Goal: Task Accomplishment & Management: Use online tool/utility

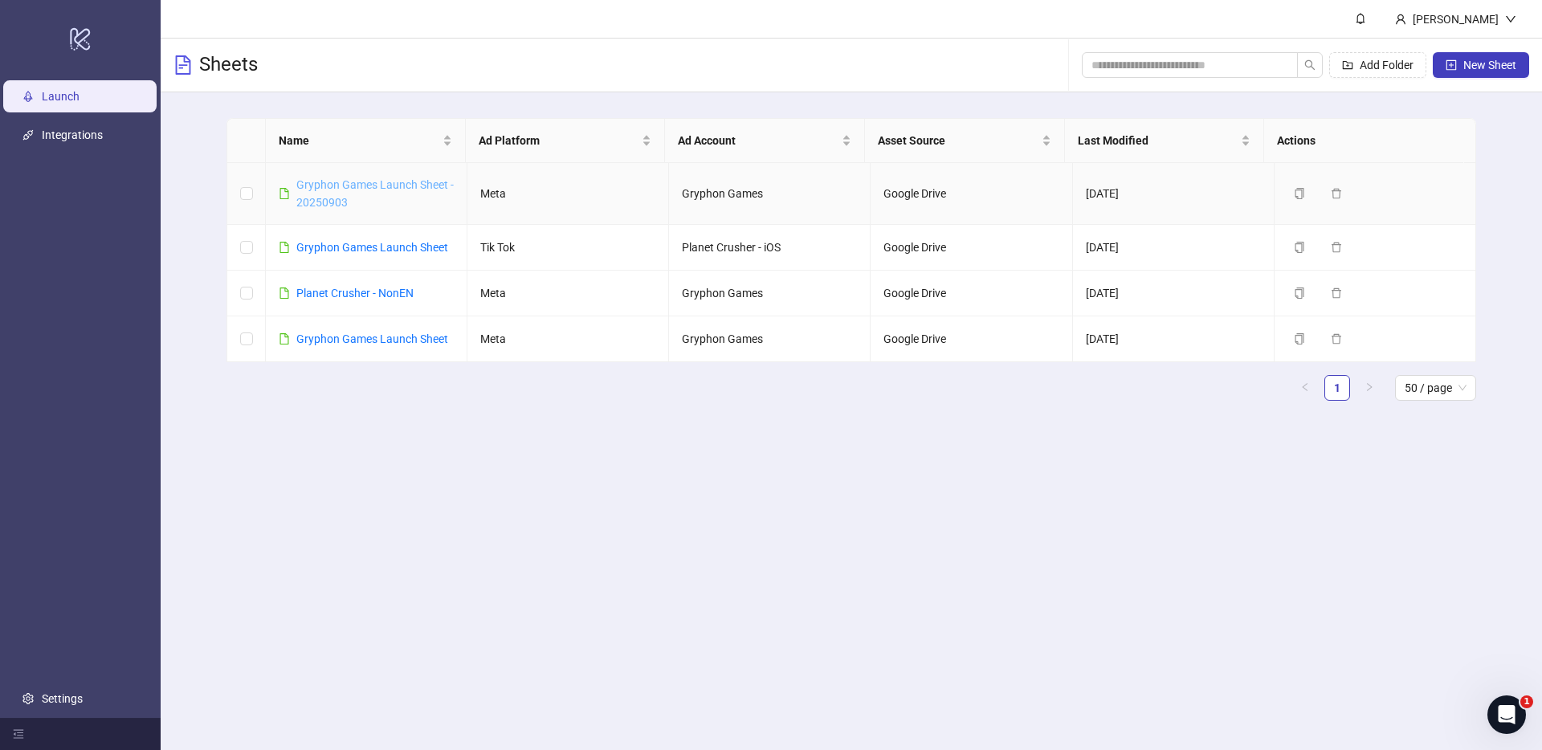
click at [345, 184] on link "Gryphon Games Launch Sheet - 20250903" at bounding box center [374, 193] width 157 height 31
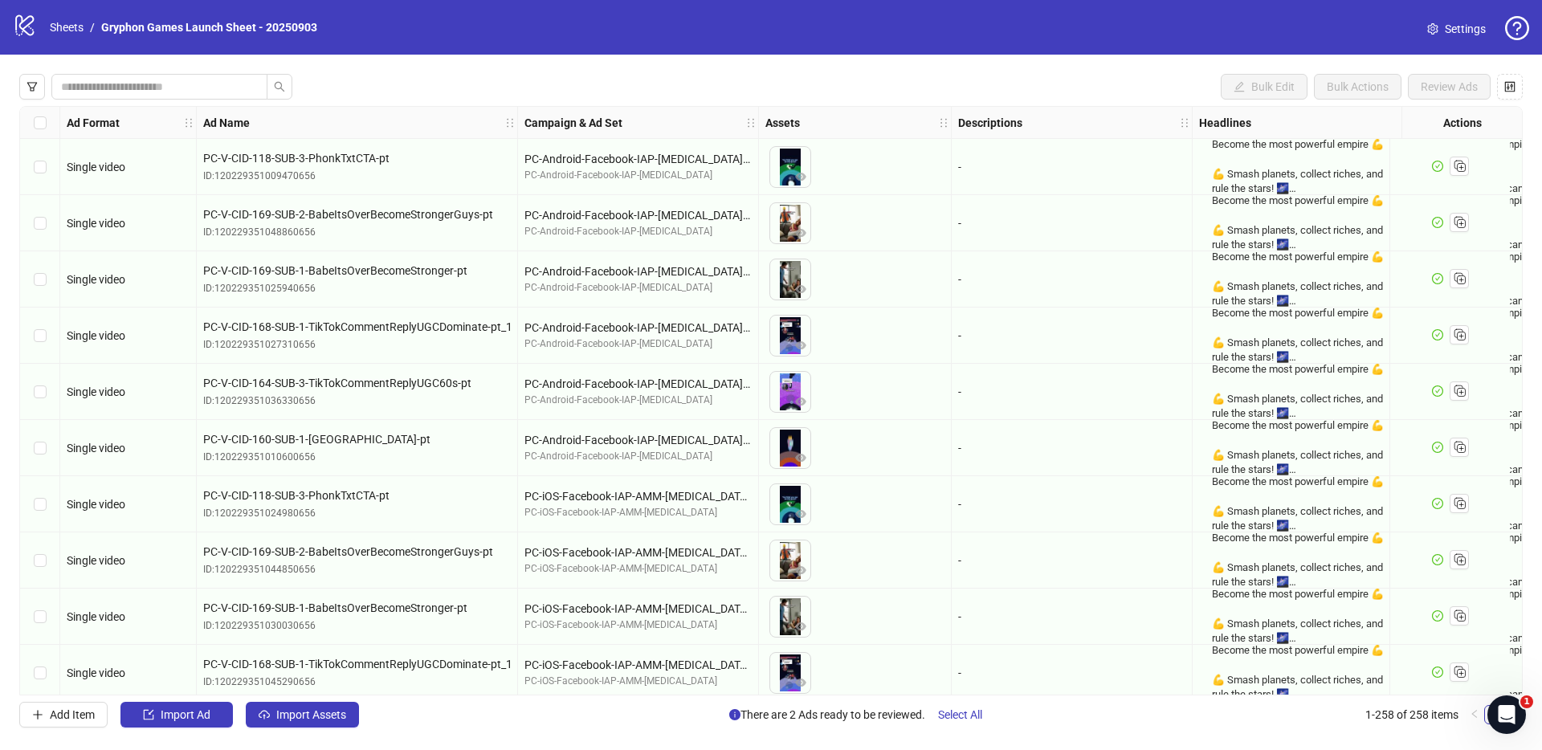
click at [325, 713] on span "Import Assets" at bounding box center [311, 715] width 70 height 13
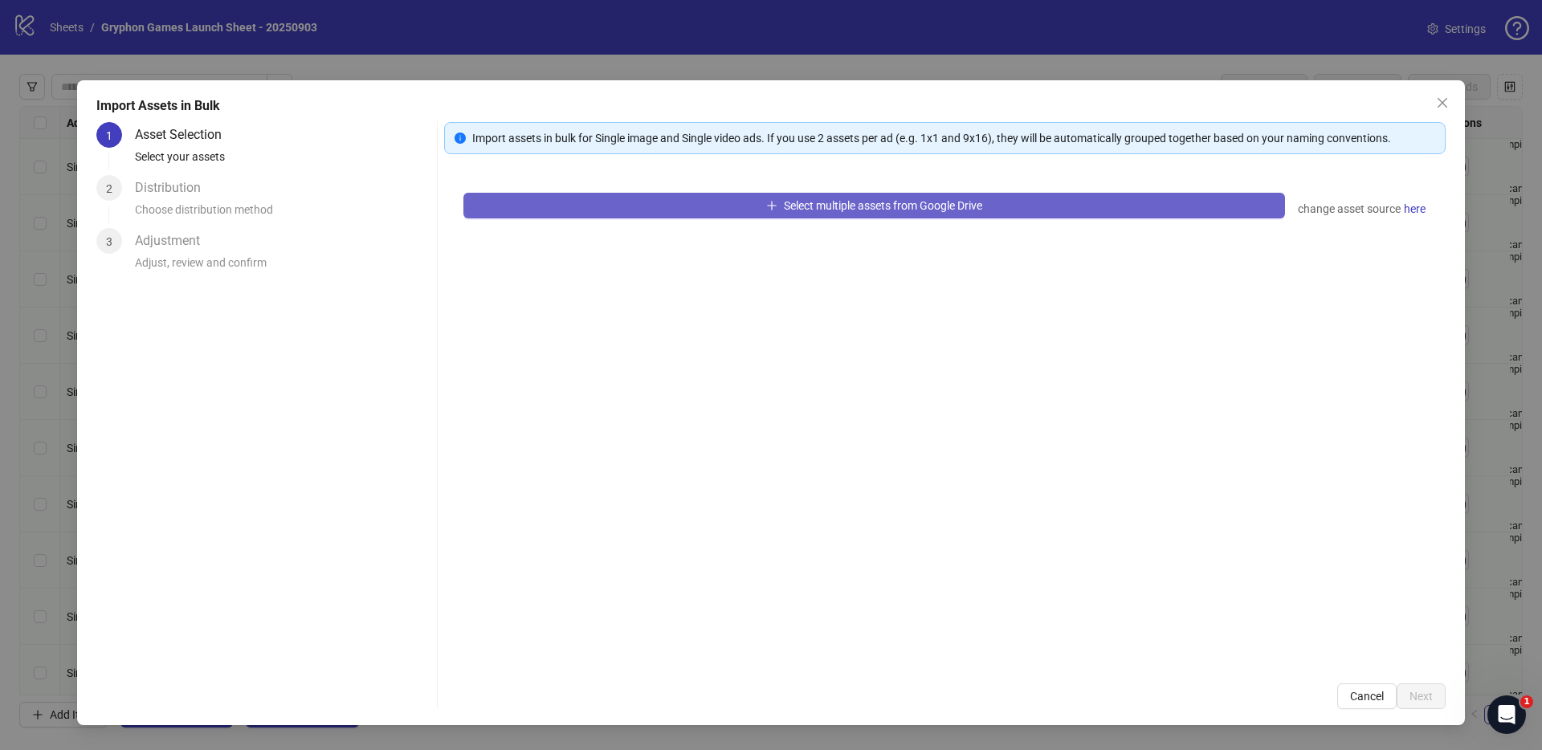
click at [794, 210] on span "Select multiple assets from Google Drive" at bounding box center [883, 205] width 198 height 13
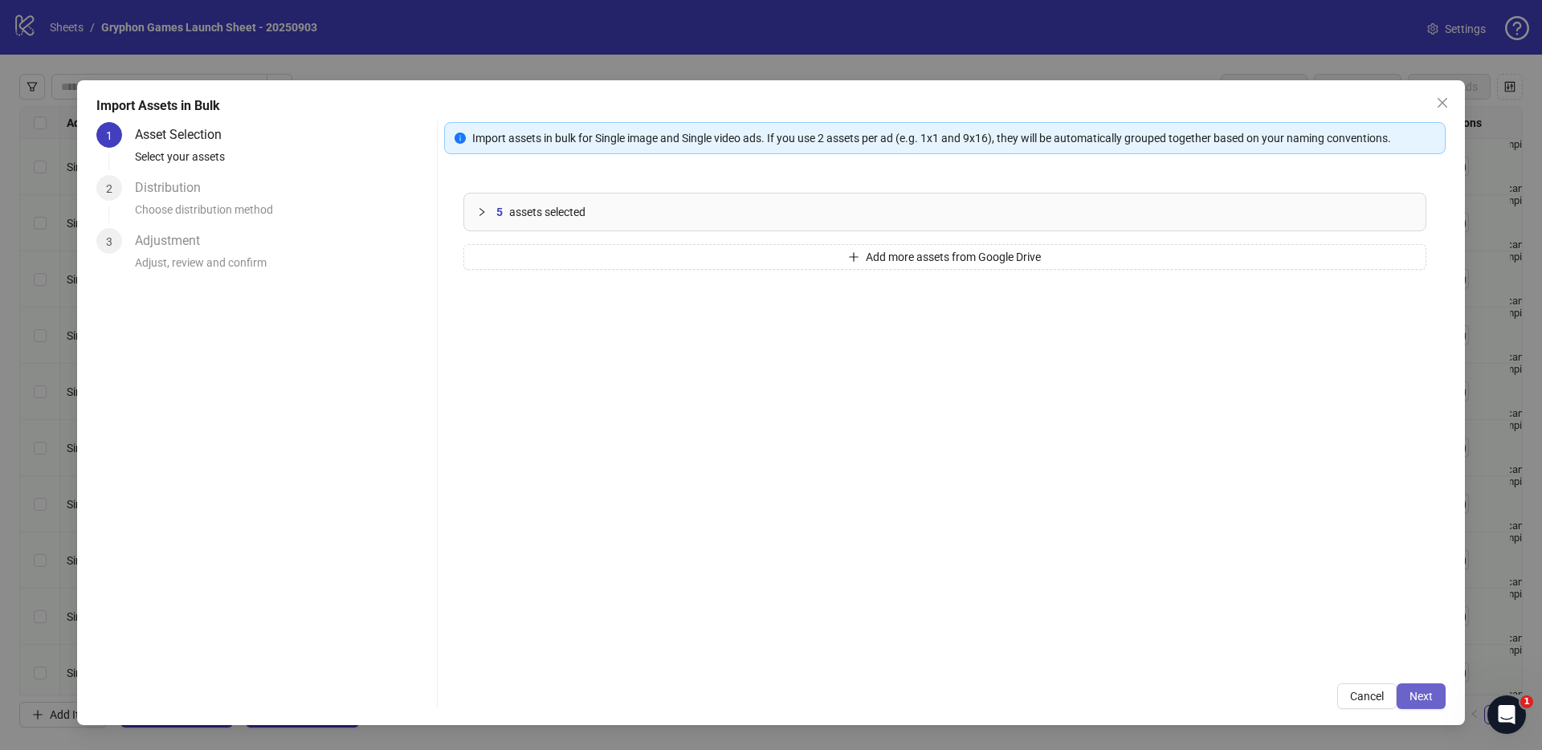
click at [1416, 693] on span "Next" at bounding box center [1421, 696] width 23 height 13
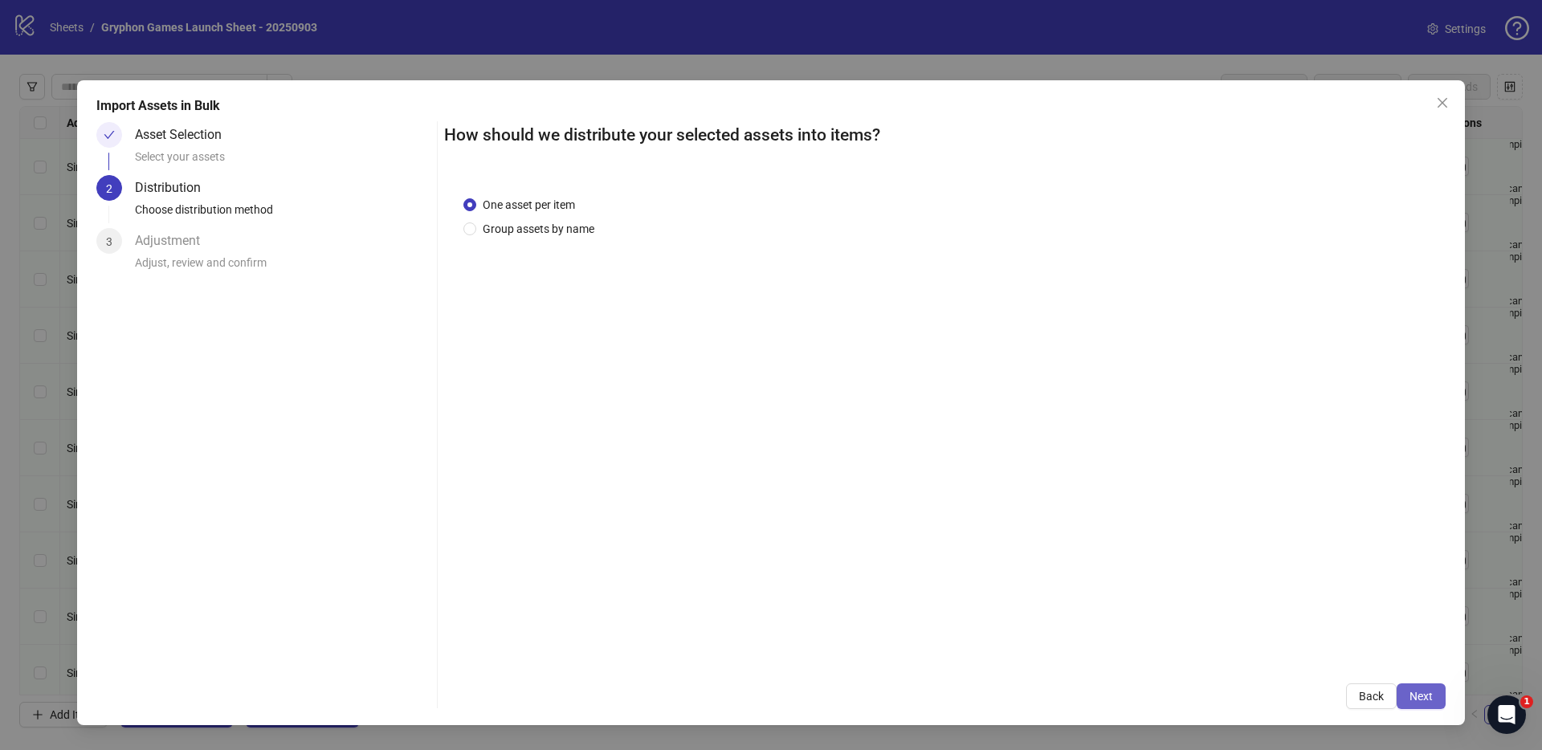
click at [1415, 692] on span "Next" at bounding box center [1421, 696] width 23 height 13
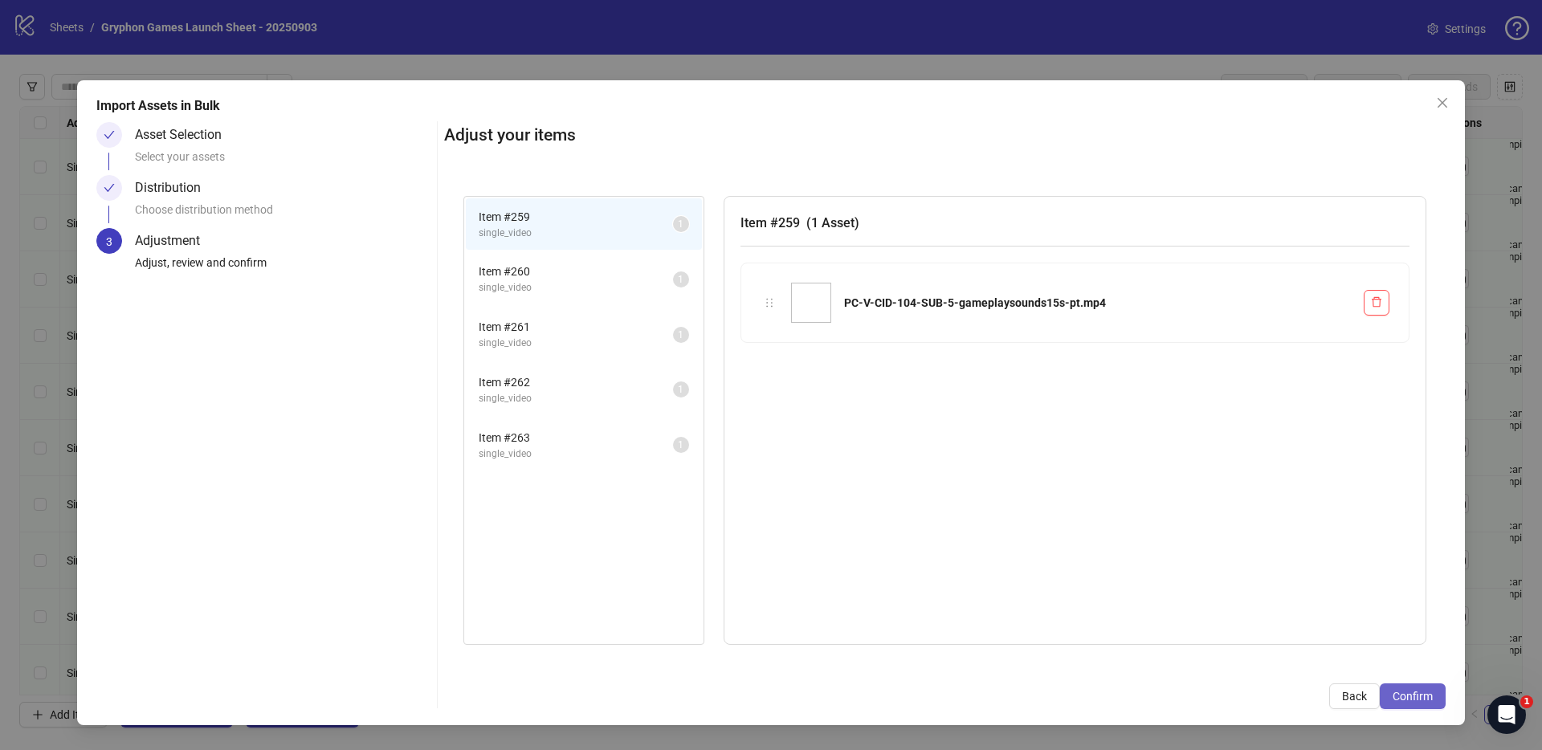
click at [1406, 686] on button "Confirm" at bounding box center [1413, 697] width 66 height 26
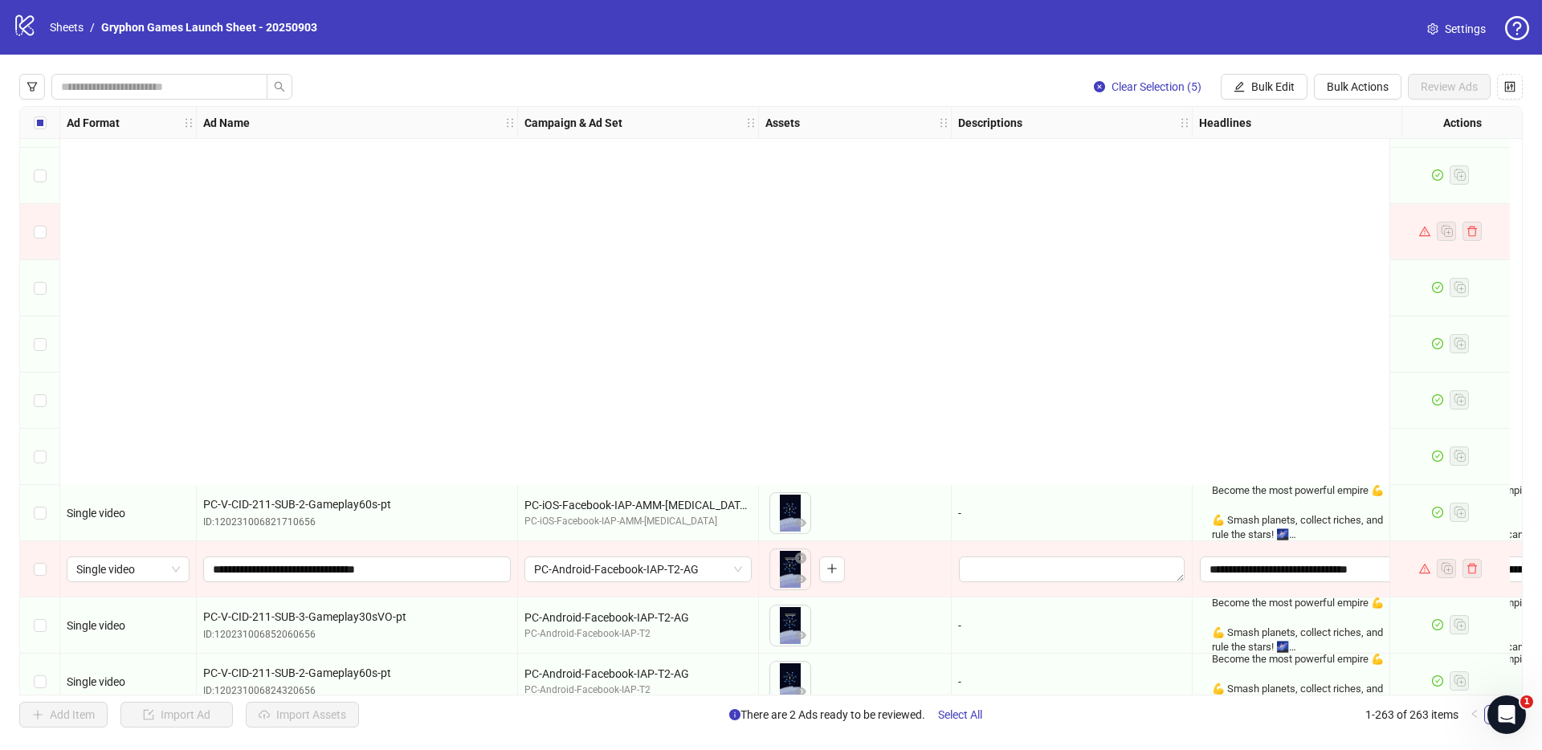
scroll to position [14239, 0]
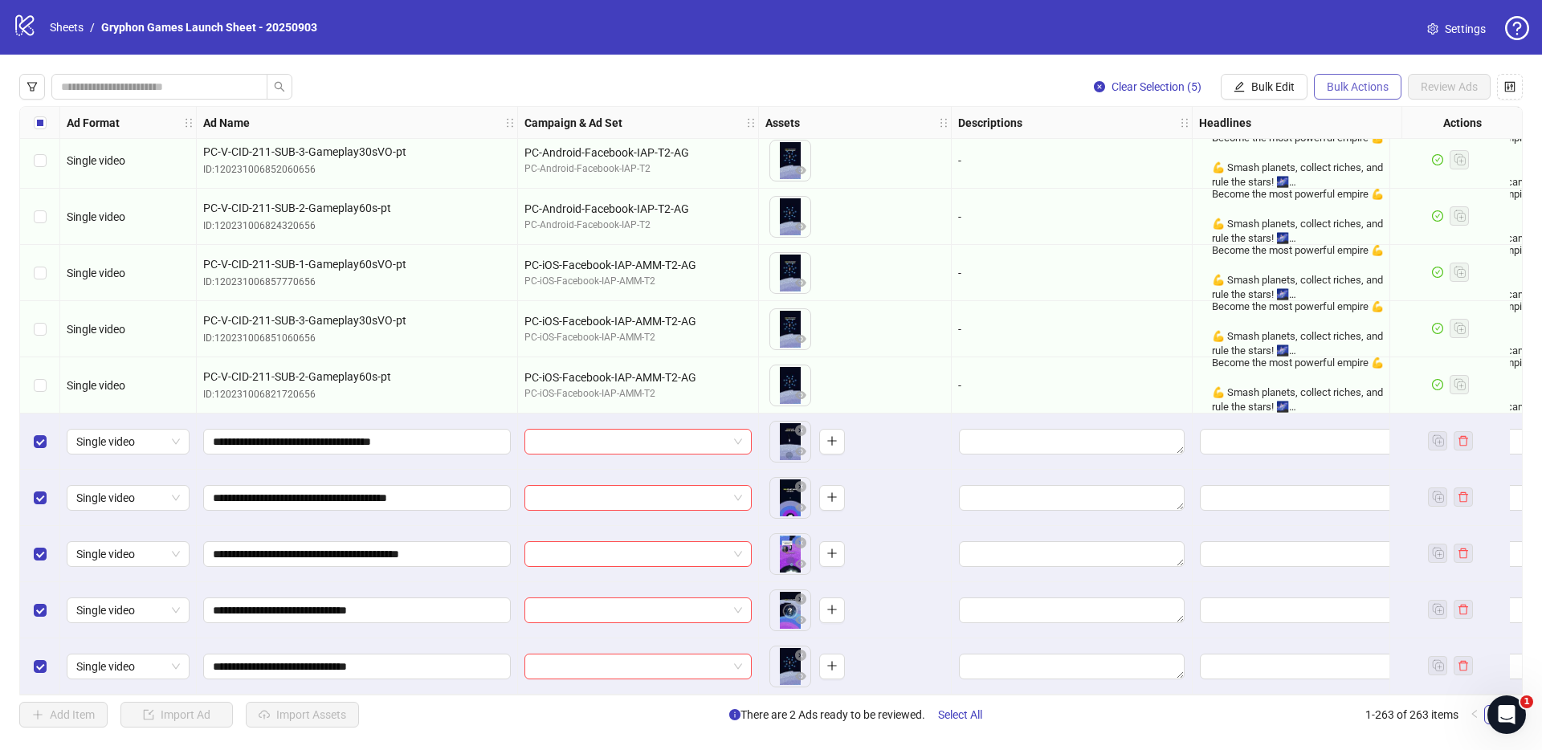
click at [1356, 85] on span "Bulk Actions" at bounding box center [1358, 86] width 62 height 13
click at [1279, 80] on span "Bulk Edit" at bounding box center [1273, 86] width 43 height 13
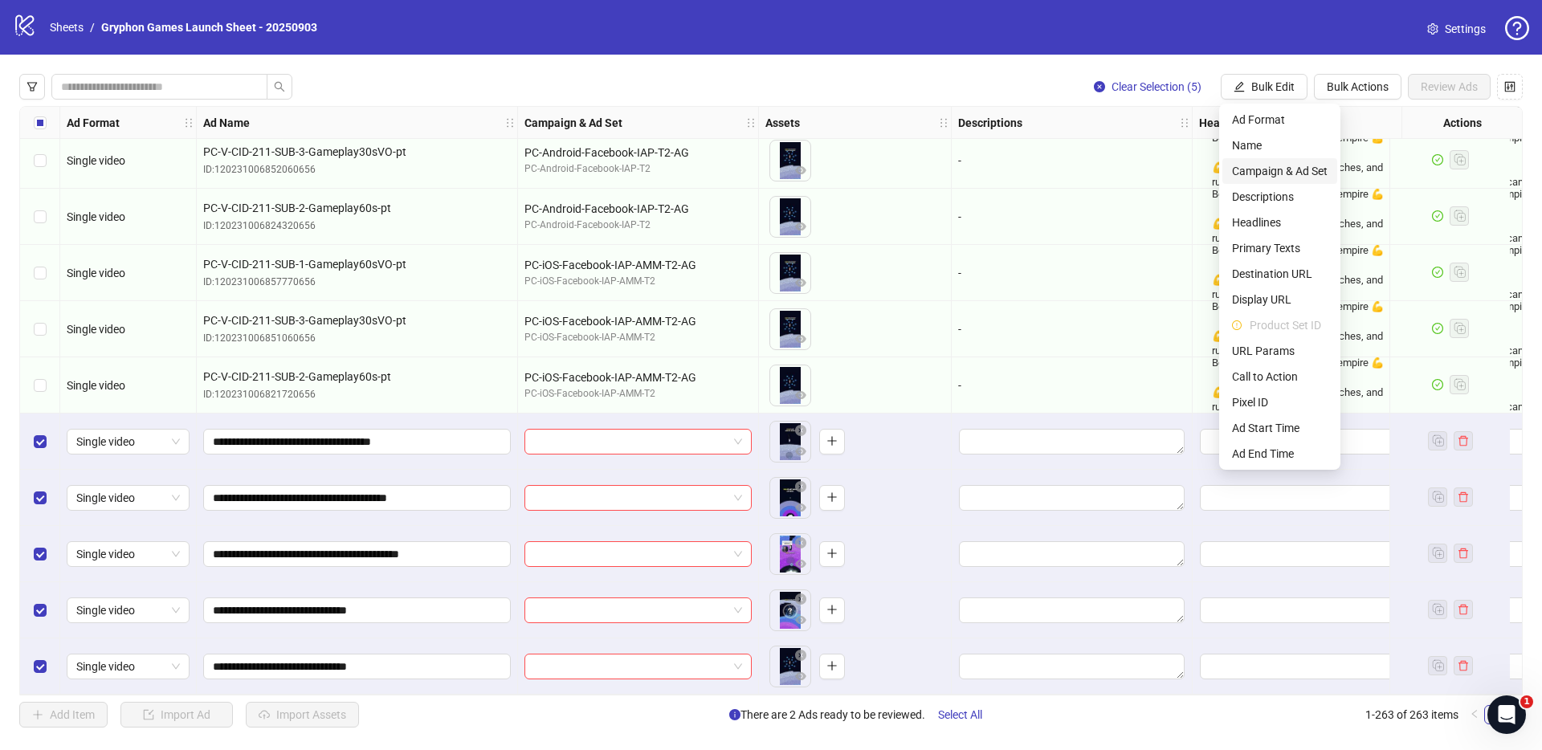
click at [1316, 177] on span "Campaign & Ad Set" at bounding box center [1280, 171] width 96 height 18
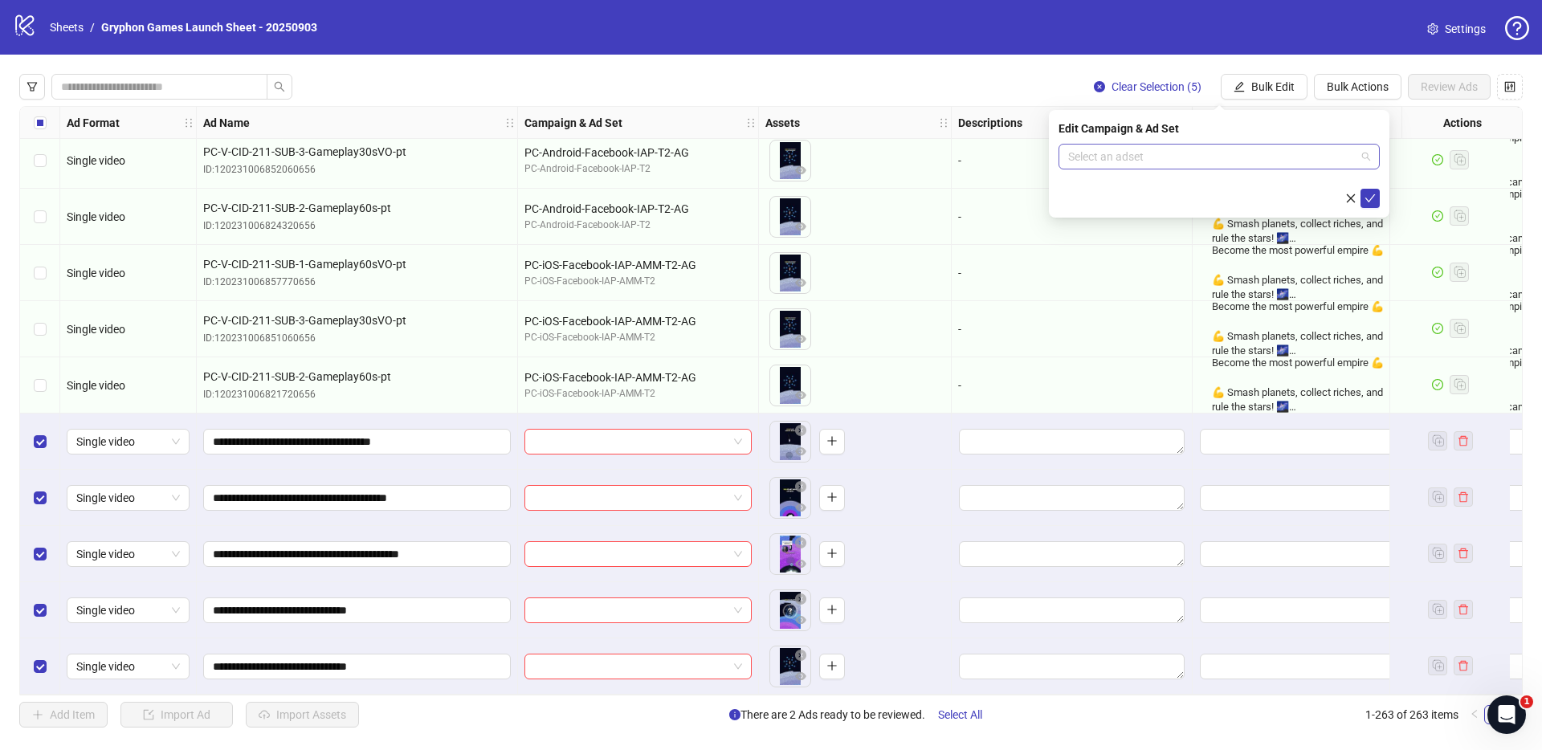
click at [1158, 153] on input "search" at bounding box center [1212, 157] width 288 height 24
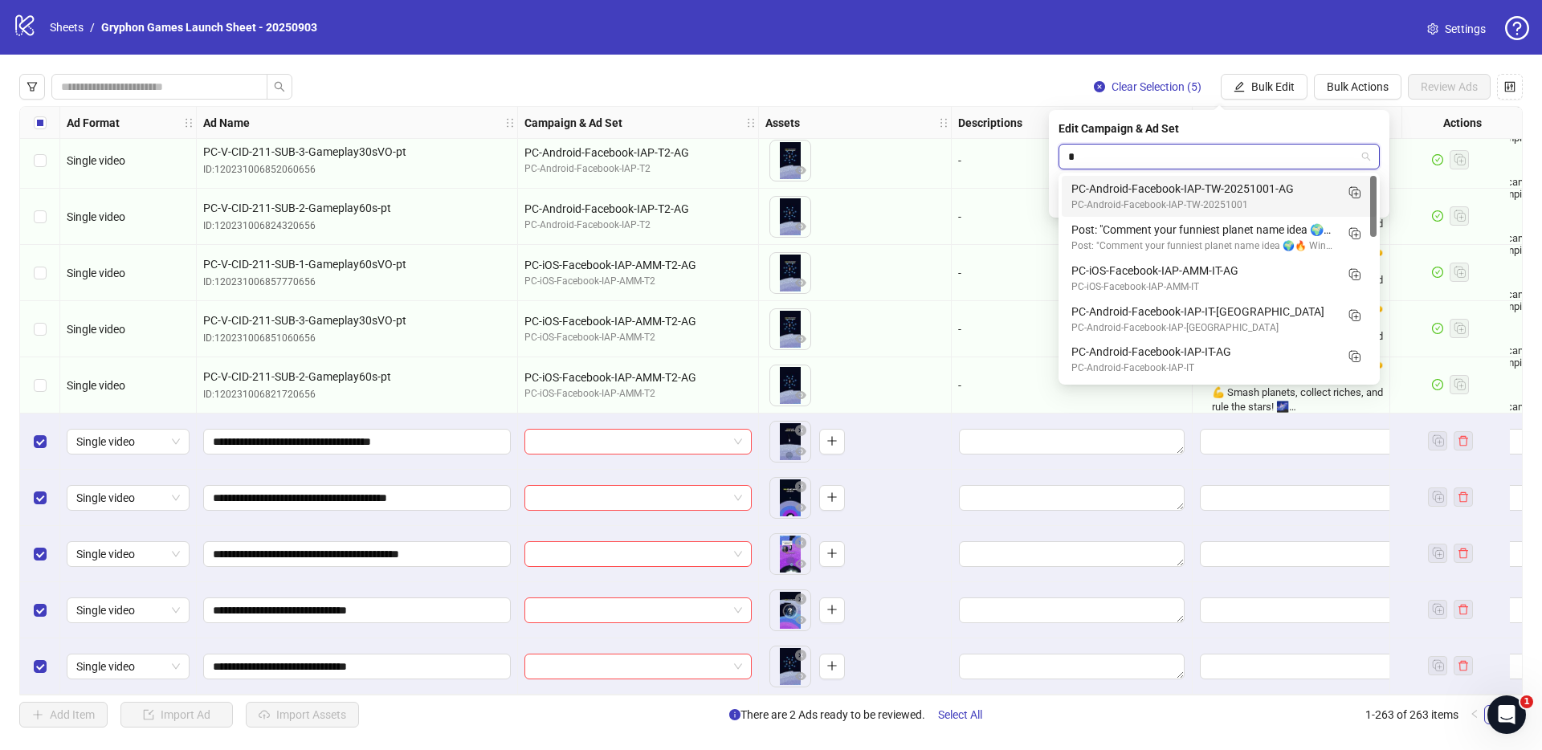
type input "**"
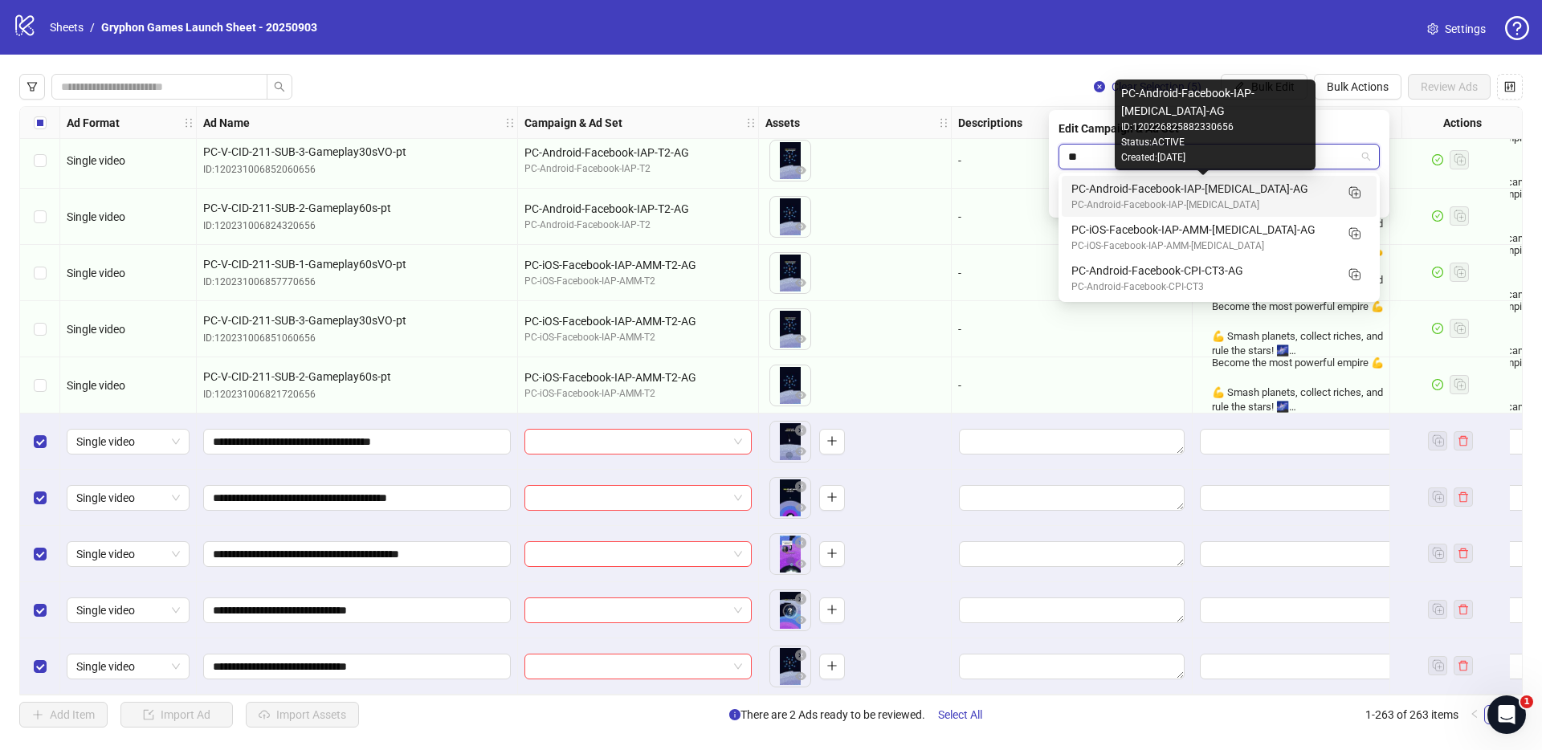
click at [1267, 194] on div "PC-Android-Facebook-IAP-[MEDICAL_DATA]-AG" at bounding box center [1203, 189] width 263 height 18
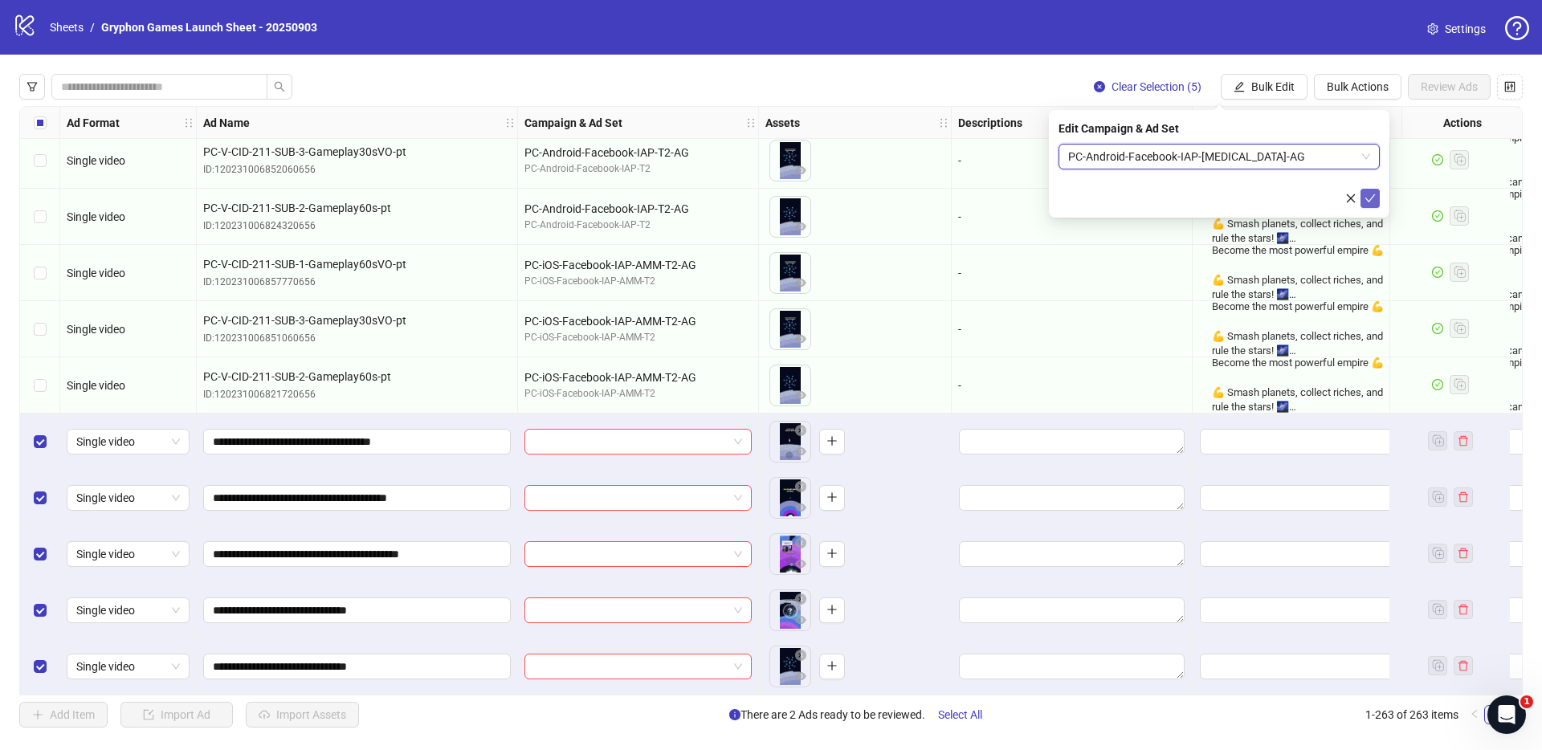
click at [1374, 199] on icon "check" at bounding box center [1370, 198] width 11 height 11
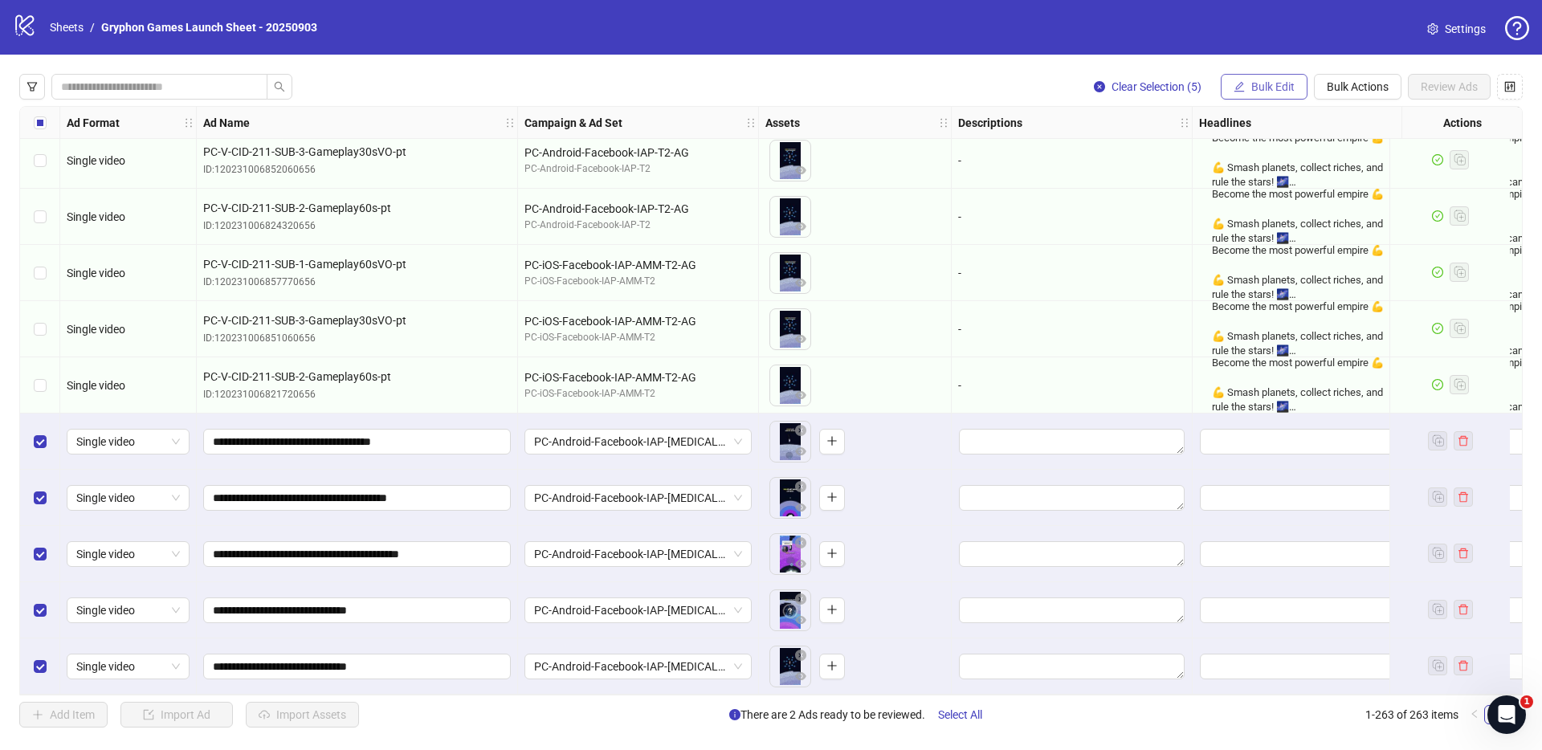
click at [1293, 87] on button "Bulk Edit" at bounding box center [1264, 87] width 87 height 26
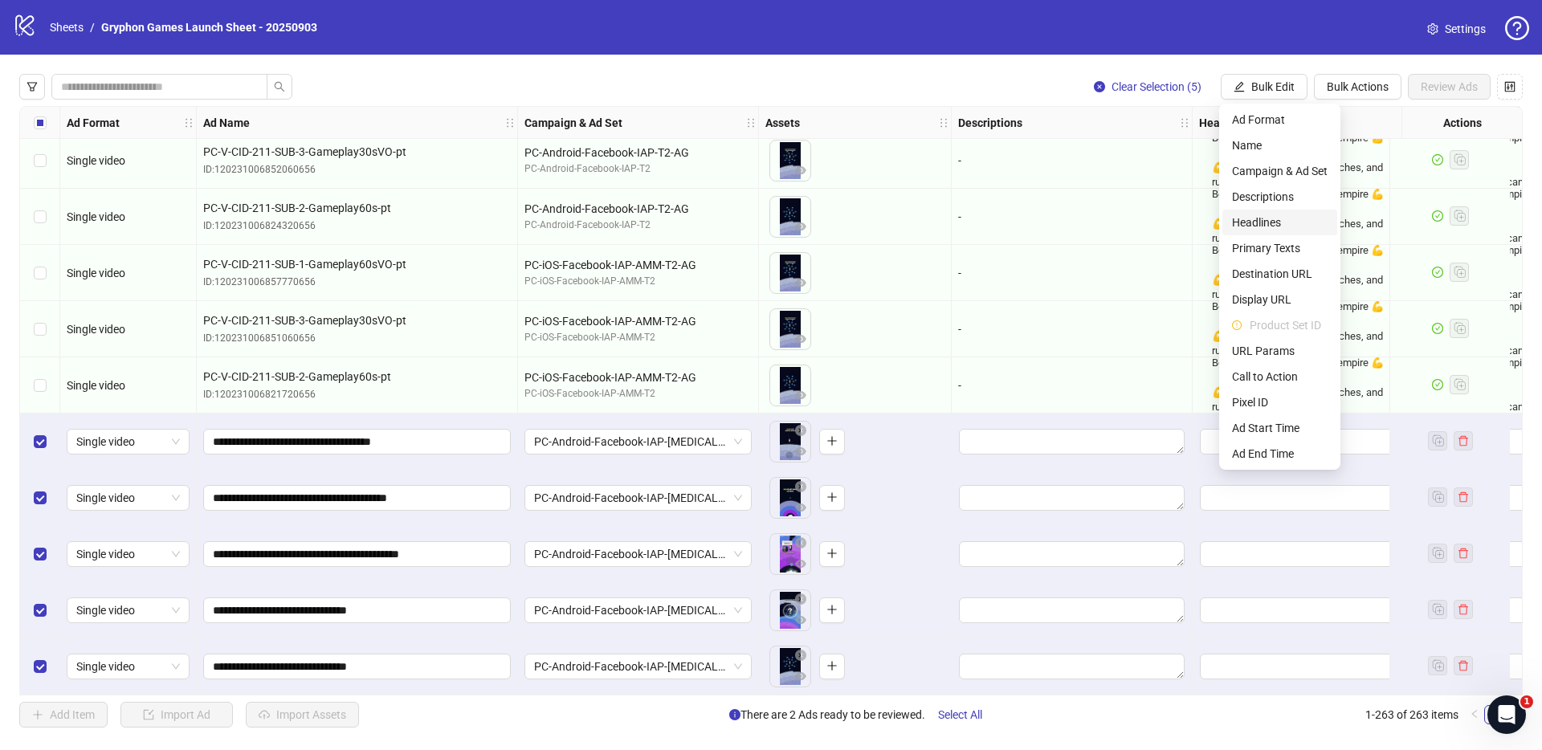
click at [1289, 224] on span "Headlines" at bounding box center [1280, 223] width 96 height 18
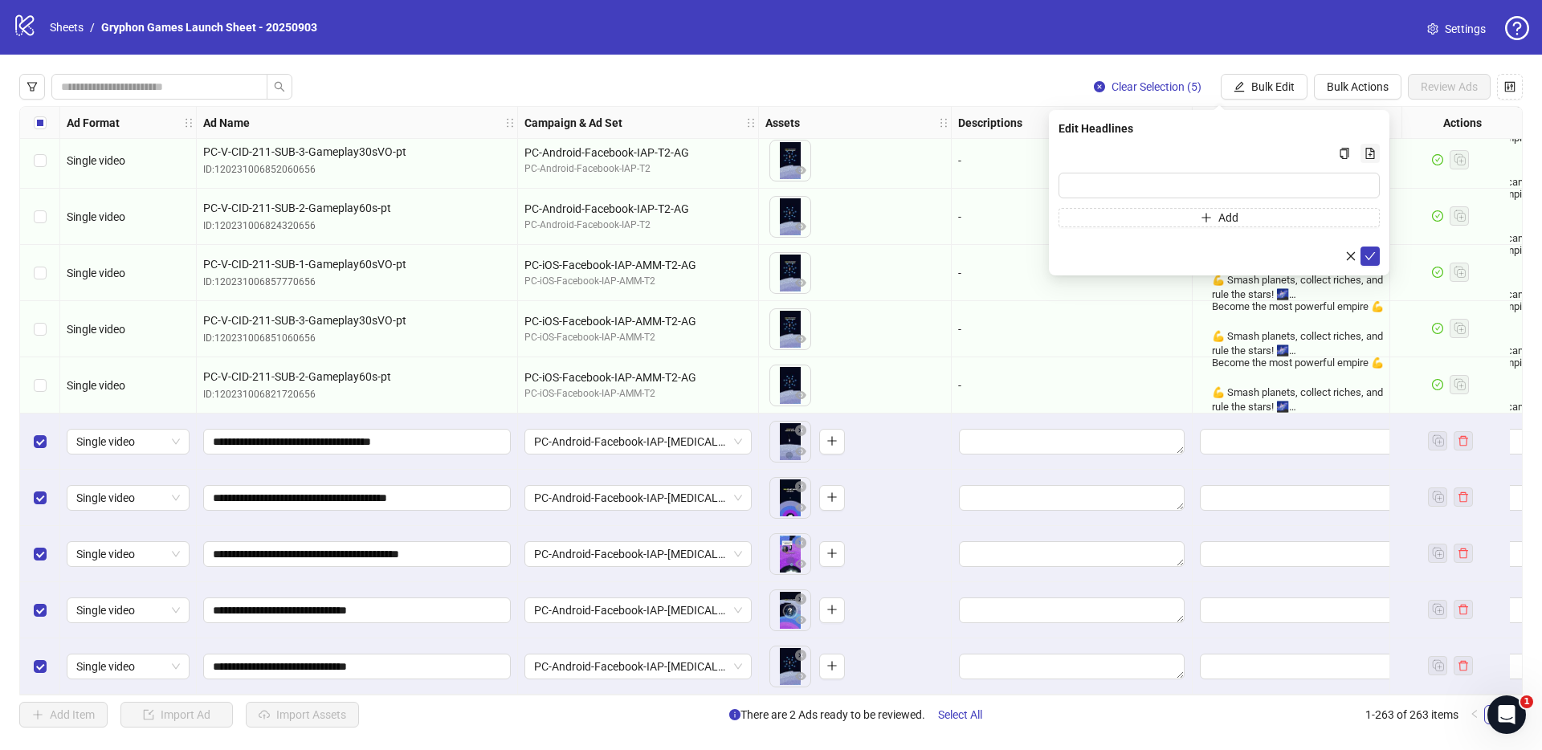
click at [1375, 149] on icon "file-add" at bounding box center [1370, 153] width 11 height 11
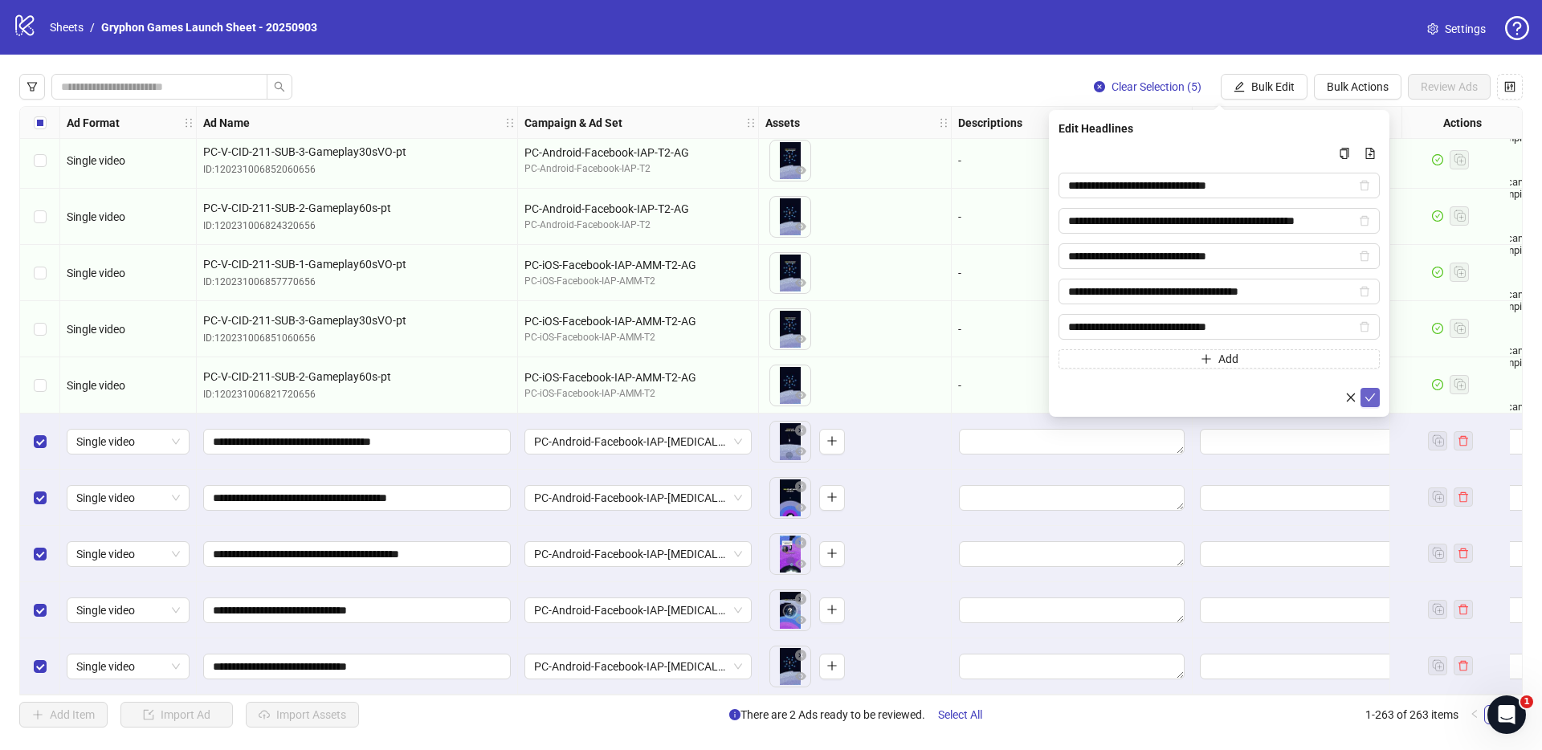
click at [1378, 393] on button "submit" at bounding box center [1370, 397] width 19 height 19
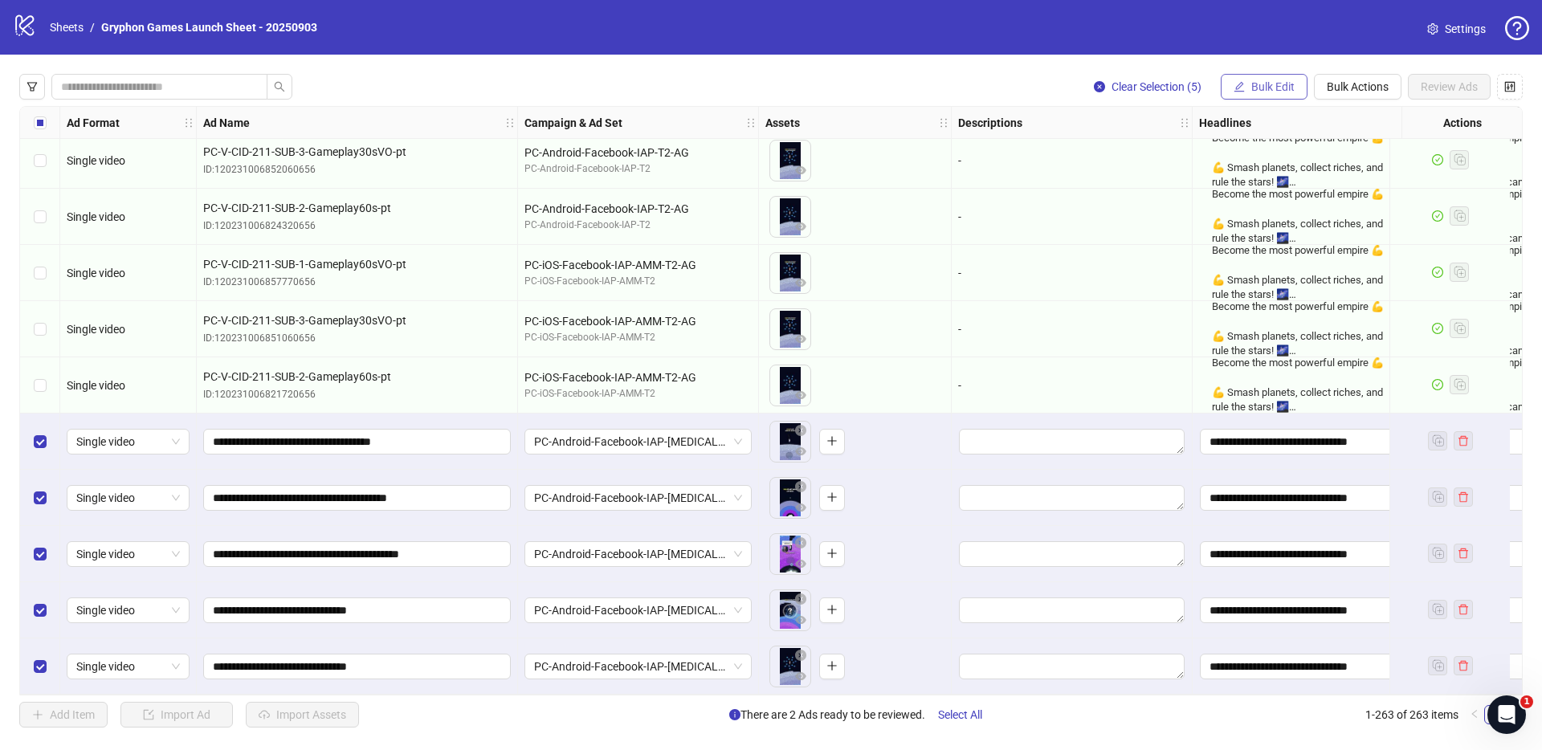
click at [1274, 79] on button "Bulk Edit" at bounding box center [1264, 87] width 87 height 26
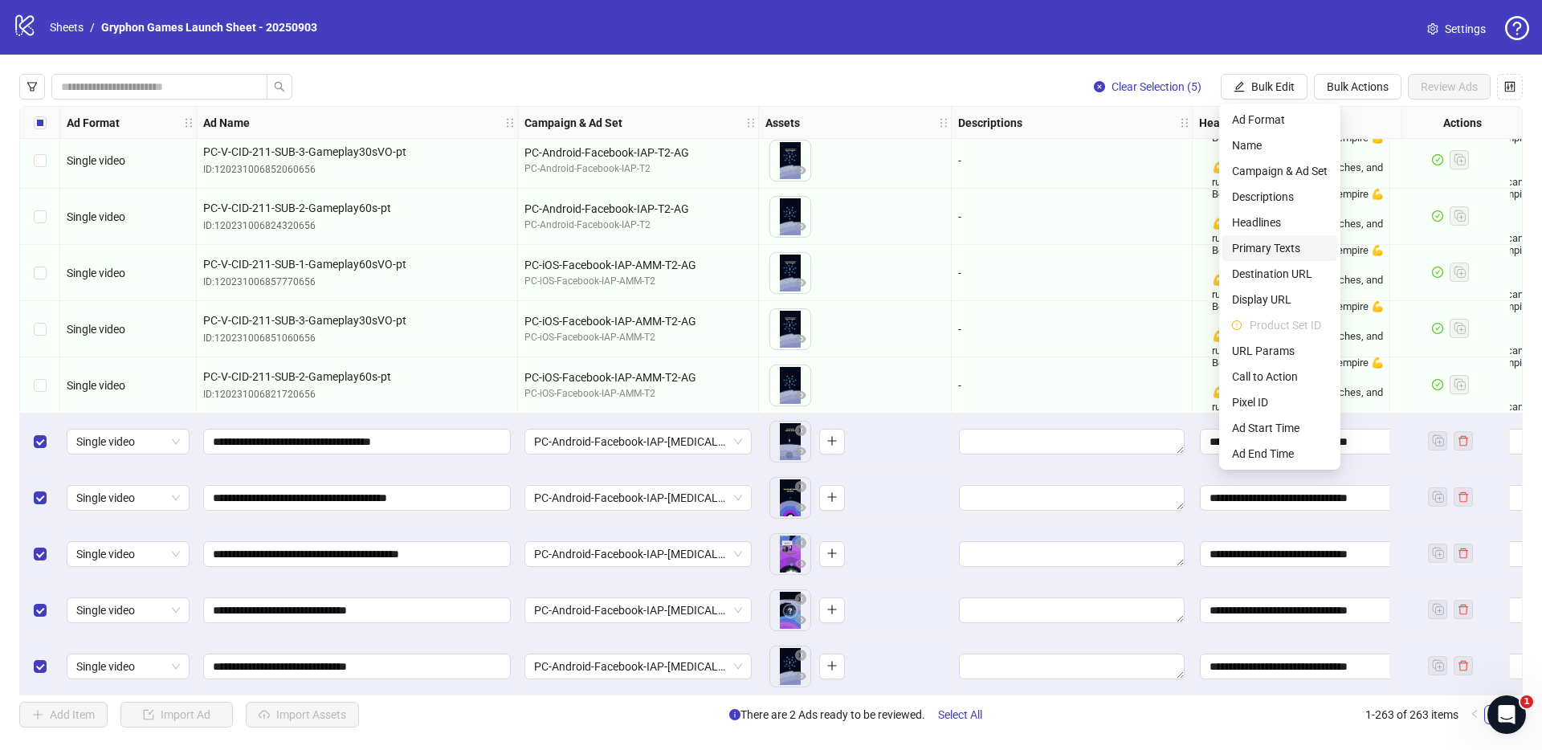
click at [1265, 247] on span "Primary Texts" at bounding box center [1280, 248] width 96 height 18
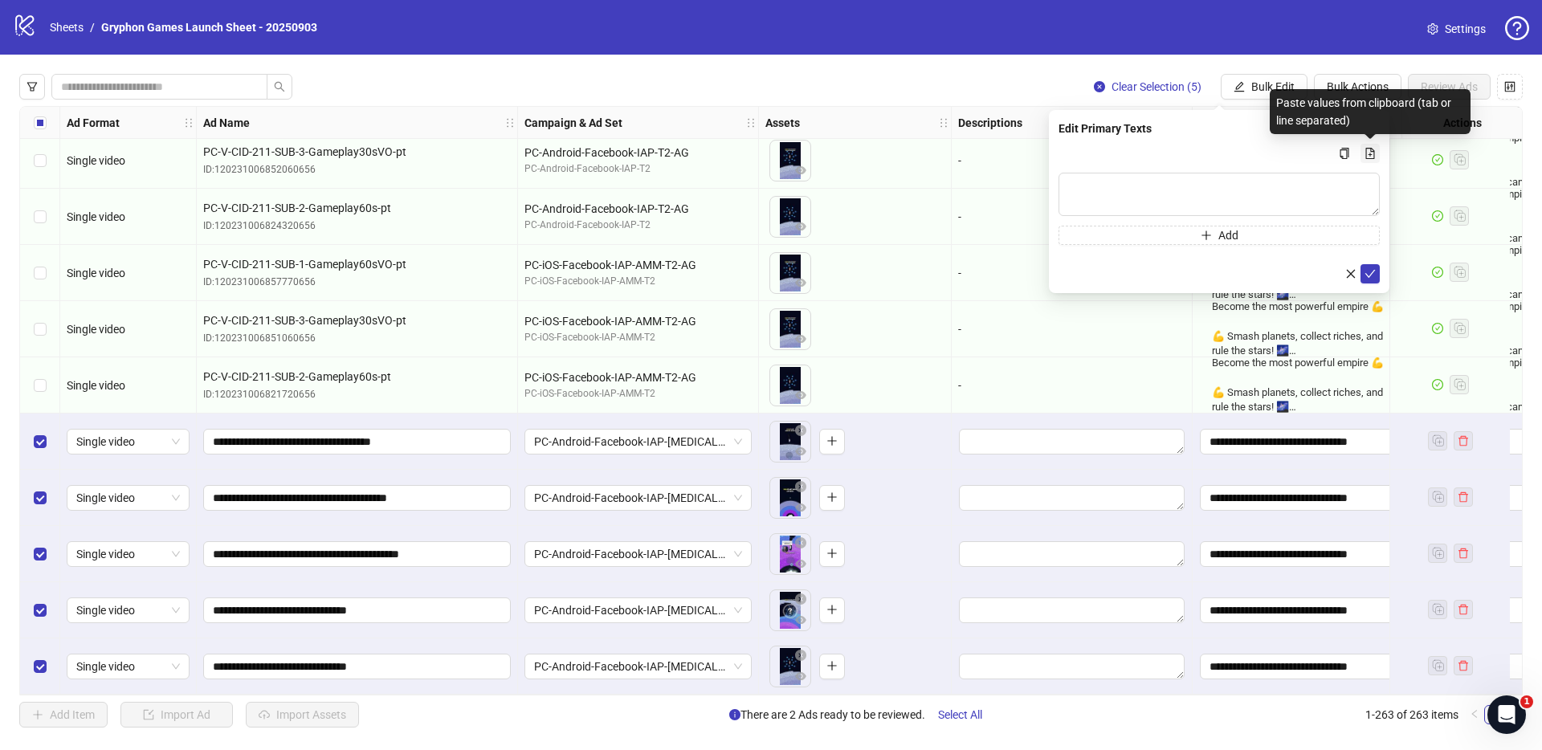
click at [1369, 149] on icon "file-add" at bounding box center [1370, 153] width 11 height 11
type textarea "**********"
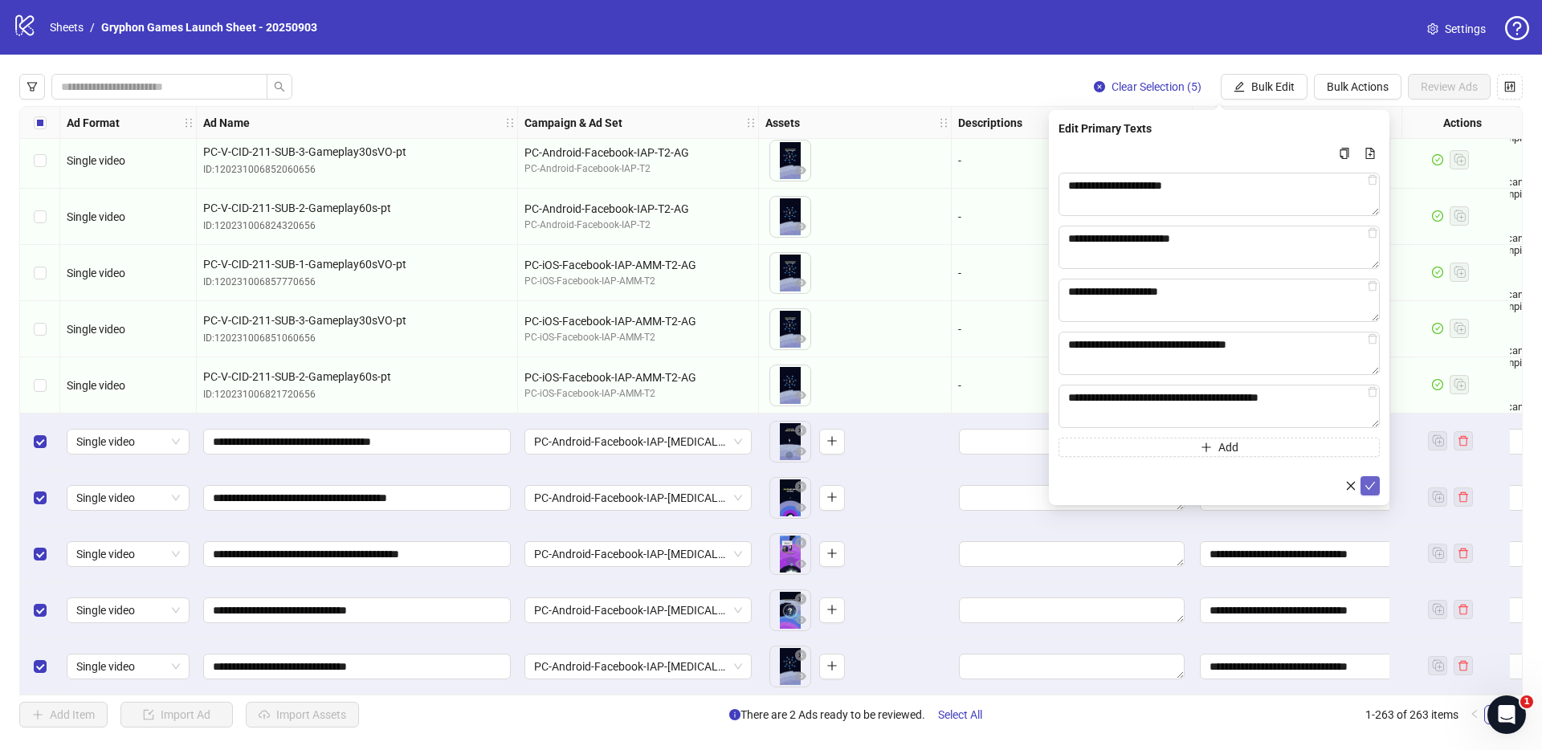
click at [1377, 493] on button "submit" at bounding box center [1370, 485] width 19 height 19
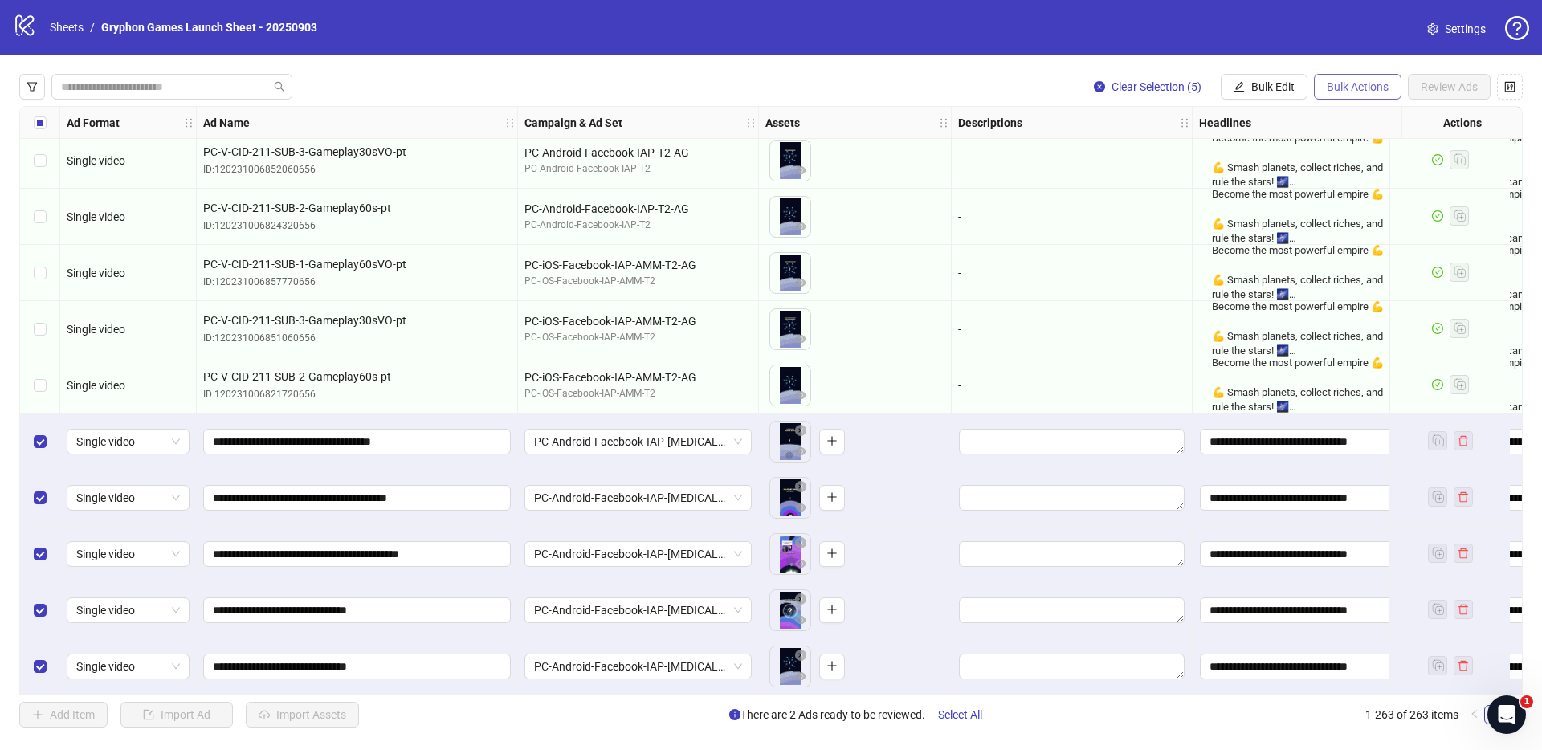
click at [1335, 85] on span "Bulk Actions" at bounding box center [1358, 86] width 62 height 13
drag, startPoint x: 1245, startPoint y: 80, endPoint x: 1286, endPoint y: 85, distance: 41.4
click at [1246, 80] on button "Bulk Edit" at bounding box center [1264, 87] width 87 height 26
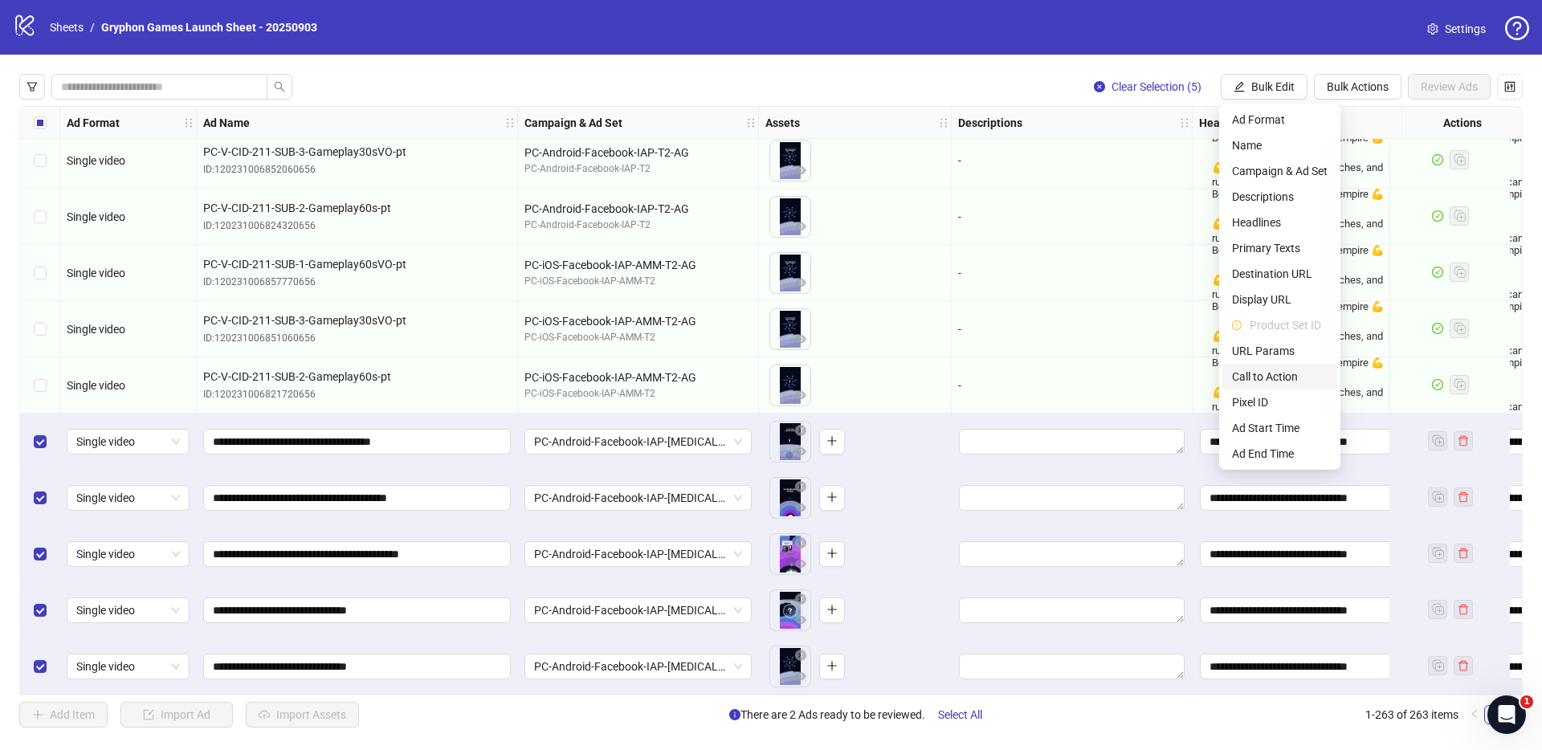
click at [1276, 376] on span "Call to Action" at bounding box center [1280, 377] width 96 height 18
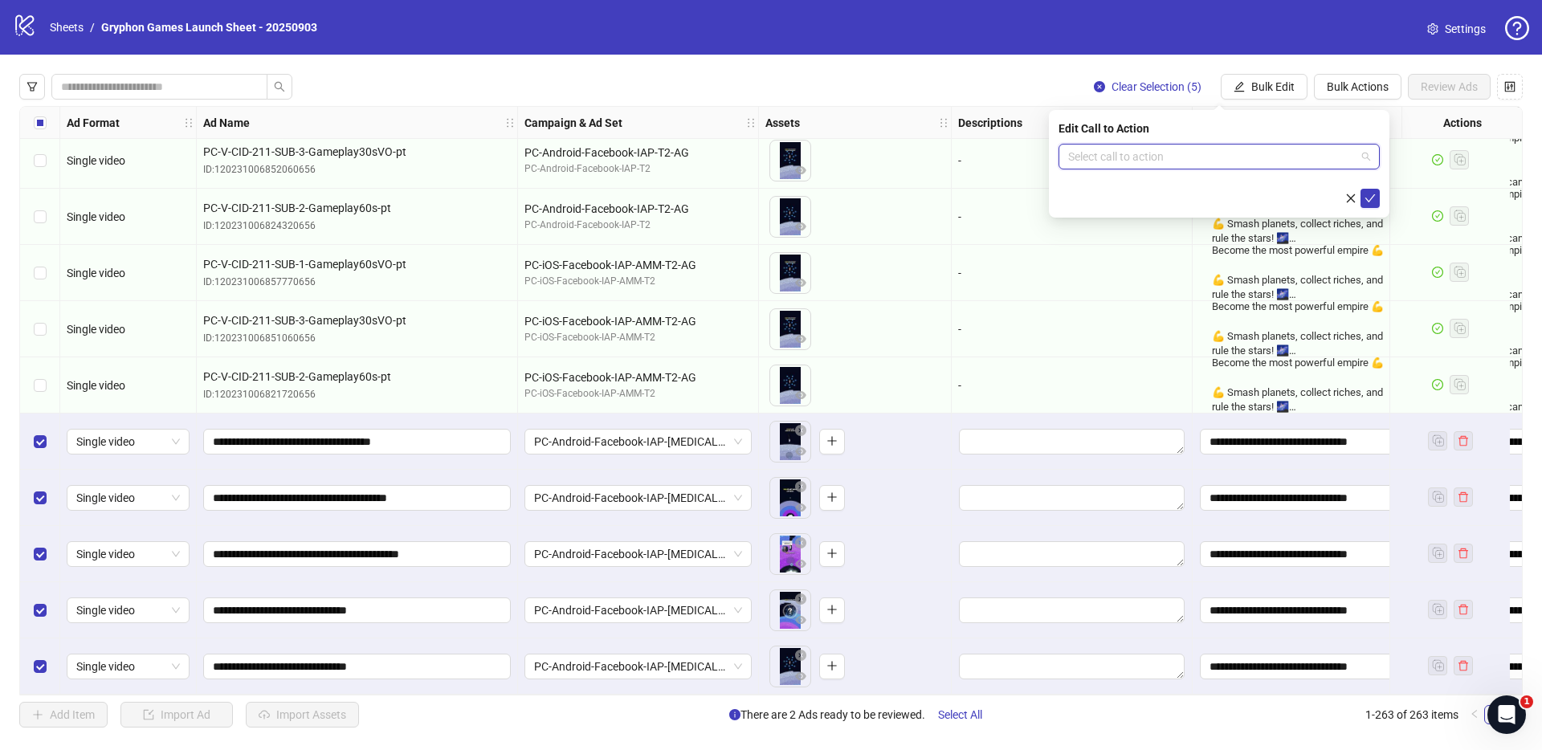
click at [1236, 165] on input "search" at bounding box center [1212, 157] width 288 height 24
type input "****"
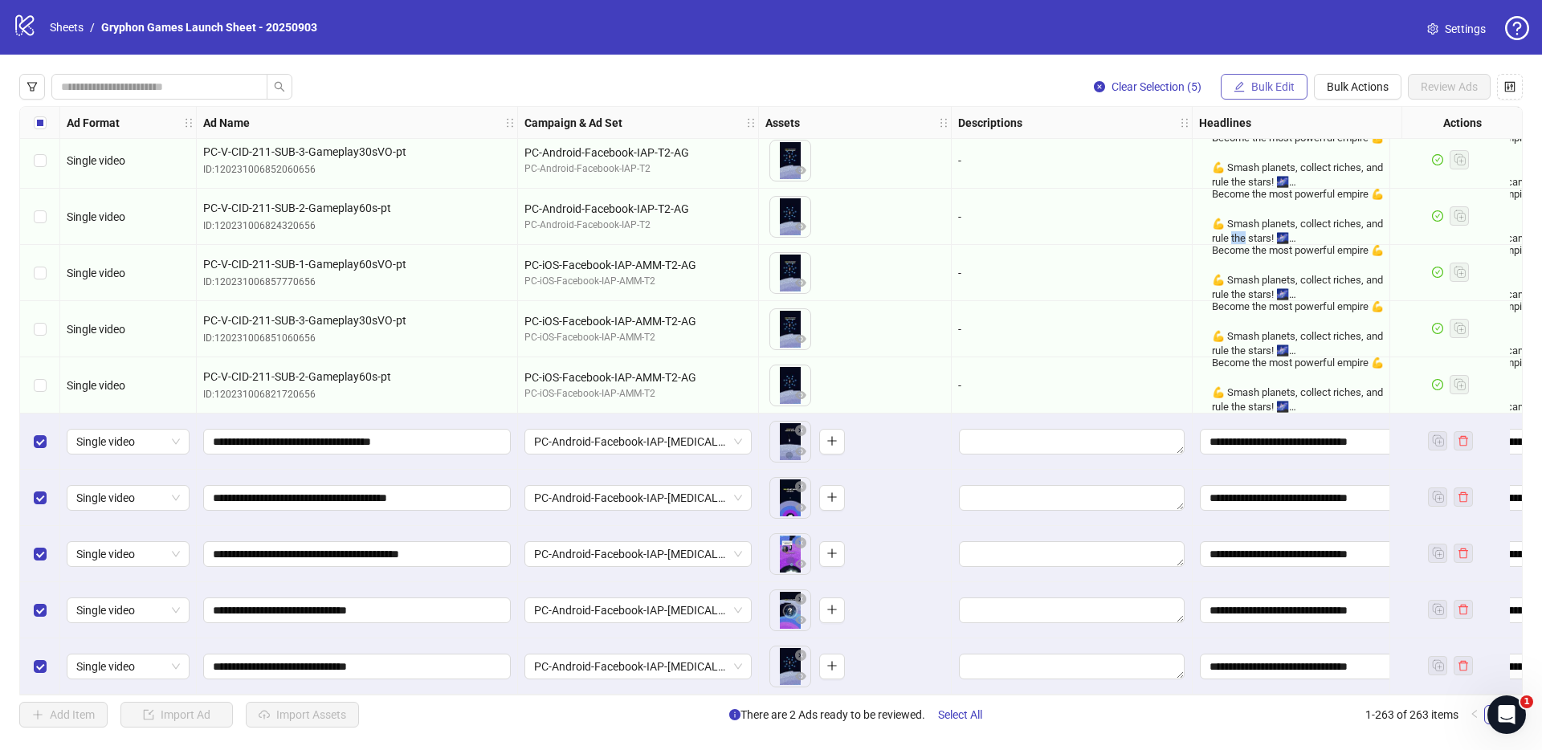
click at [1282, 80] on span "Bulk Edit" at bounding box center [1273, 86] width 43 height 13
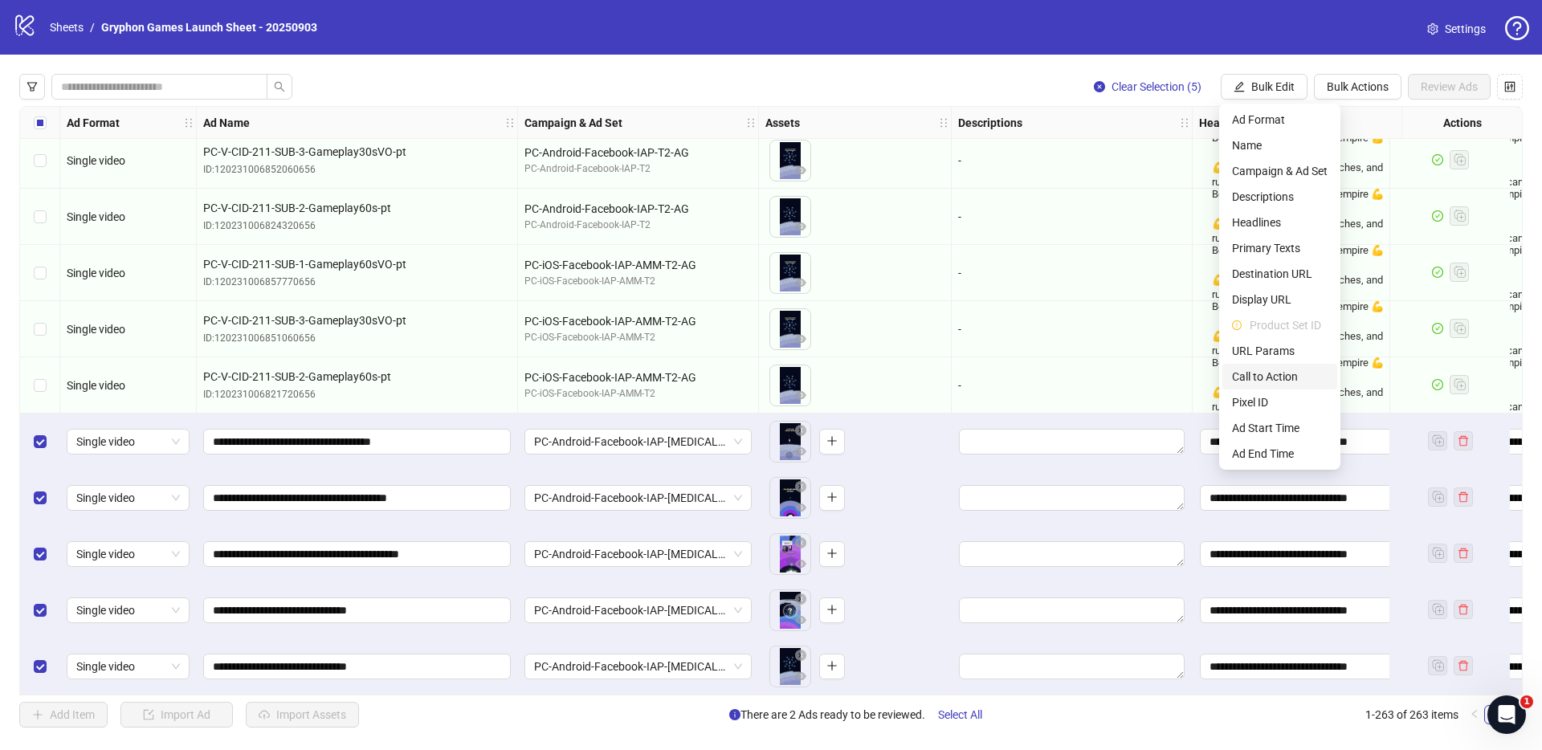
click at [1284, 382] on span "Call to Action" at bounding box center [1280, 377] width 96 height 18
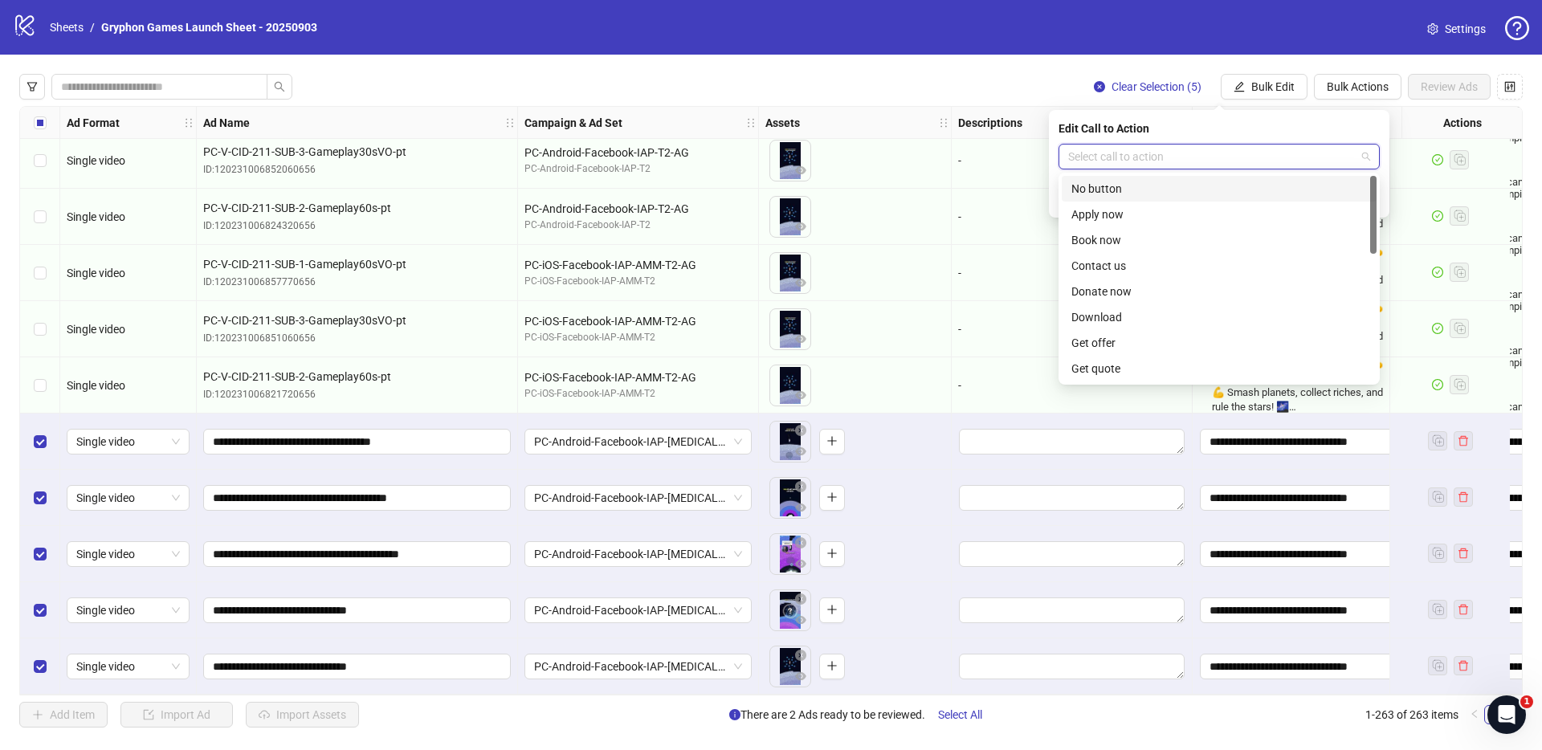
click at [1110, 165] on input "search" at bounding box center [1212, 157] width 288 height 24
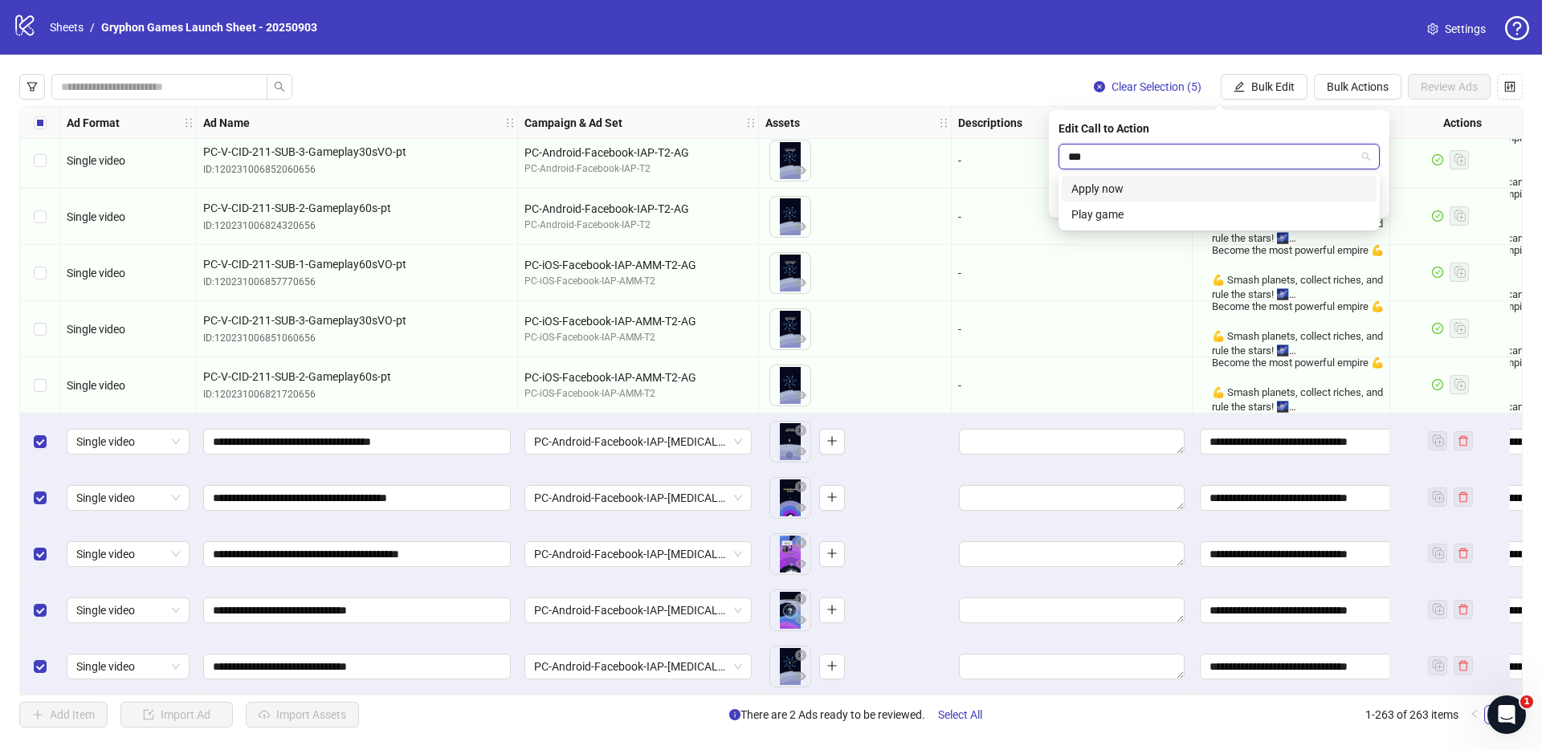
type input "****"
click at [1103, 186] on div "Play game" at bounding box center [1220, 189] width 296 height 18
click at [1372, 200] on icon "check" at bounding box center [1370, 198] width 11 height 11
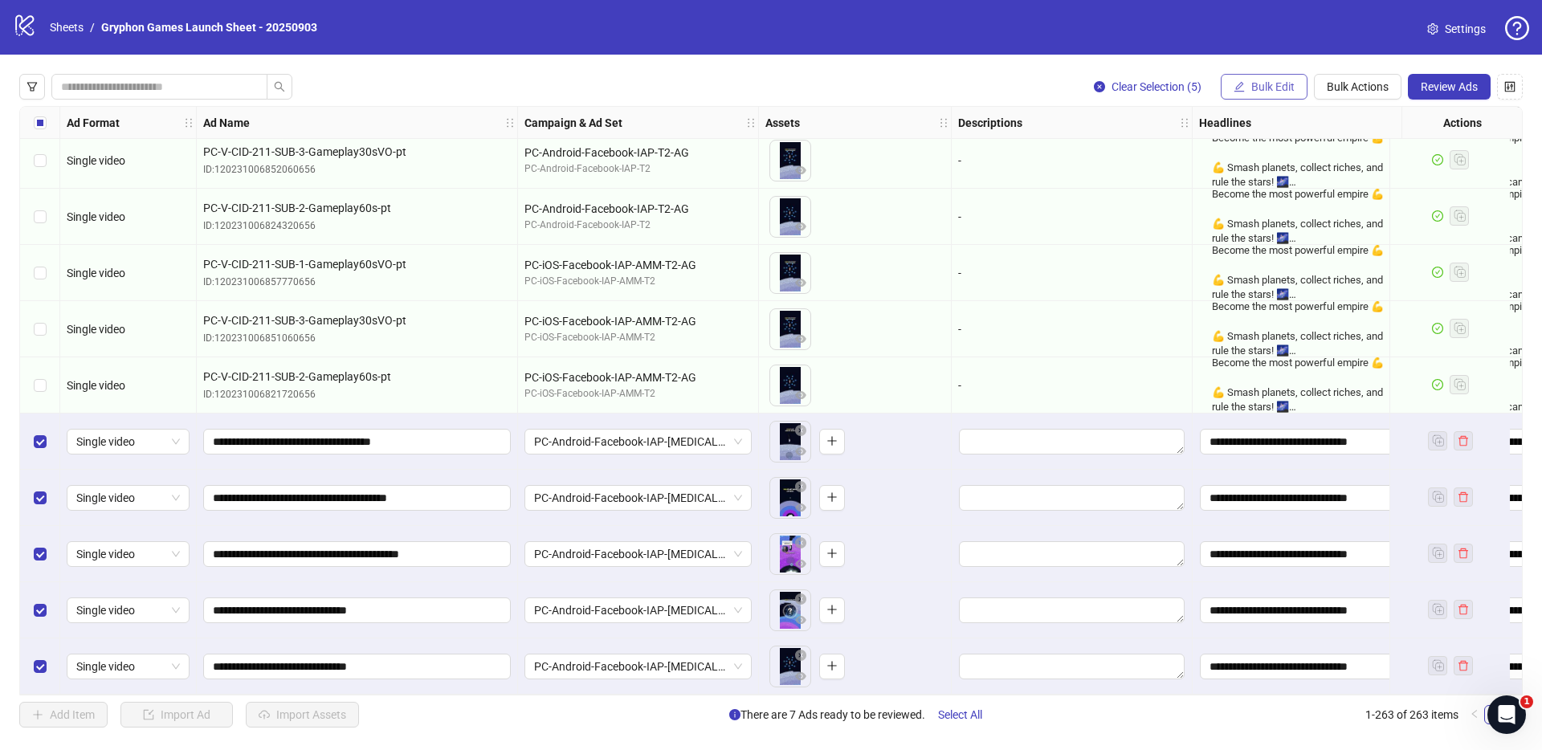
click at [1262, 86] on span "Bulk Edit" at bounding box center [1273, 86] width 43 height 13
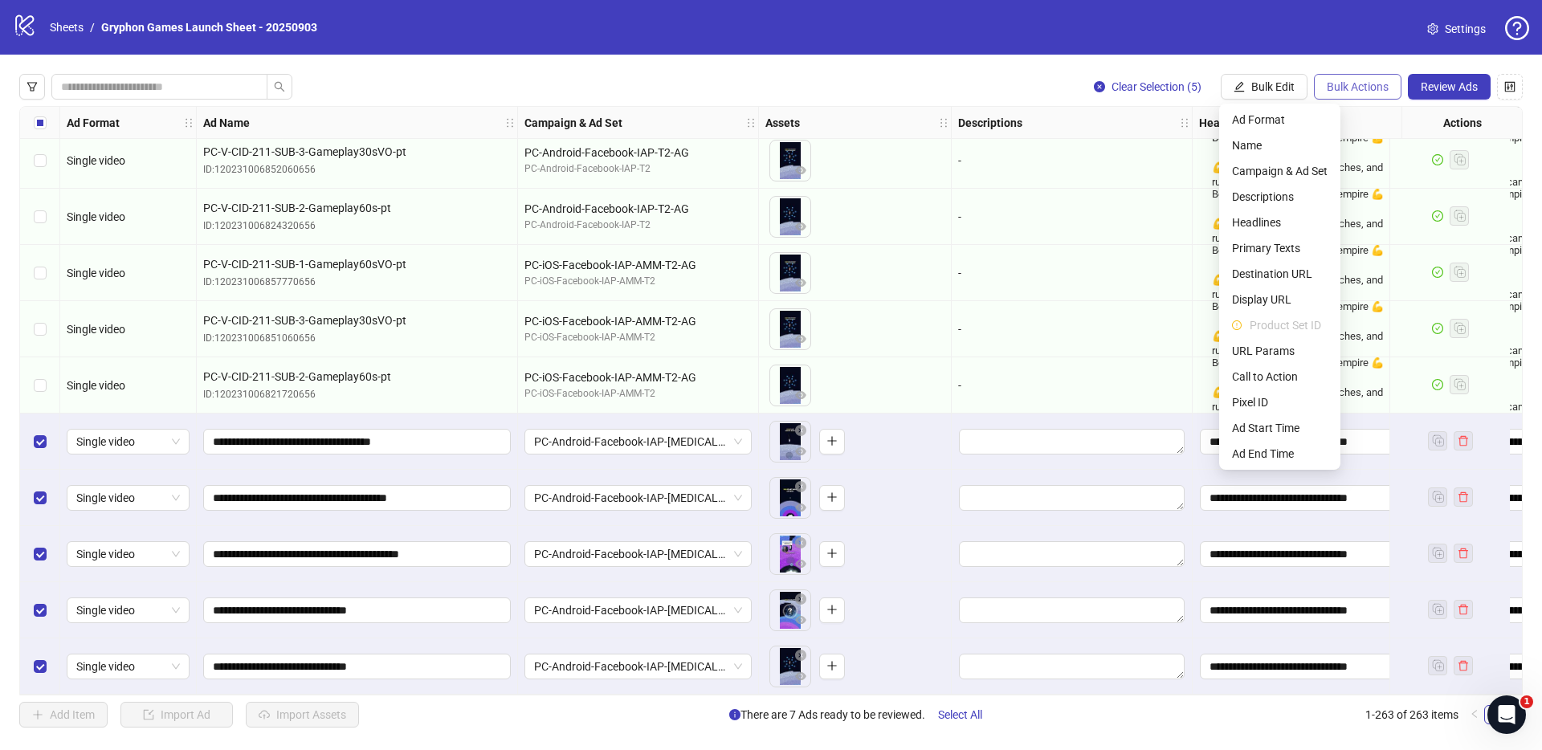
click at [1349, 85] on span "Bulk Actions" at bounding box center [1358, 86] width 62 height 13
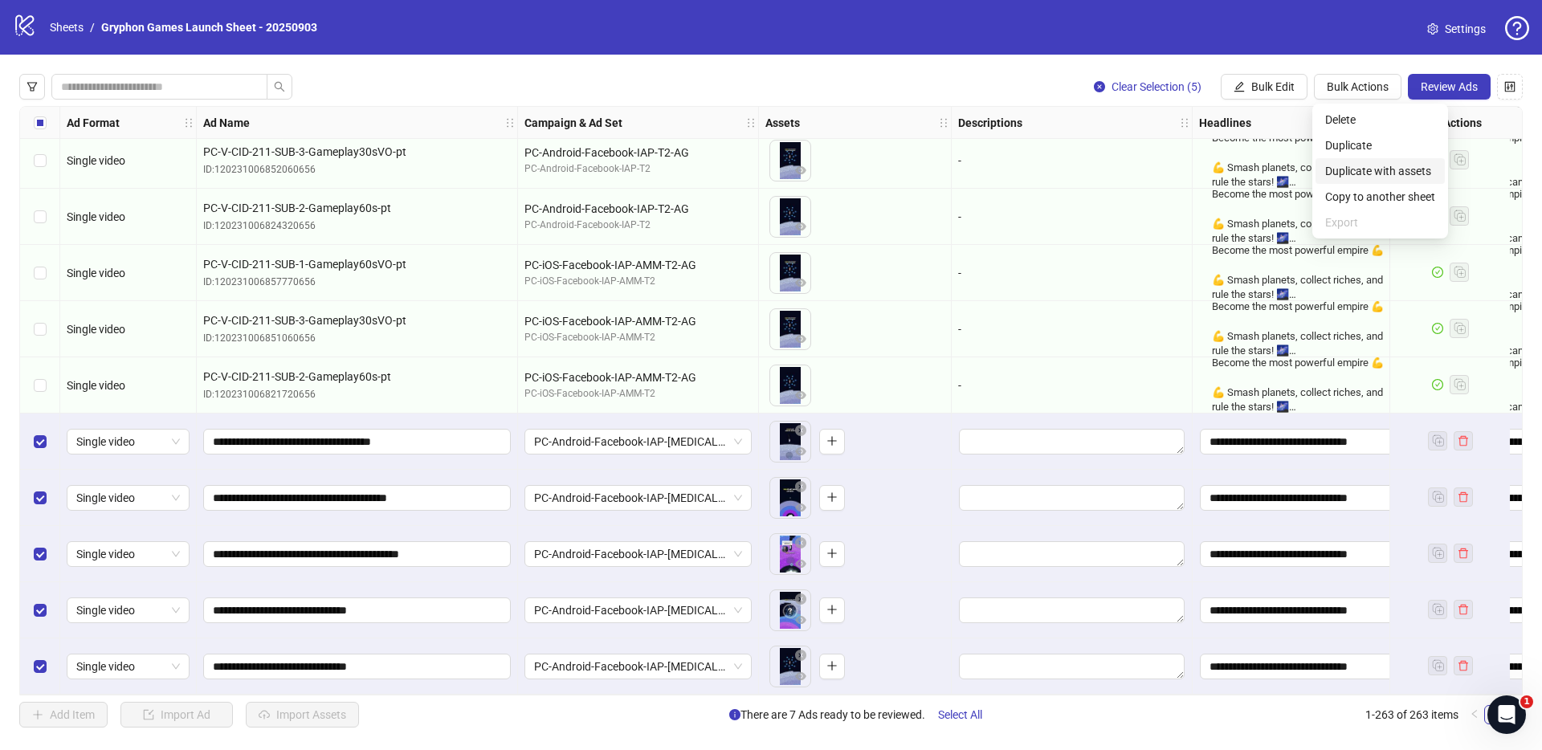
click at [1366, 166] on span "Duplicate with assets" at bounding box center [1380, 171] width 110 height 18
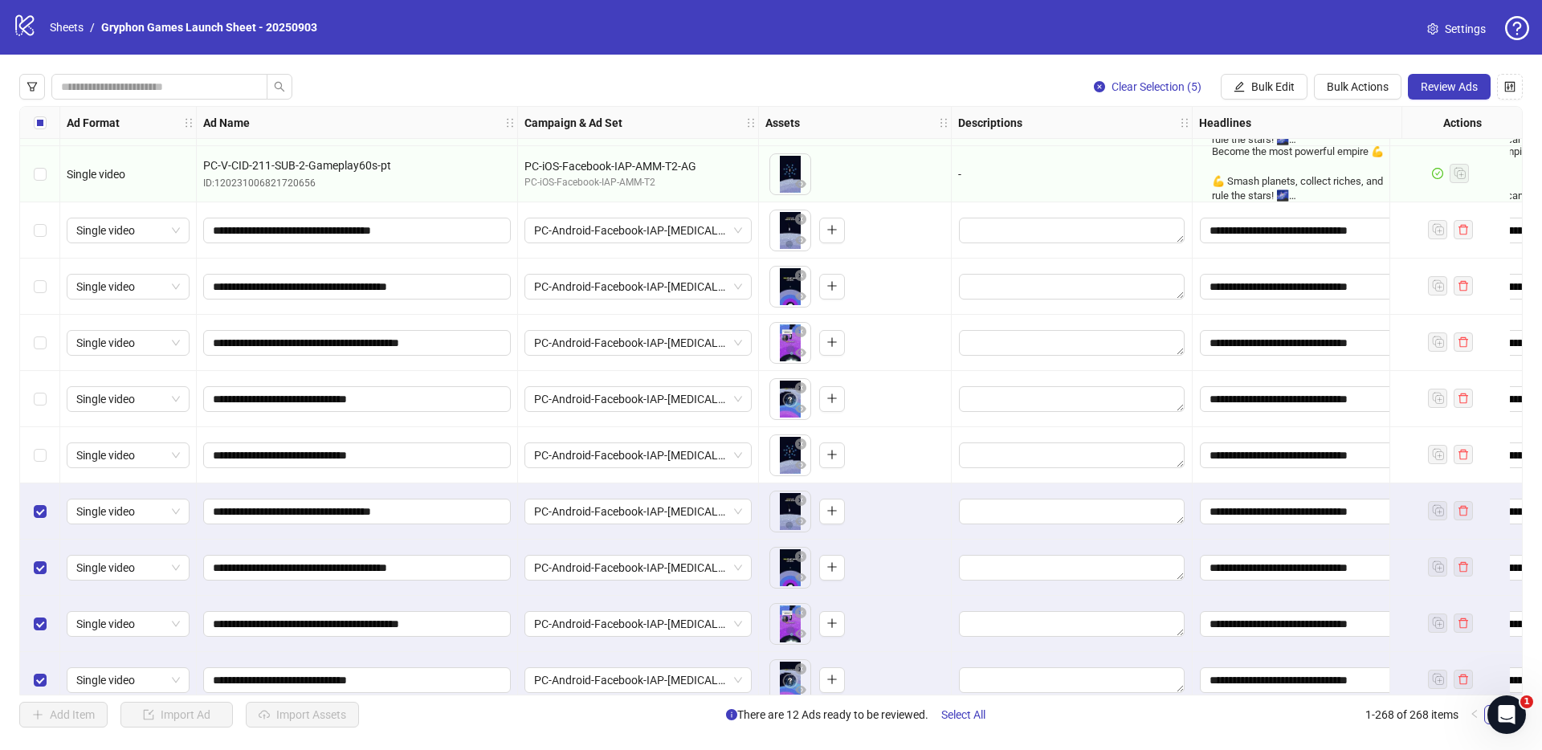
scroll to position [14520, 0]
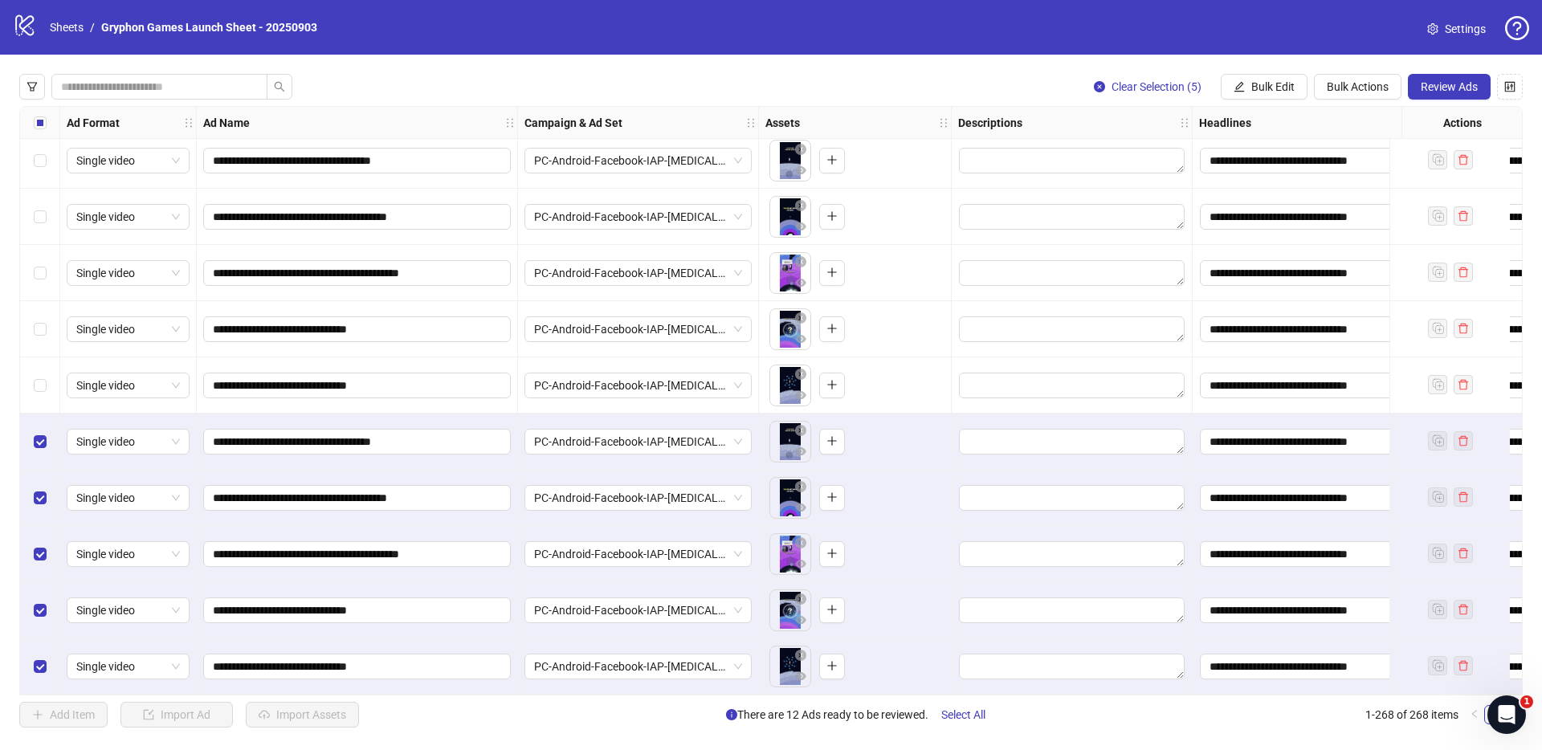
click at [1260, 102] on div "Clear Selection (5) Bulk Edit Bulk Actions Review Ads Ad Format Ad Name Campaig…" at bounding box center [771, 401] width 1542 height 692
click at [1273, 85] on span "Bulk Edit" at bounding box center [1273, 86] width 43 height 13
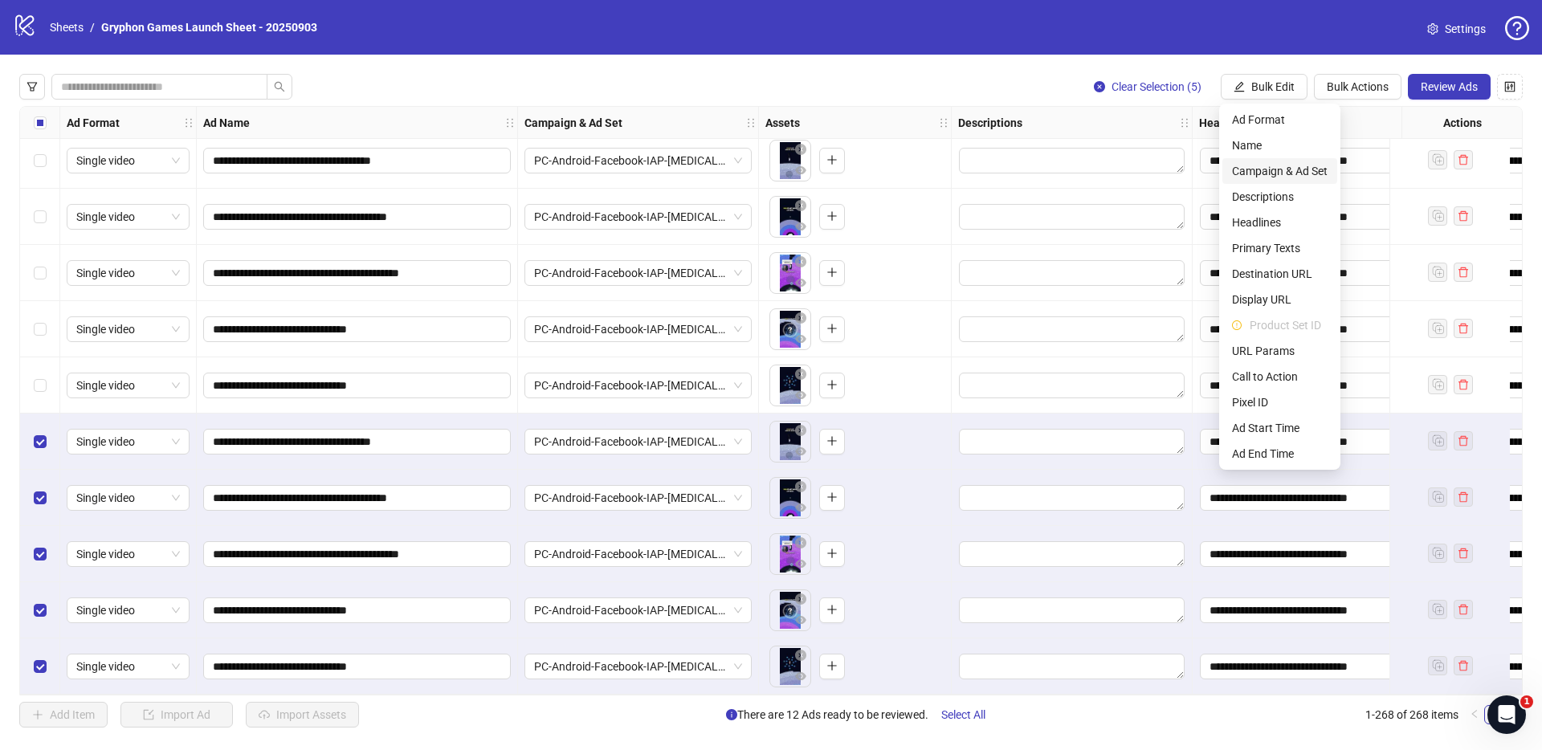
click at [1265, 174] on span "Campaign & Ad Set" at bounding box center [1280, 171] width 96 height 18
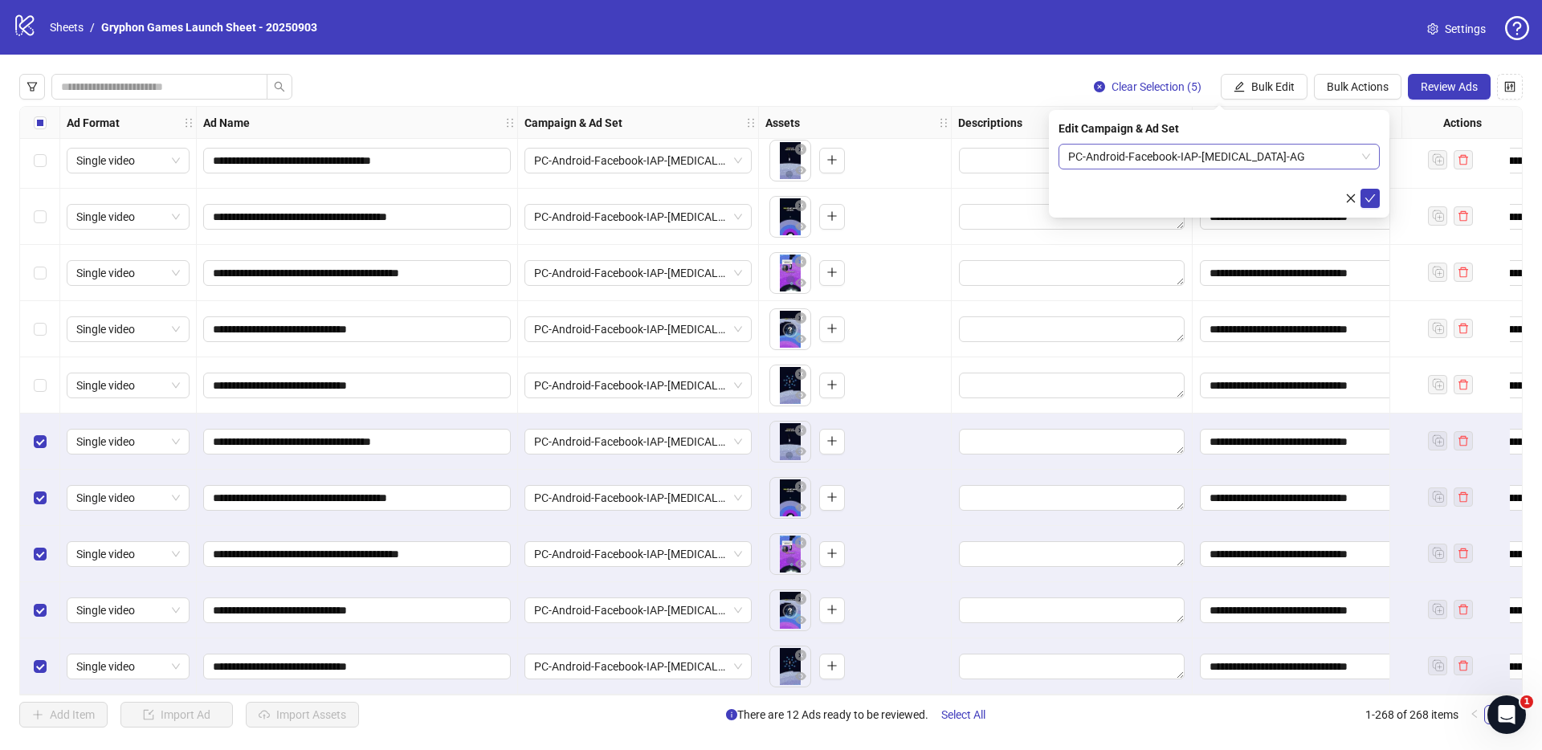
click at [1178, 162] on span "PC-Android-Facebook-IAP-[MEDICAL_DATA]-AG" at bounding box center [1219, 157] width 302 height 24
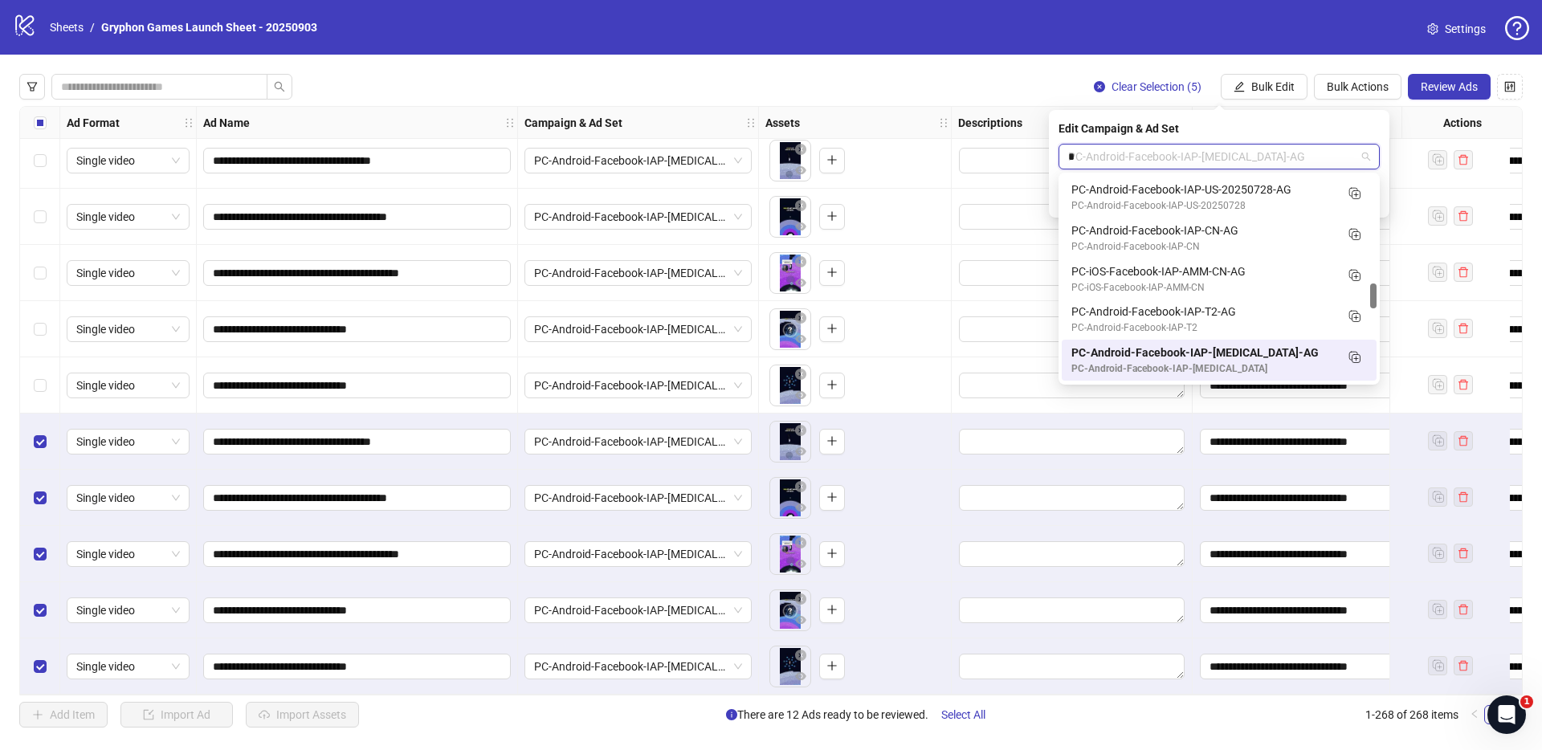
scroll to position [246, 0]
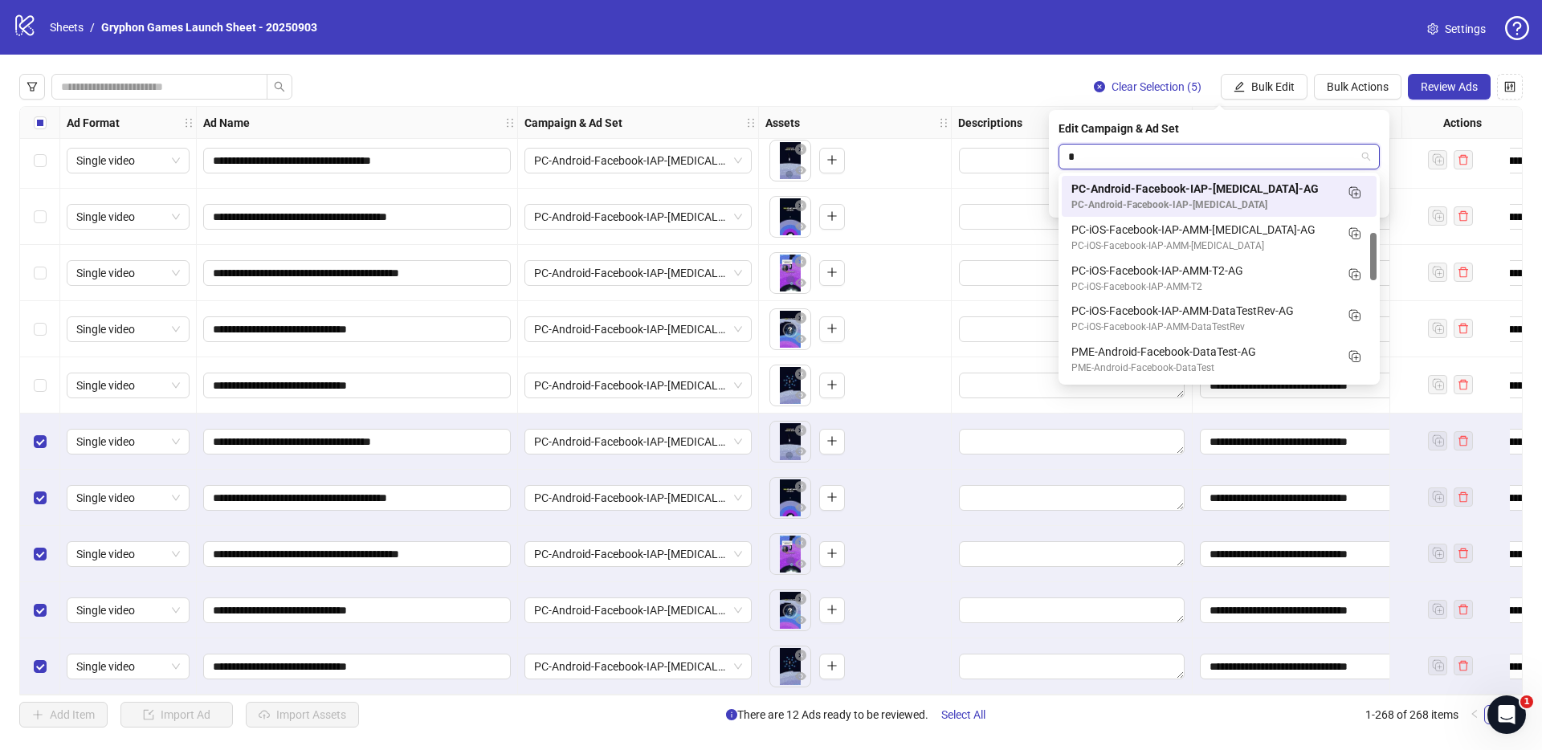
type input "**"
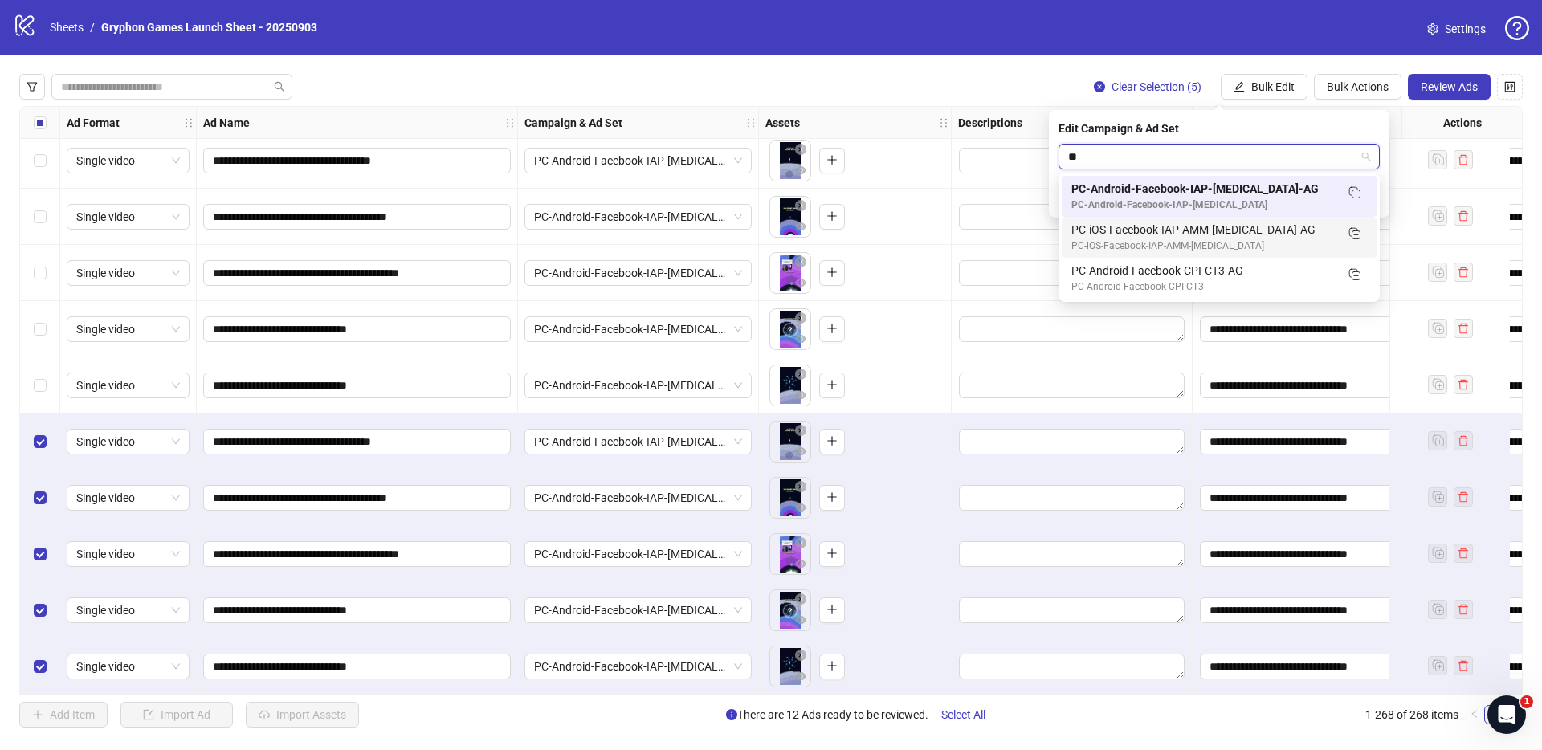
drag, startPoint x: 1186, startPoint y: 240, endPoint x: 1176, endPoint y: 239, distance: 9.8
click at [1178, 239] on div "PC-iOS-Facebook-IAP-AMM-[MEDICAL_DATA]" at bounding box center [1203, 246] width 263 height 15
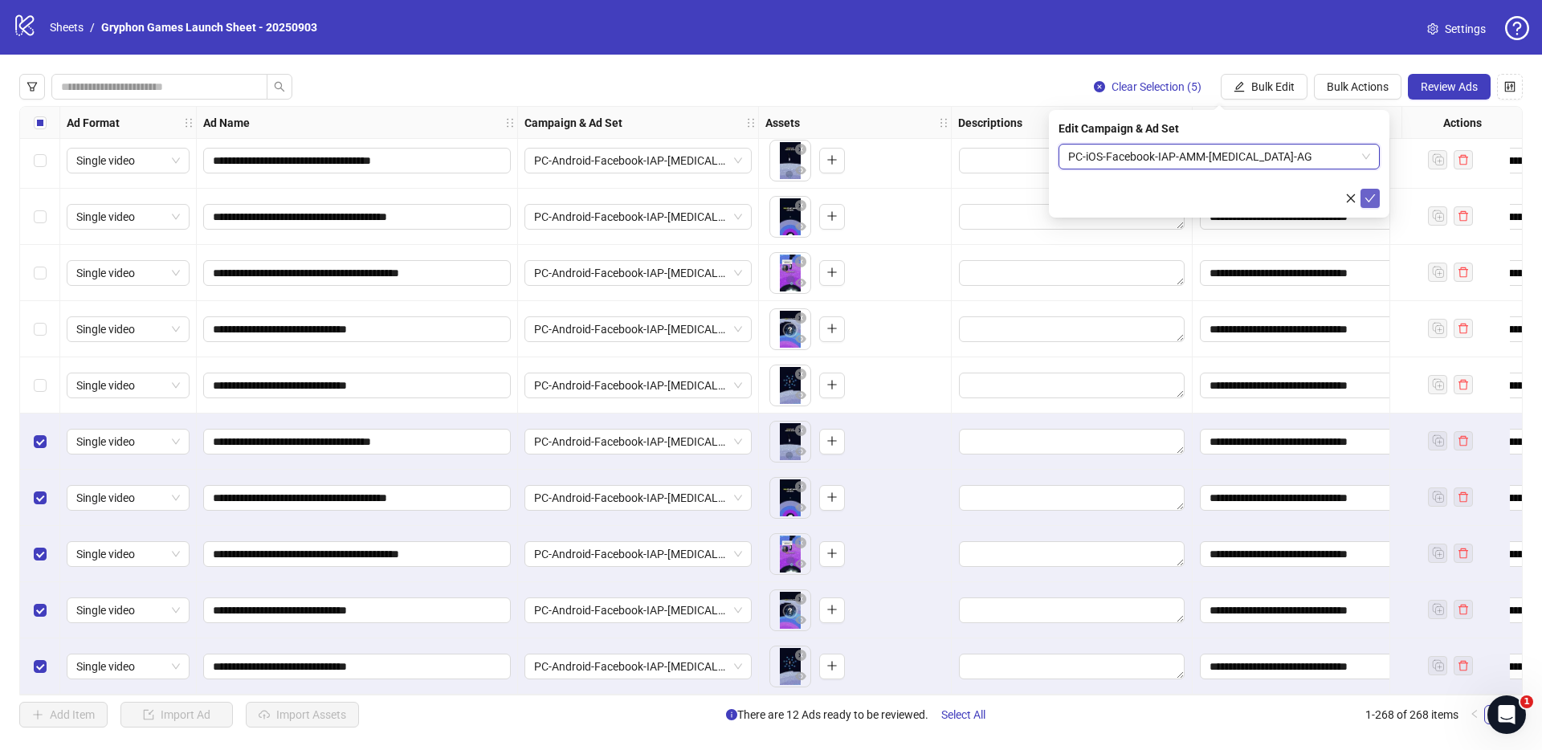
click at [1368, 201] on icon "check" at bounding box center [1370, 198] width 11 height 11
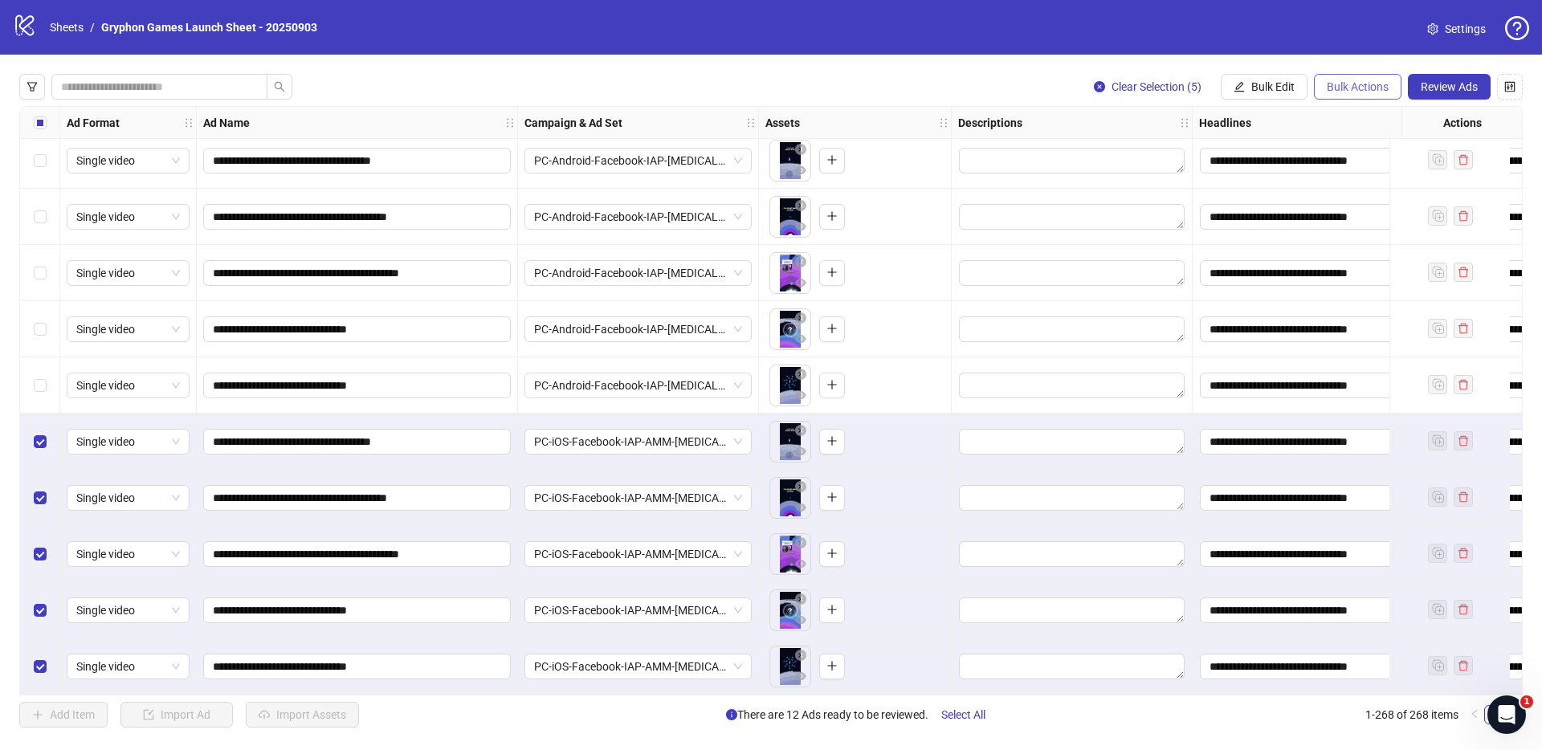
click at [1378, 76] on button "Bulk Actions" at bounding box center [1358, 87] width 88 height 26
click at [1399, 177] on span "Duplicate with assets" at bounding box center [1380, 171] width 110 height 18
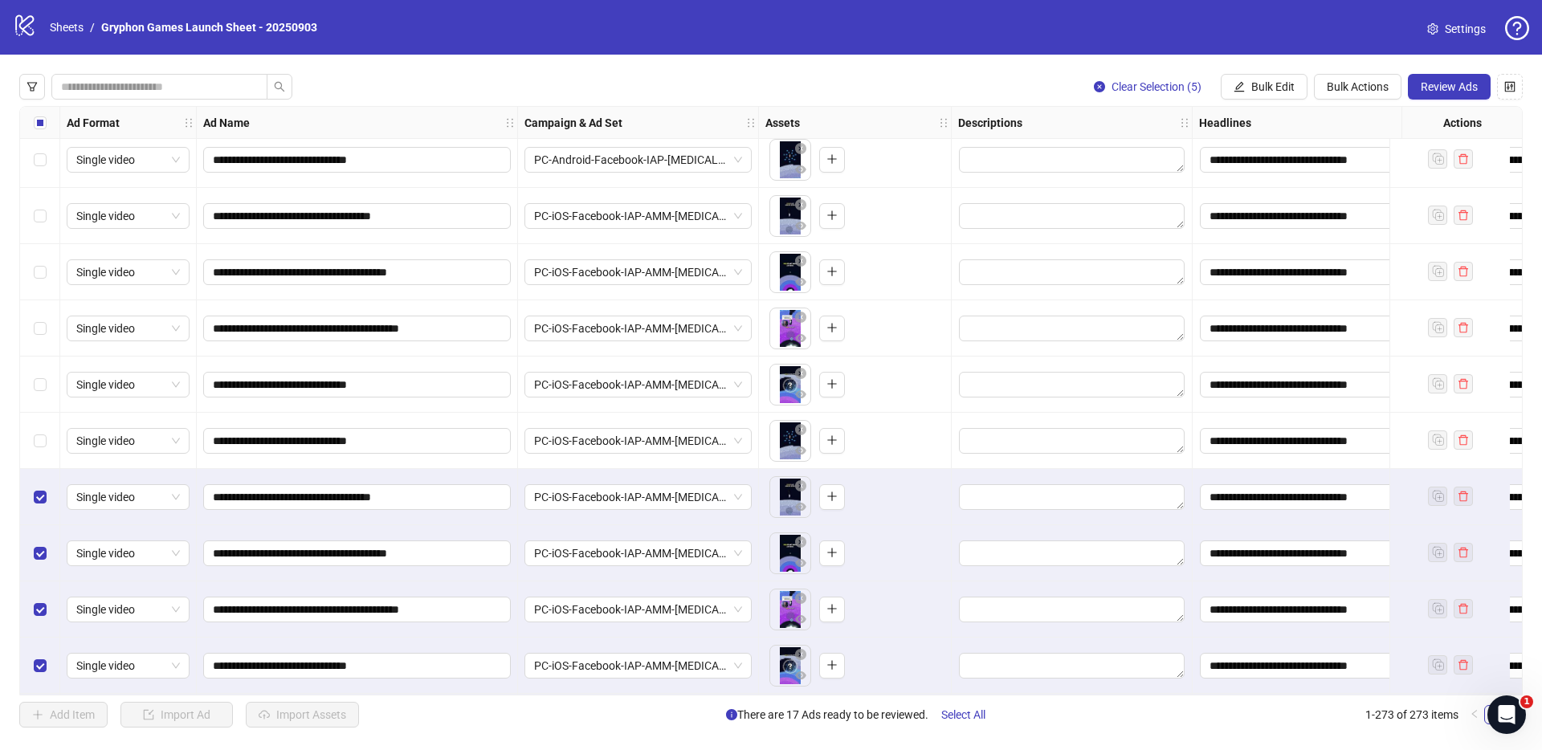
scroll to position [14802, 0]
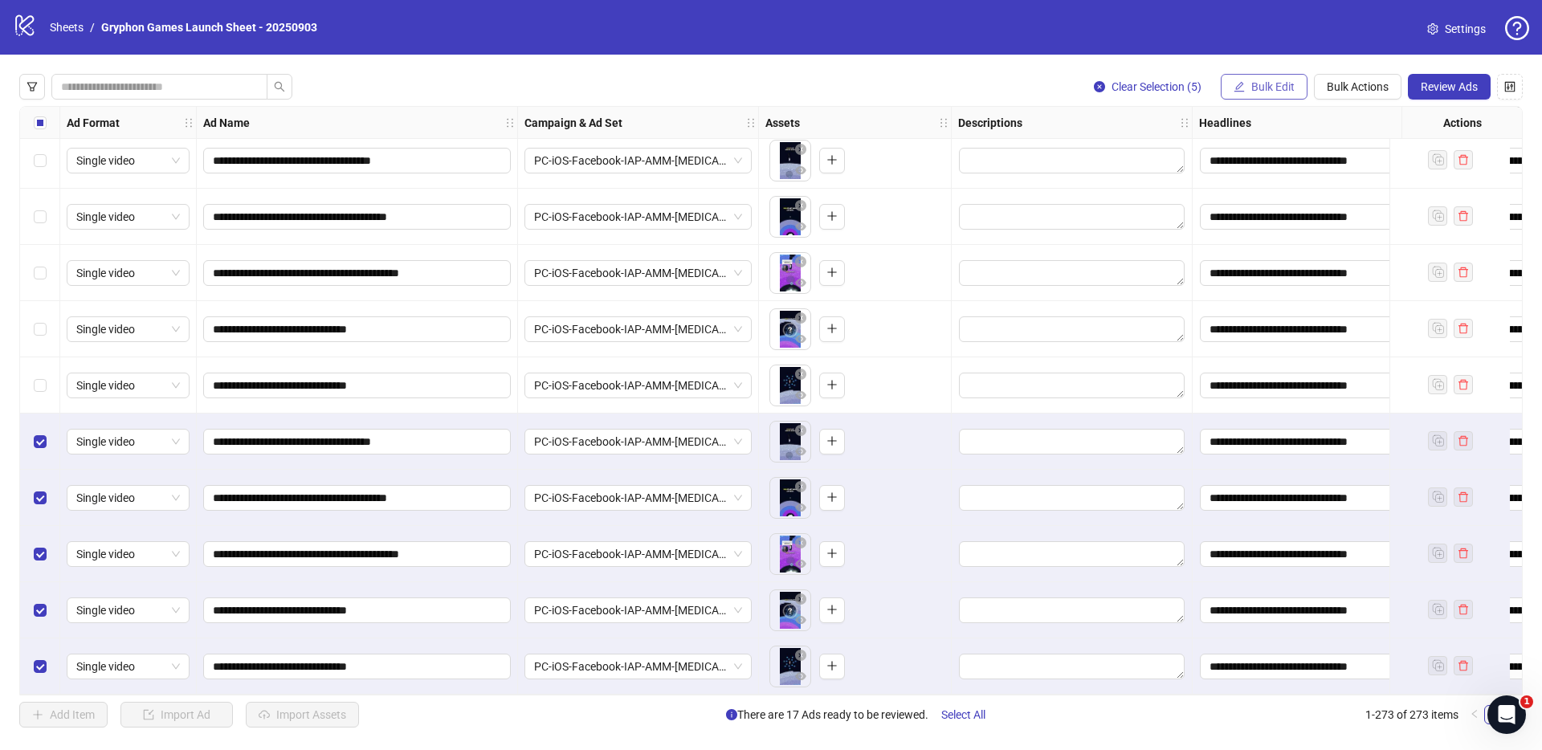
click at [1276, 89] on span "Bulk Edit" at bounding box center [1273, 86] width 43 height 13
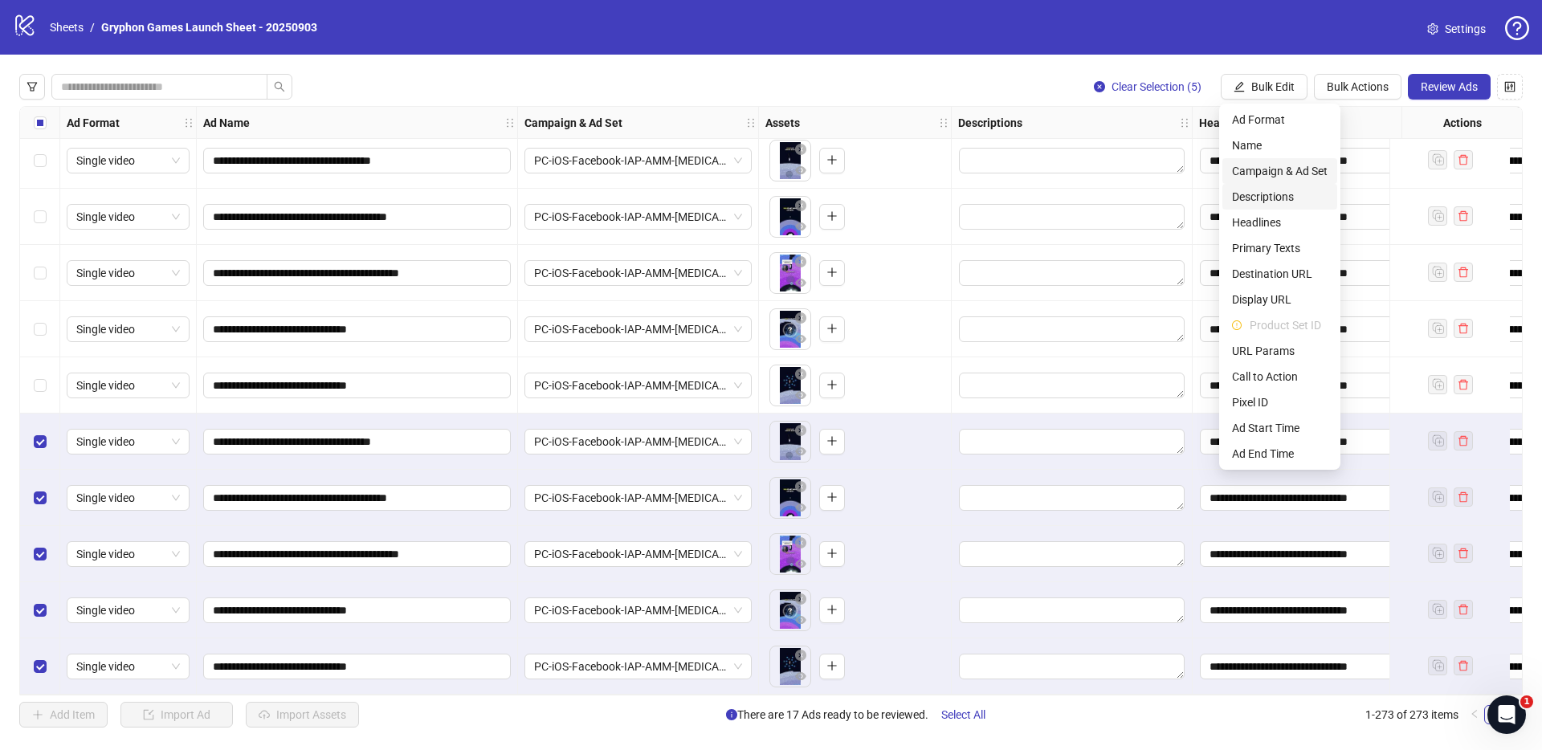
click at [1309, 169] on span "Campaign & Ad Set" at bounding box center [1280, 171] width 96 height 18
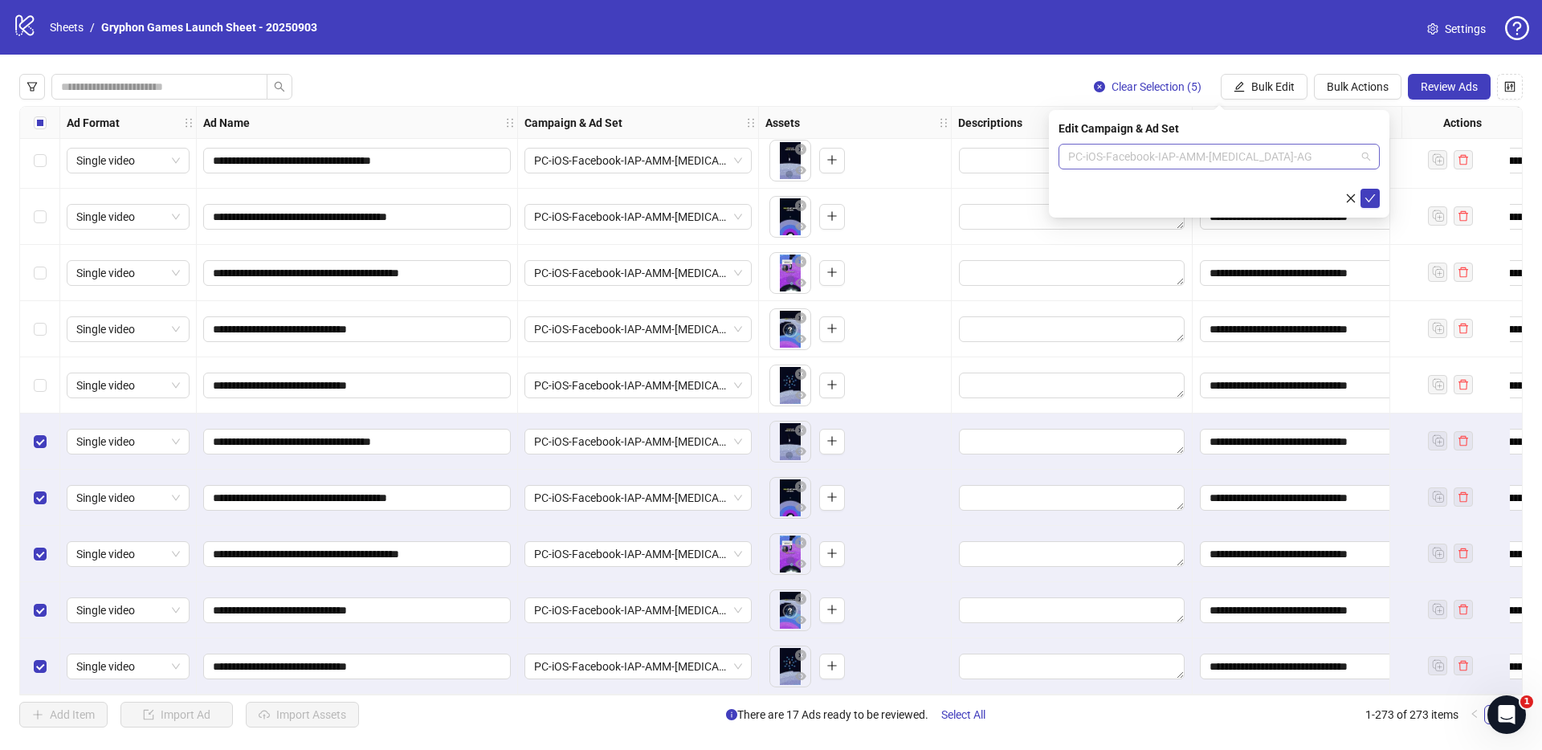
click at [1129, 163] on span "PC-iOS-Facebook-IAP-AMM-[MEDICAL_DATA]-AG" at bounding box center [1219, 157] width 302 height 24
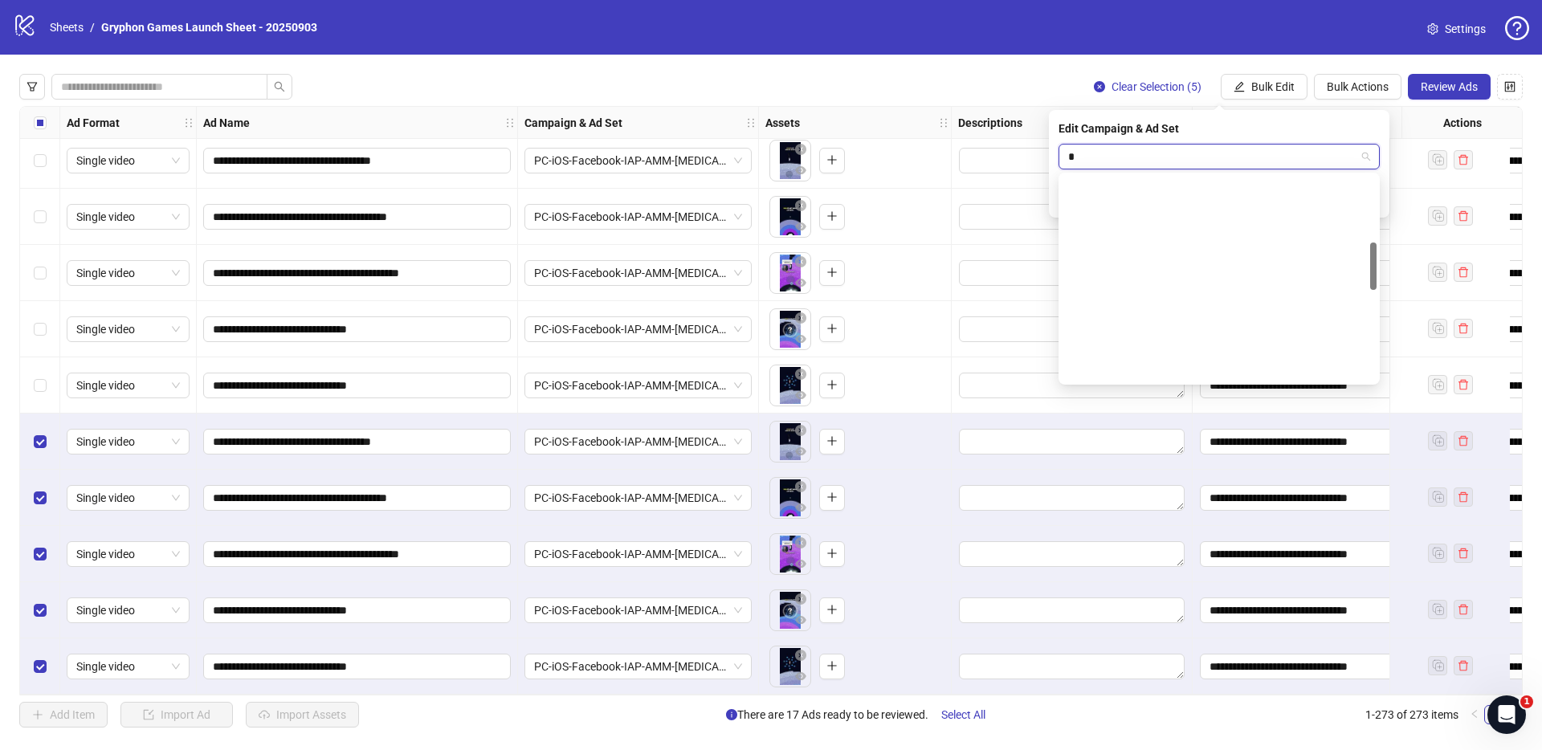
scroll to position [287, 0]
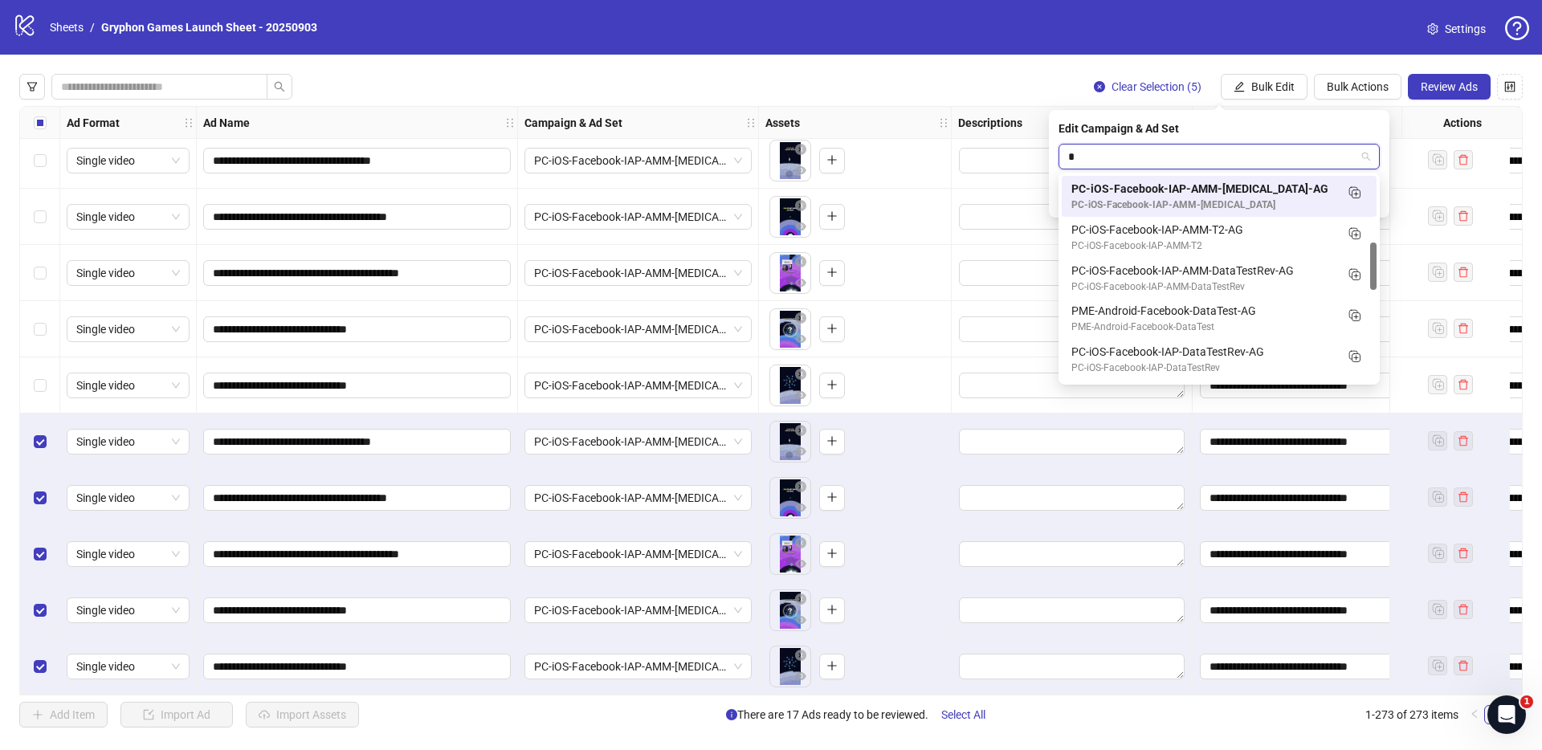
type input "**"
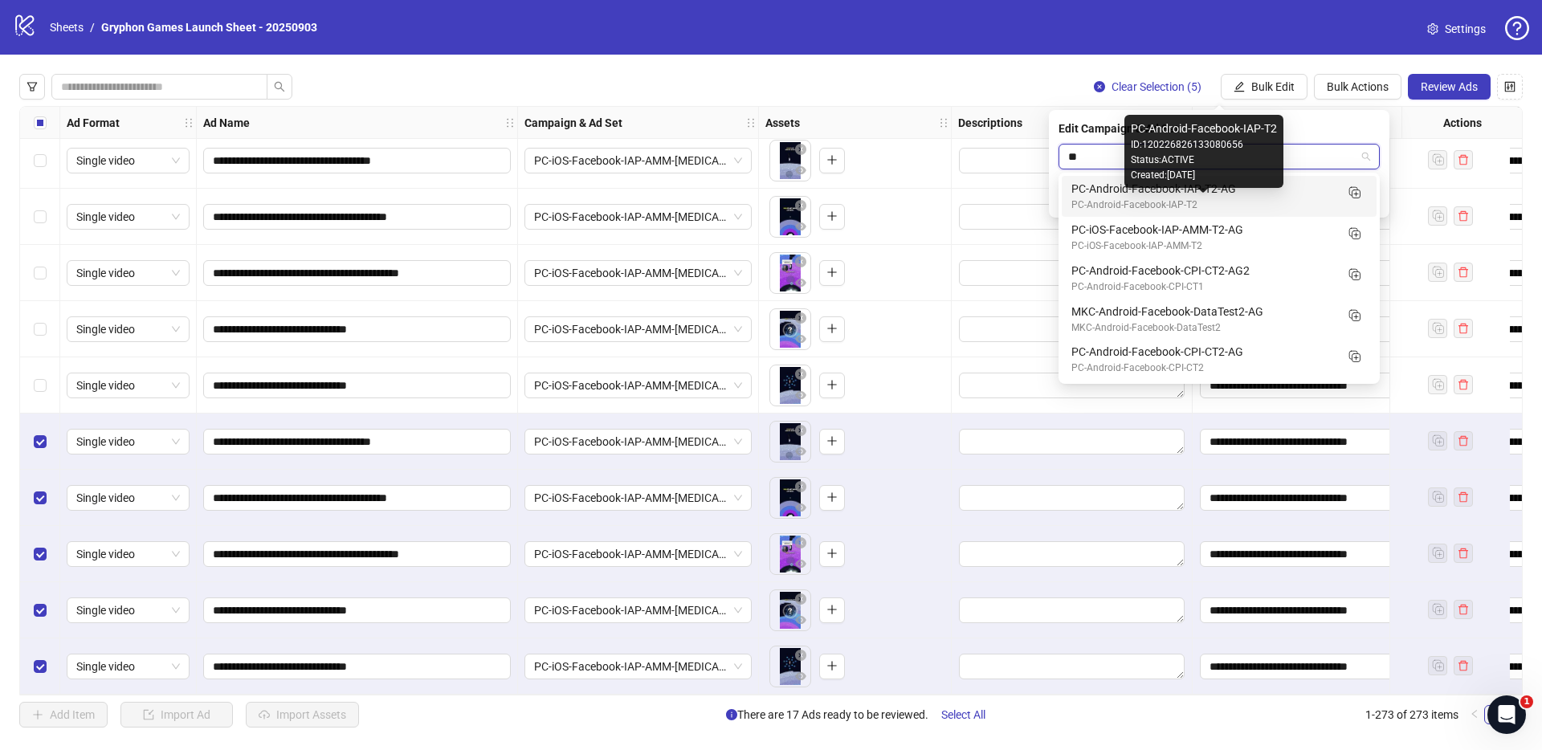
click at [1150, 201] on div "PC-Android-Facebook-IAP-T2" at bounding box center [1203, 205] width 263 height 15
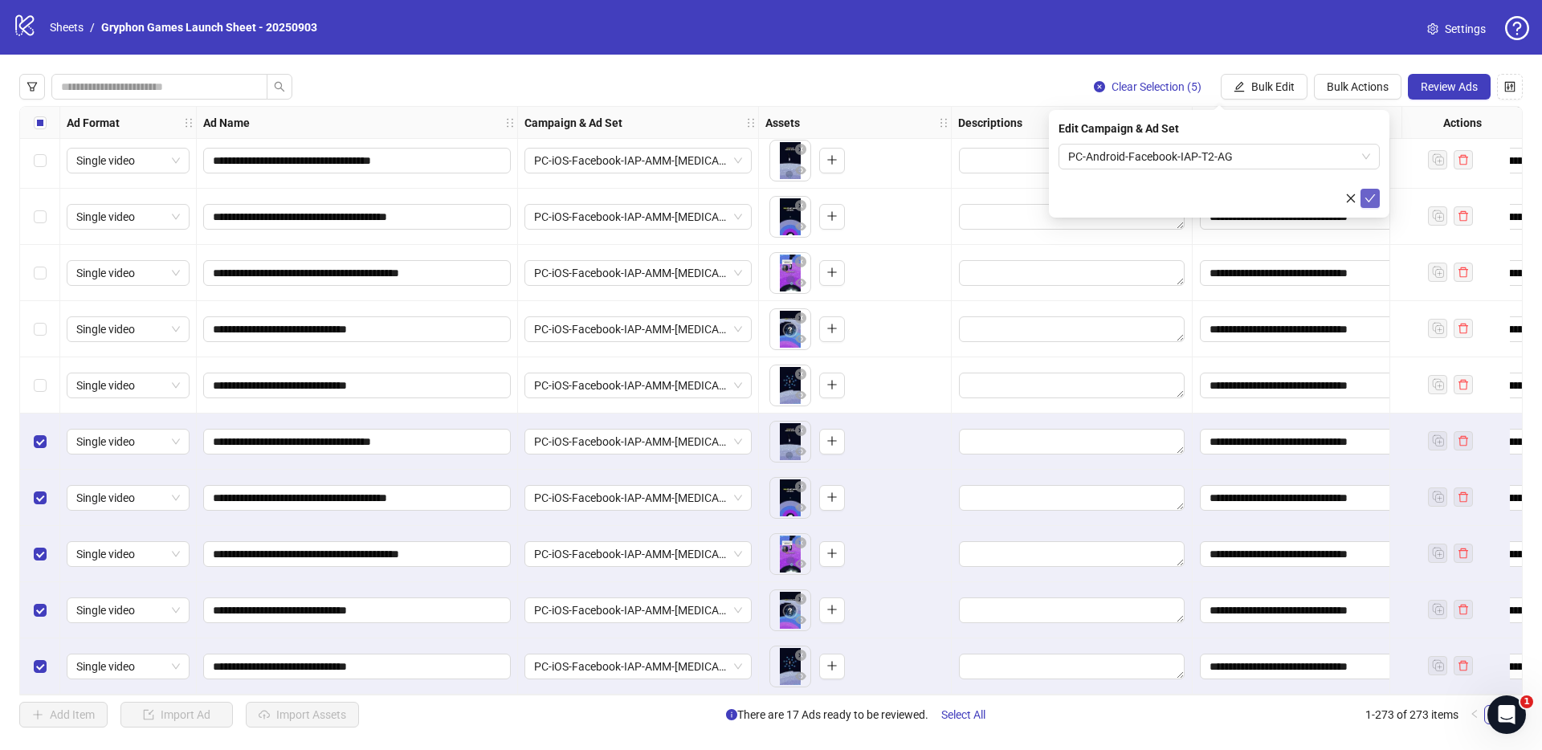
click at [1370, 197] on icon "check" at bounding box center [1370, 198] width 11 height 11
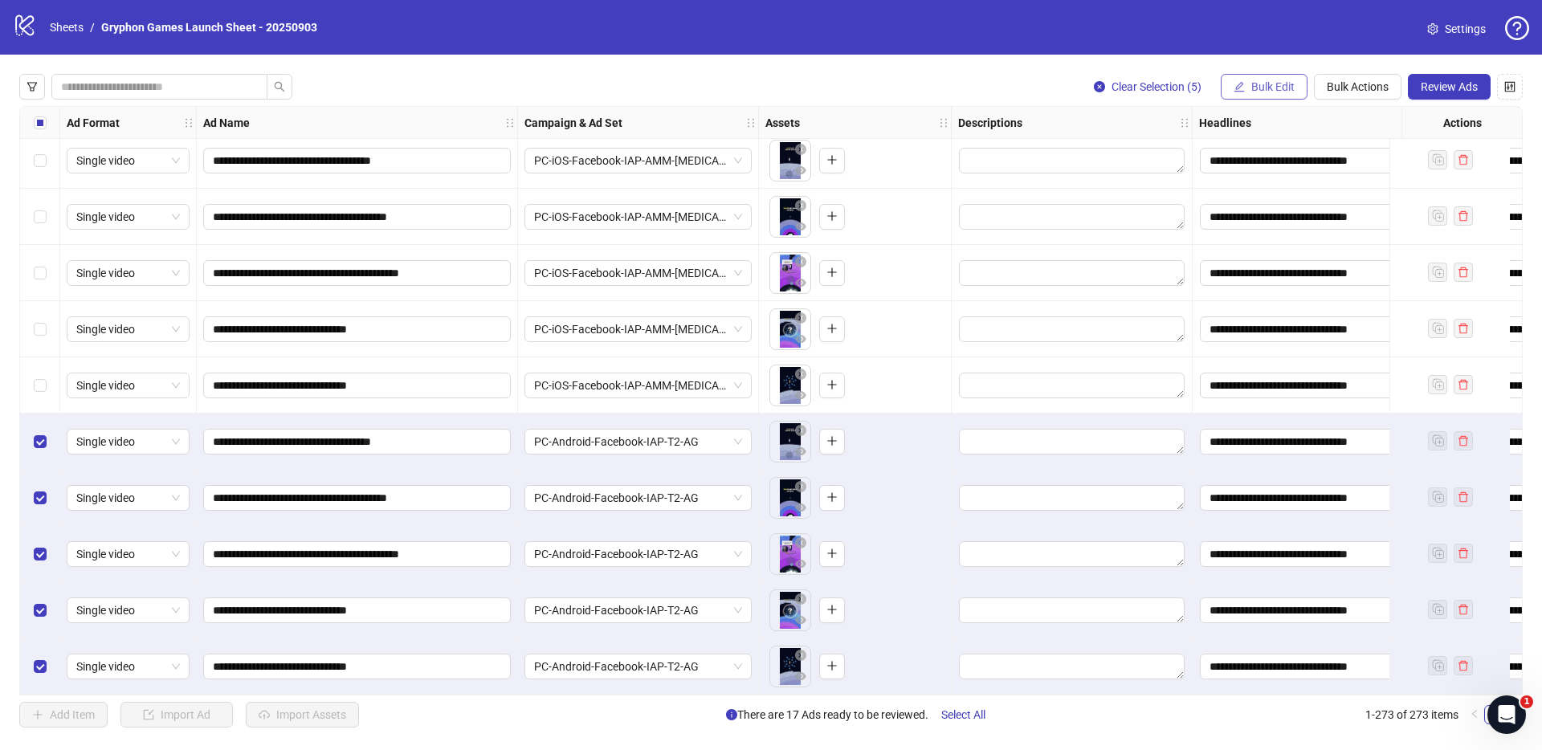
click at [1276, 88] on span "Bulk Edit" at bounding box center [1273, 86] width 43 height 13
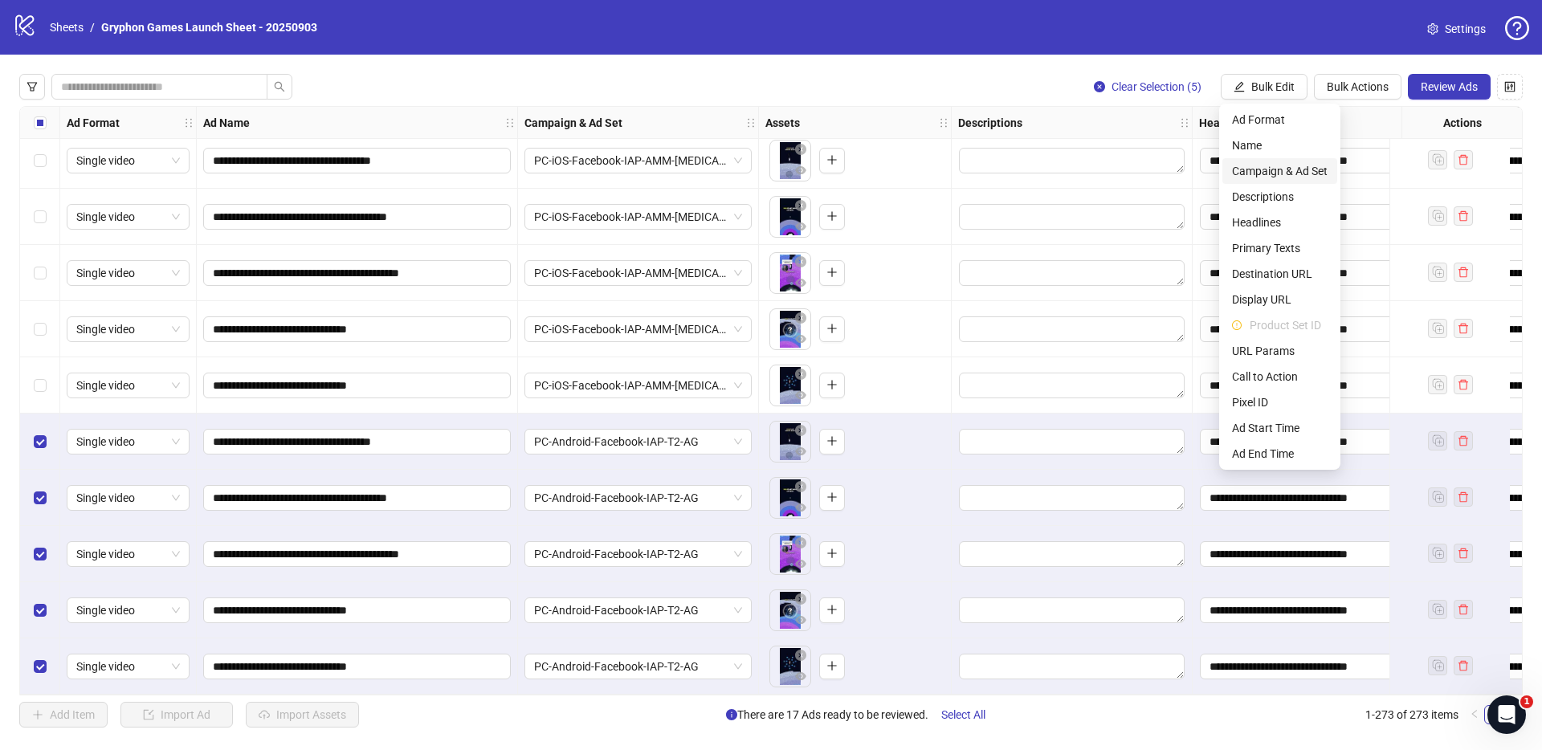
click at [1294, 174] on span "Campaign & Ad Set" at bounding box center [1280, 171] width 96 height 18
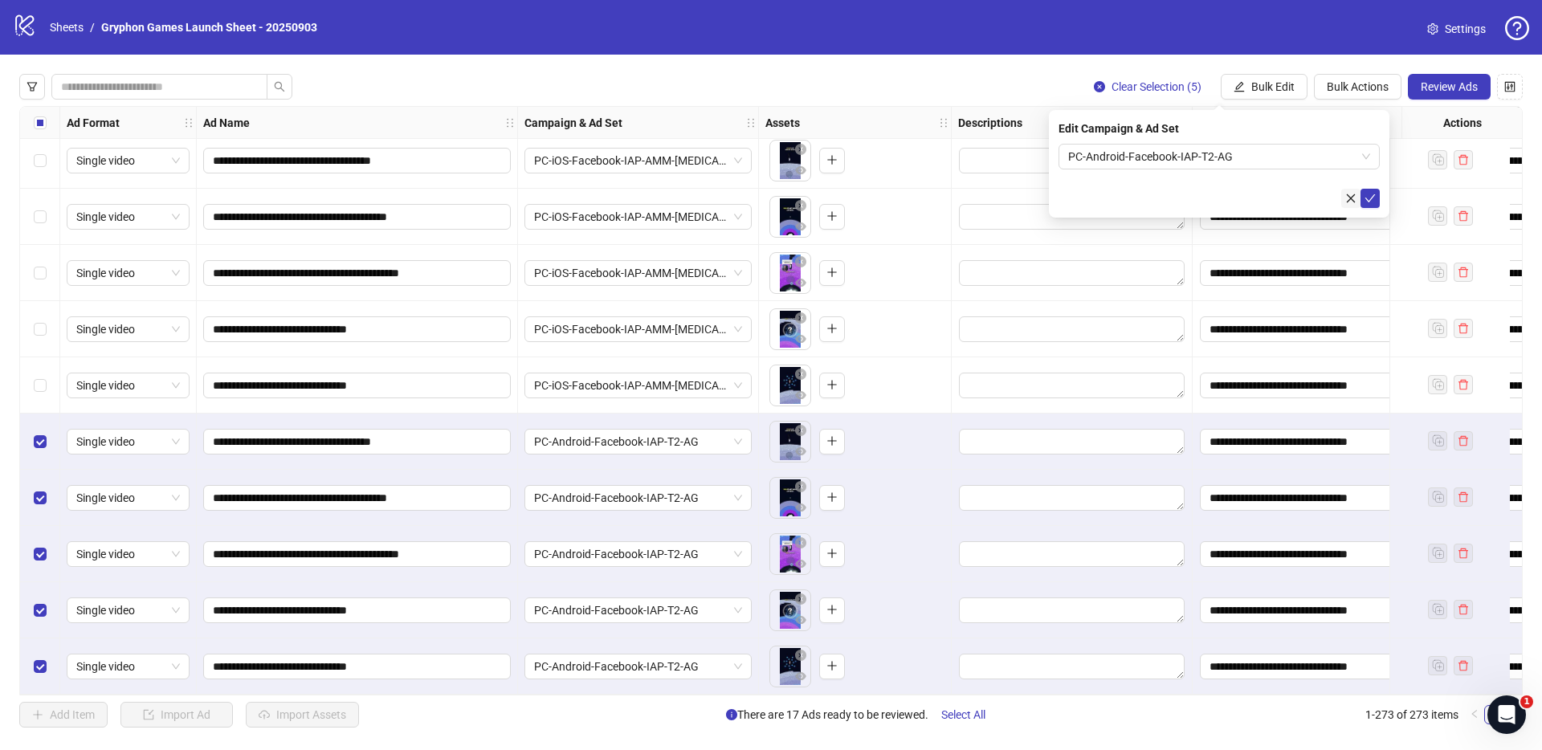
click at [1350, 194] on icon "close" at bounding box center [1351, 198] width 11 height 11
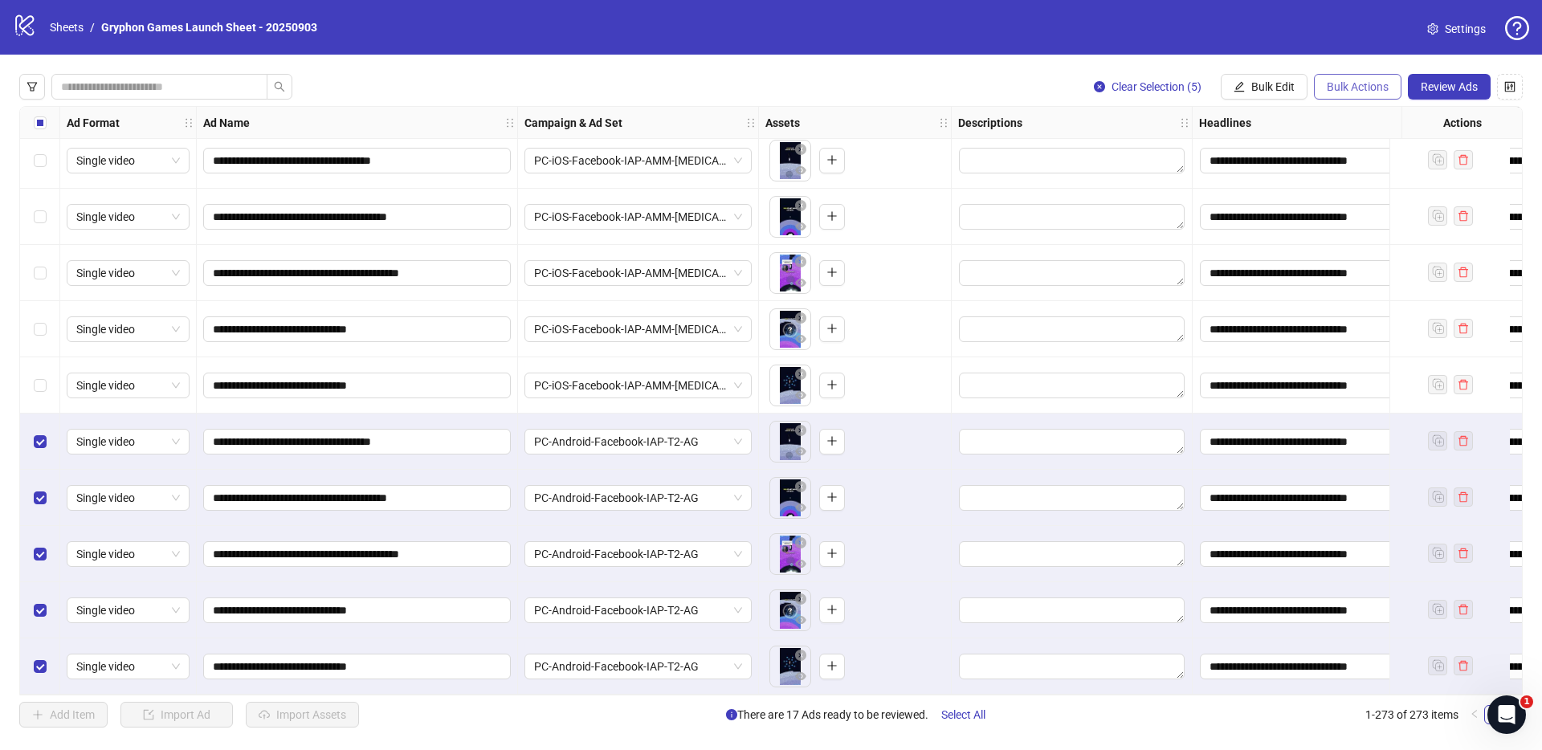
click at [1354, 76] on button "Bulk Actions" at bounding box center [1358, 87] width 88 height 26
click at [1389, 170] on span "Duplicate with assets" at bounding box center [1380, 171] width 110 height 18
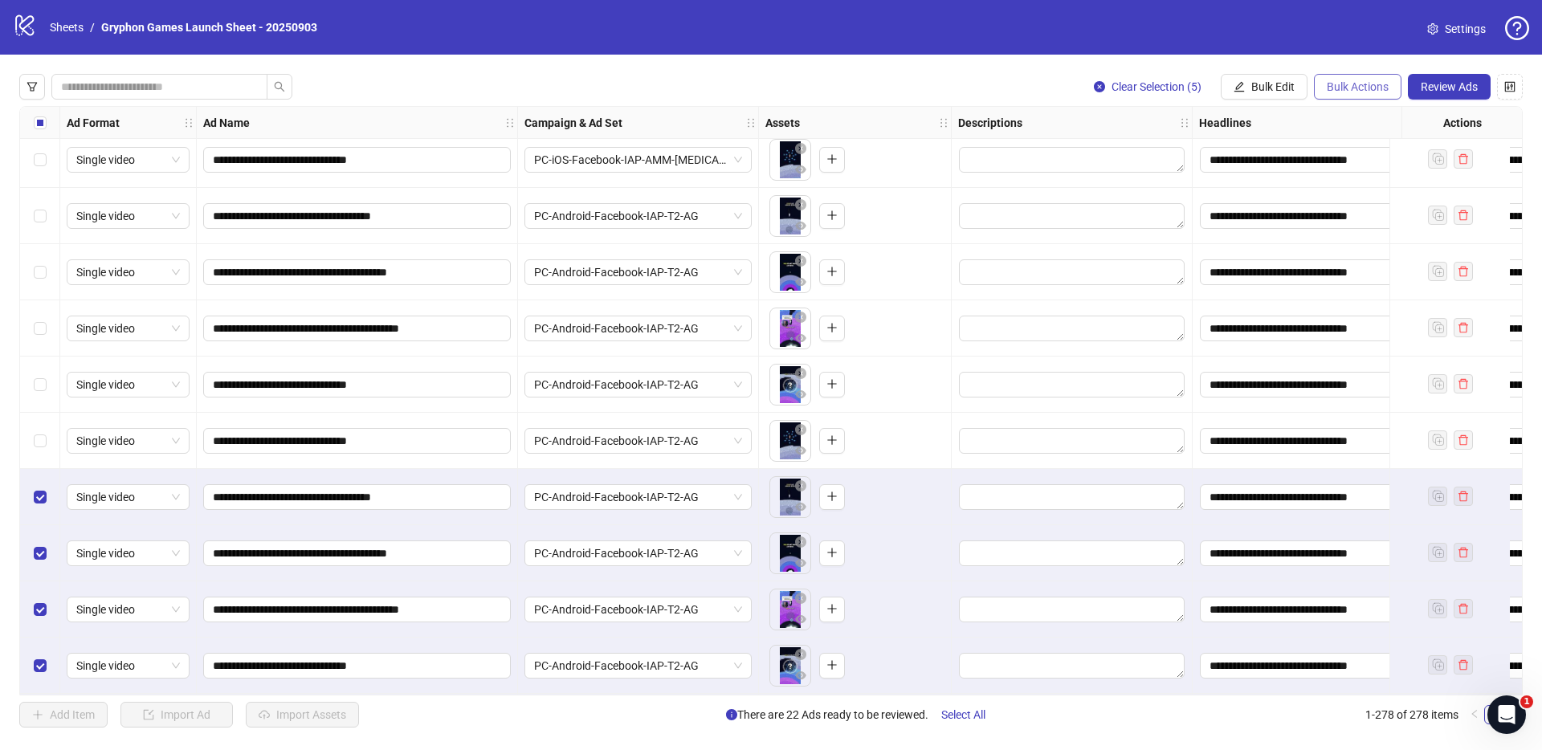
scroll to position [15083, 0]
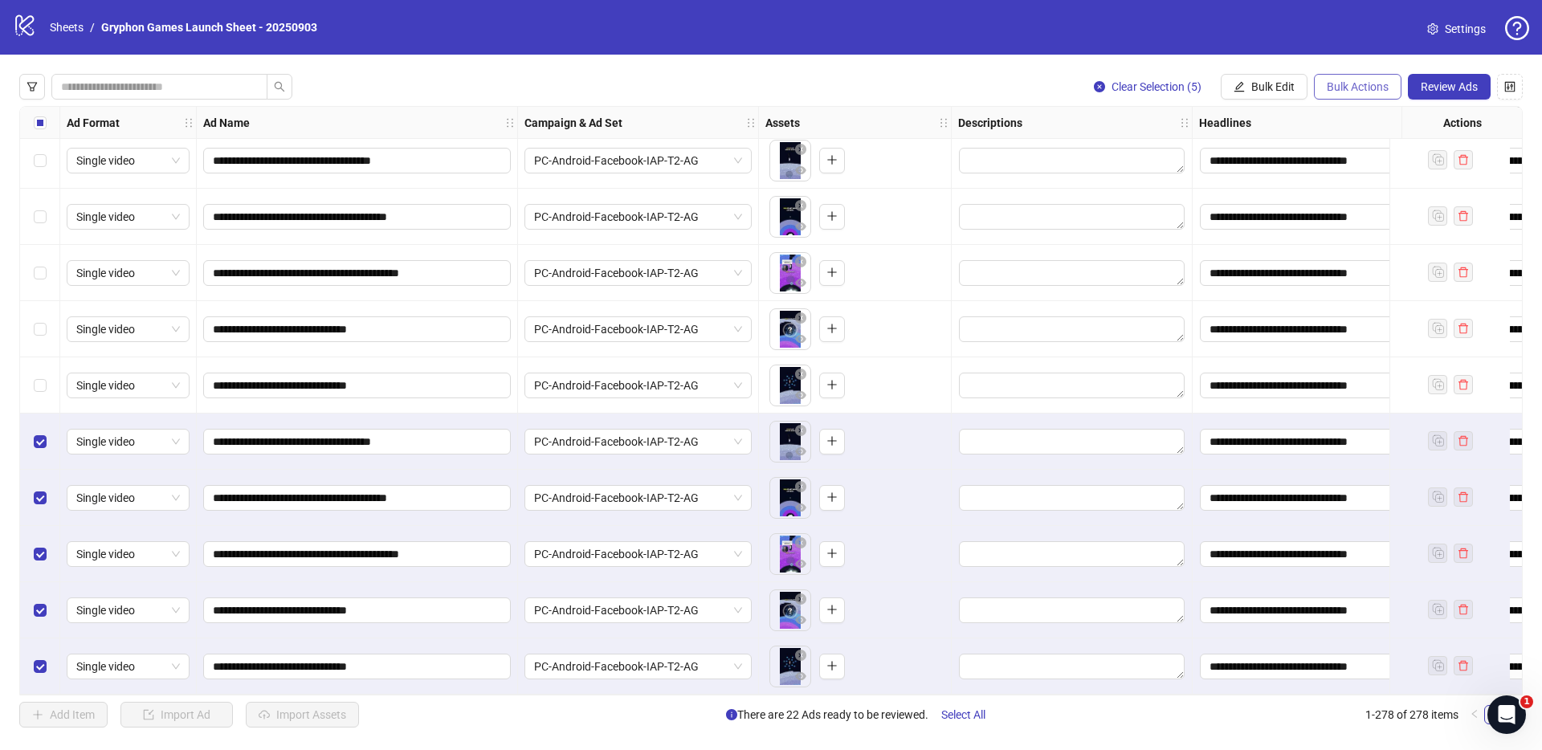
click at [1337, 90] on span "Bulk Actions" at bounding box center [1358, 86] width 62 height 13
click at [1278, 97] on button "Bulk Edit" at bounding box center [1264, 87] width 87 height 26
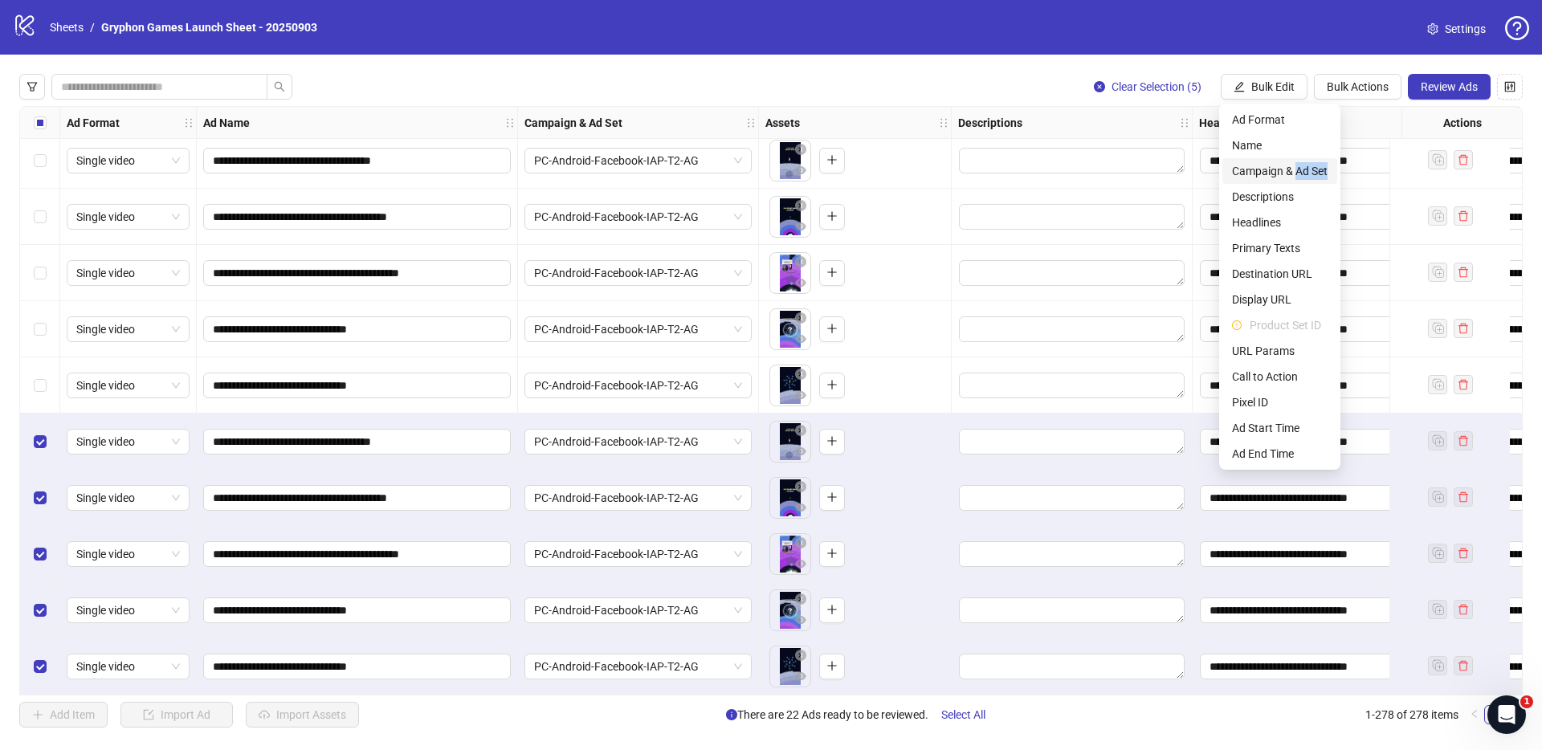
click at [1299, 179] on li "Campaign & Ad Set" at bounding box center [1280, 171] width 115 height 26
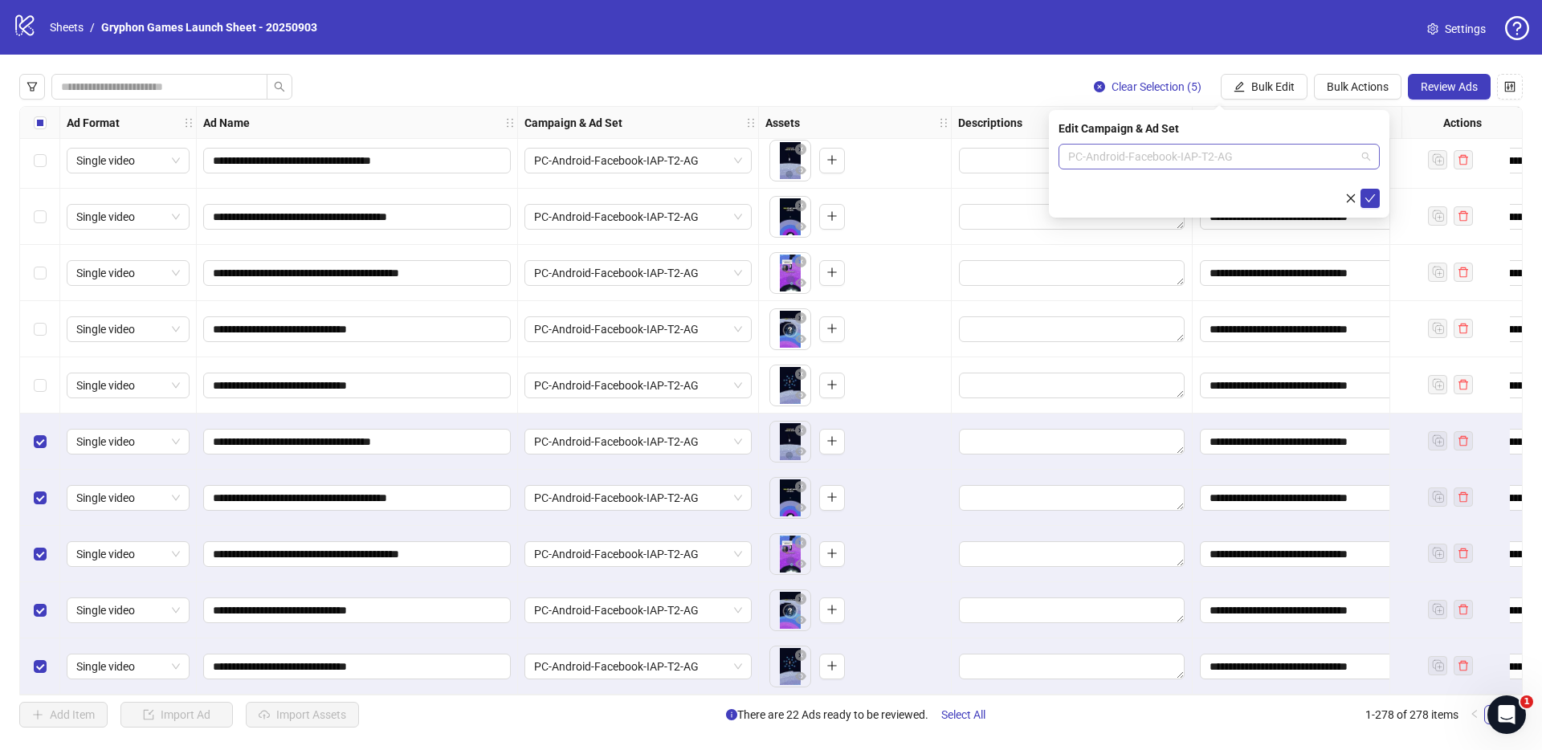
click at [1161, 147] on span "PC-Android-Facebook-IAP-T2-AG" at bounding box center [1219, 157] width 302 height 24
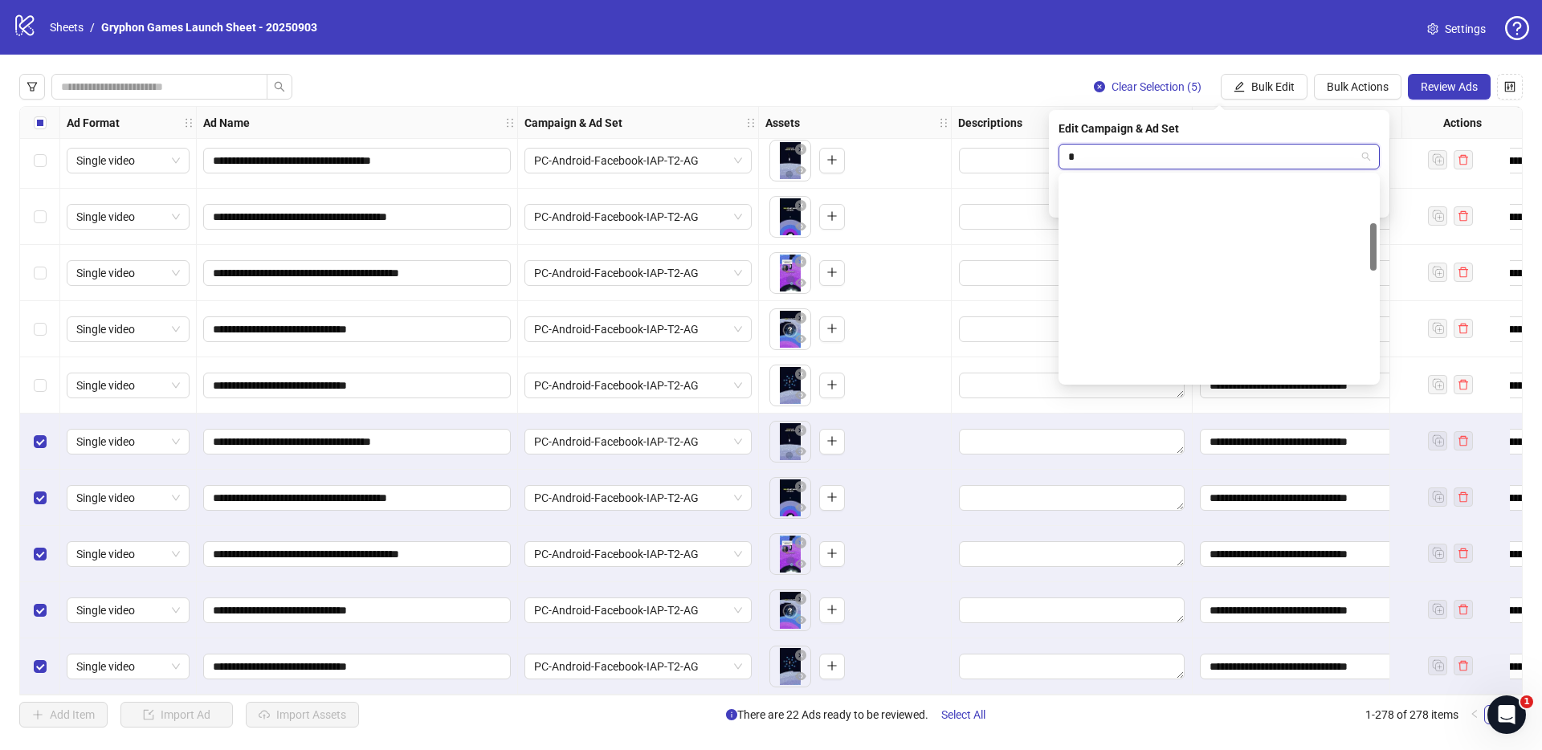
scroll to position [205, 0]
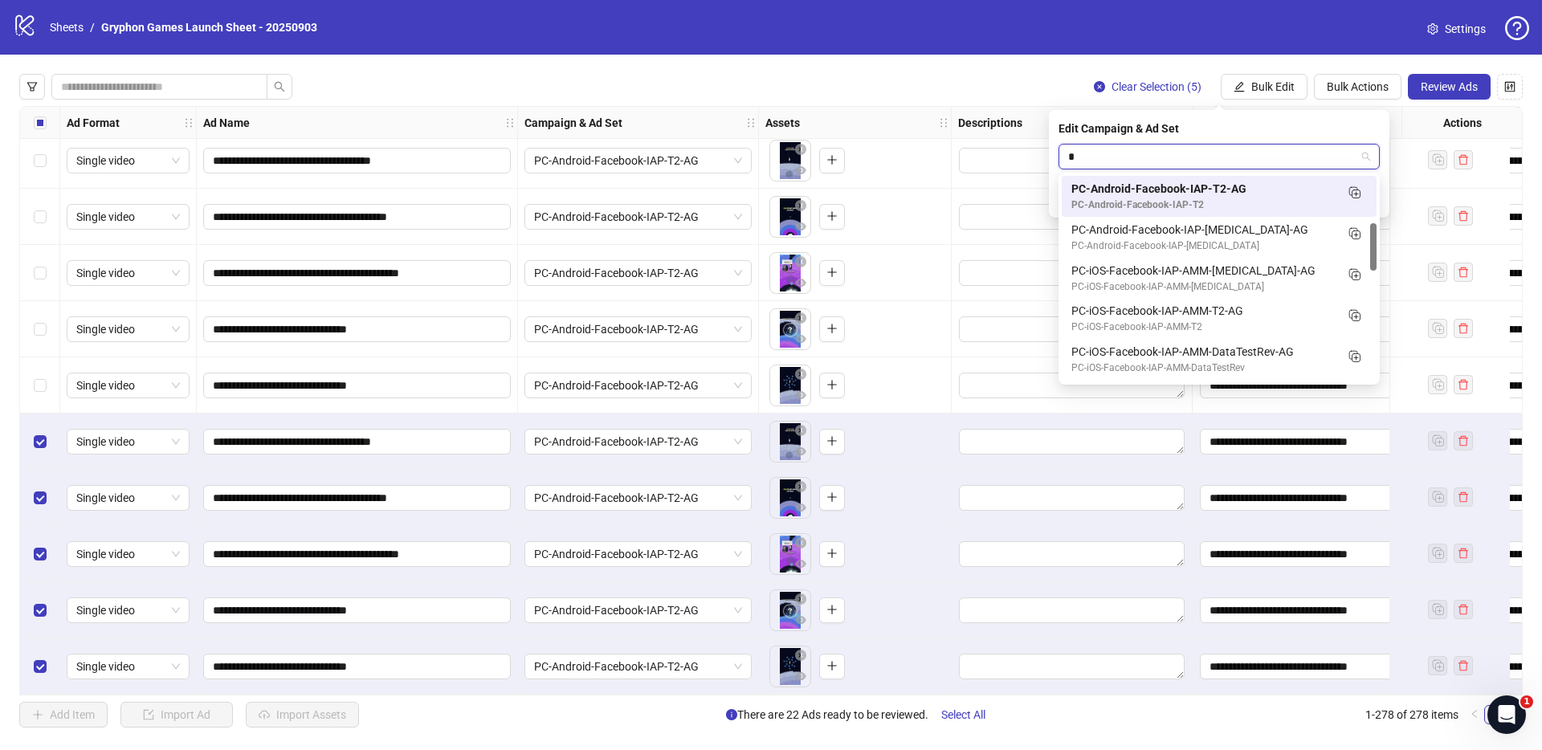
type input "**"
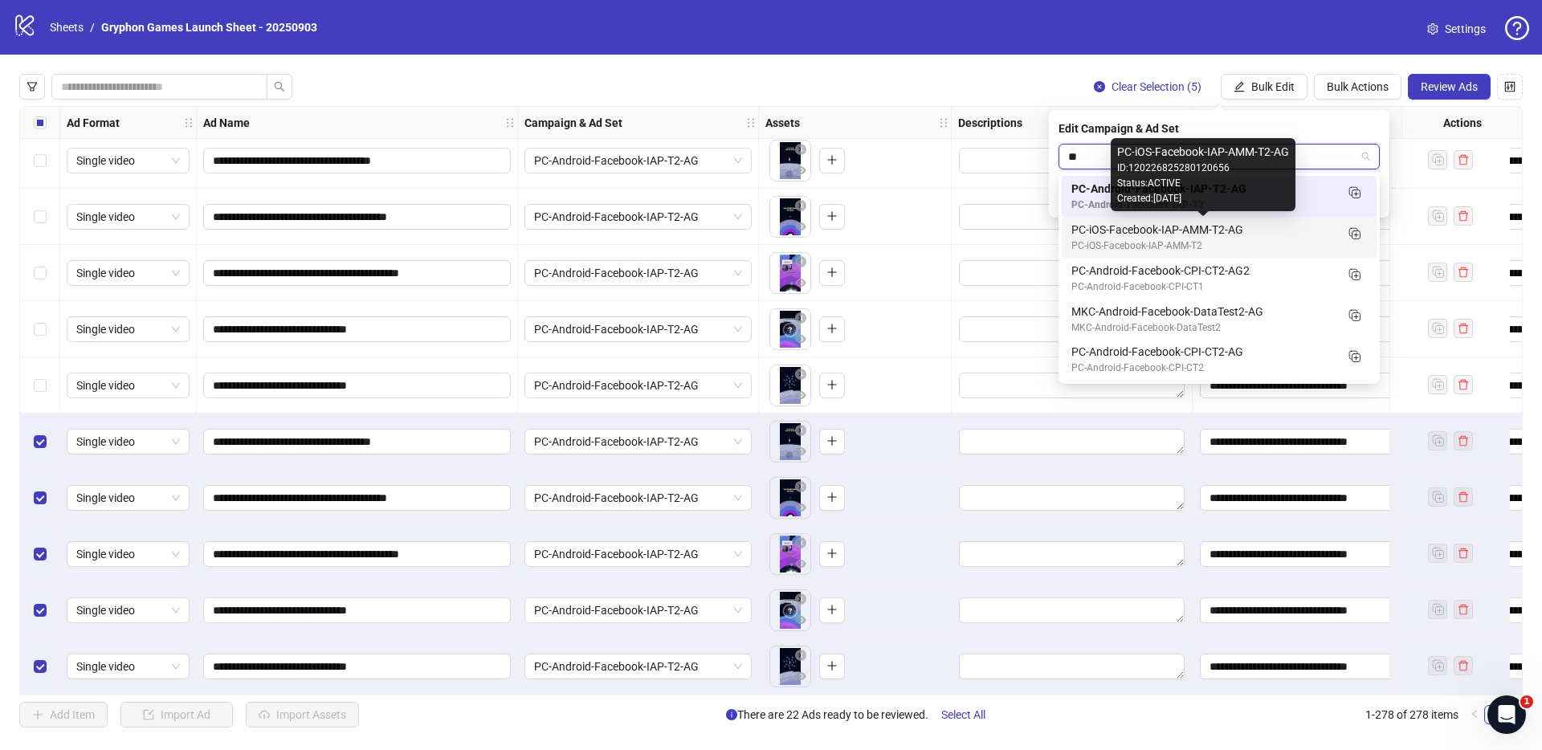
click at [1228, 247] on div "PC-iOS-Facebook-IAP-AMM-T2" at bounding box center [1203, 246] width 263 height 15
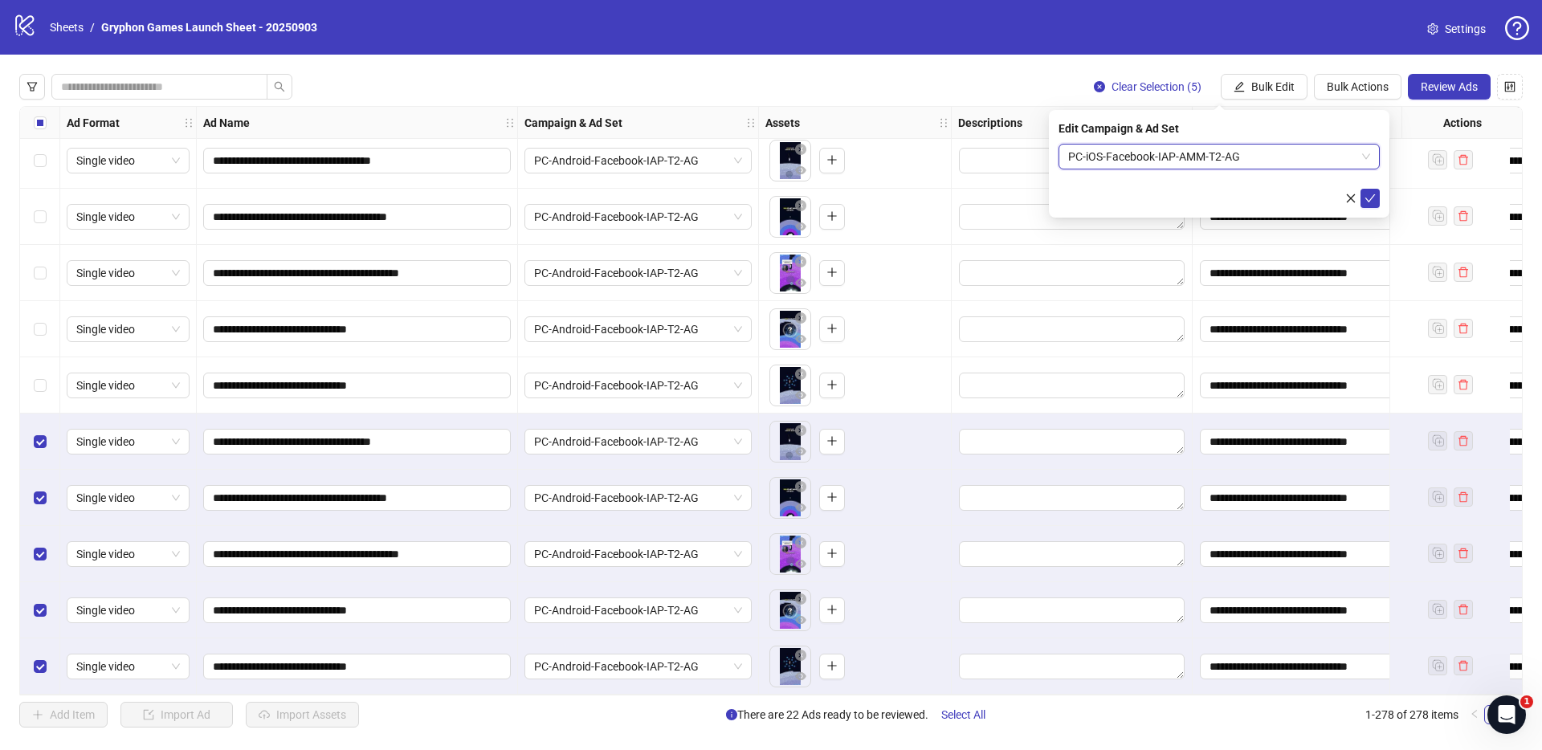
click at [1366, 212] on div "Edit Campaign & Ad Set PC-iOS-Facebook-IAP-AMM-T2-AG PC-iOS-Facebook-IAP-AMM-T2…" at bounding box center [1219, 164] width 341 height 108
click at [1369, 201] on icon "check" at bounding box center [1371, 198] width 10 height 8
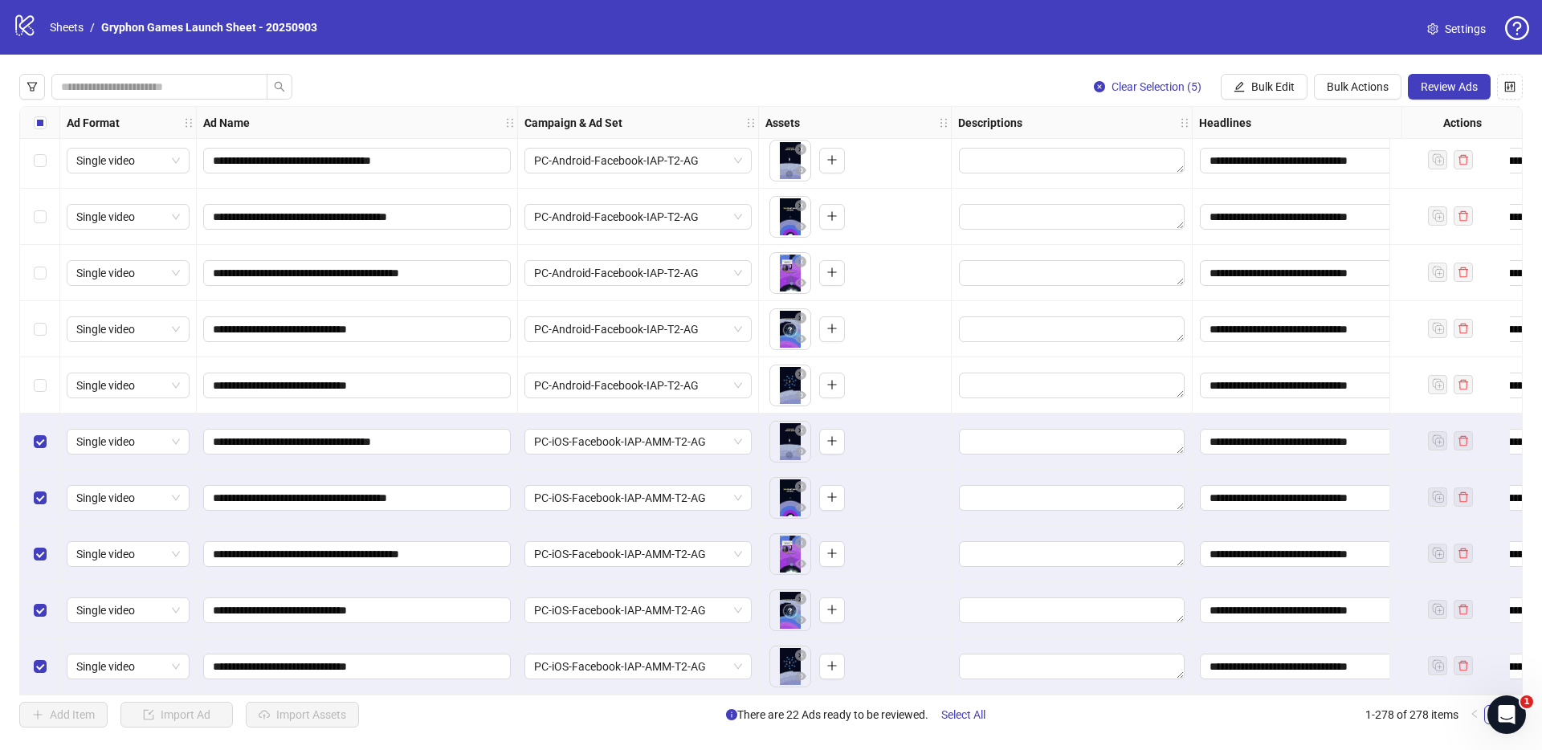
click at [981, 716] on span "Select All" at bounding box center [963, 715] width 44 height 13
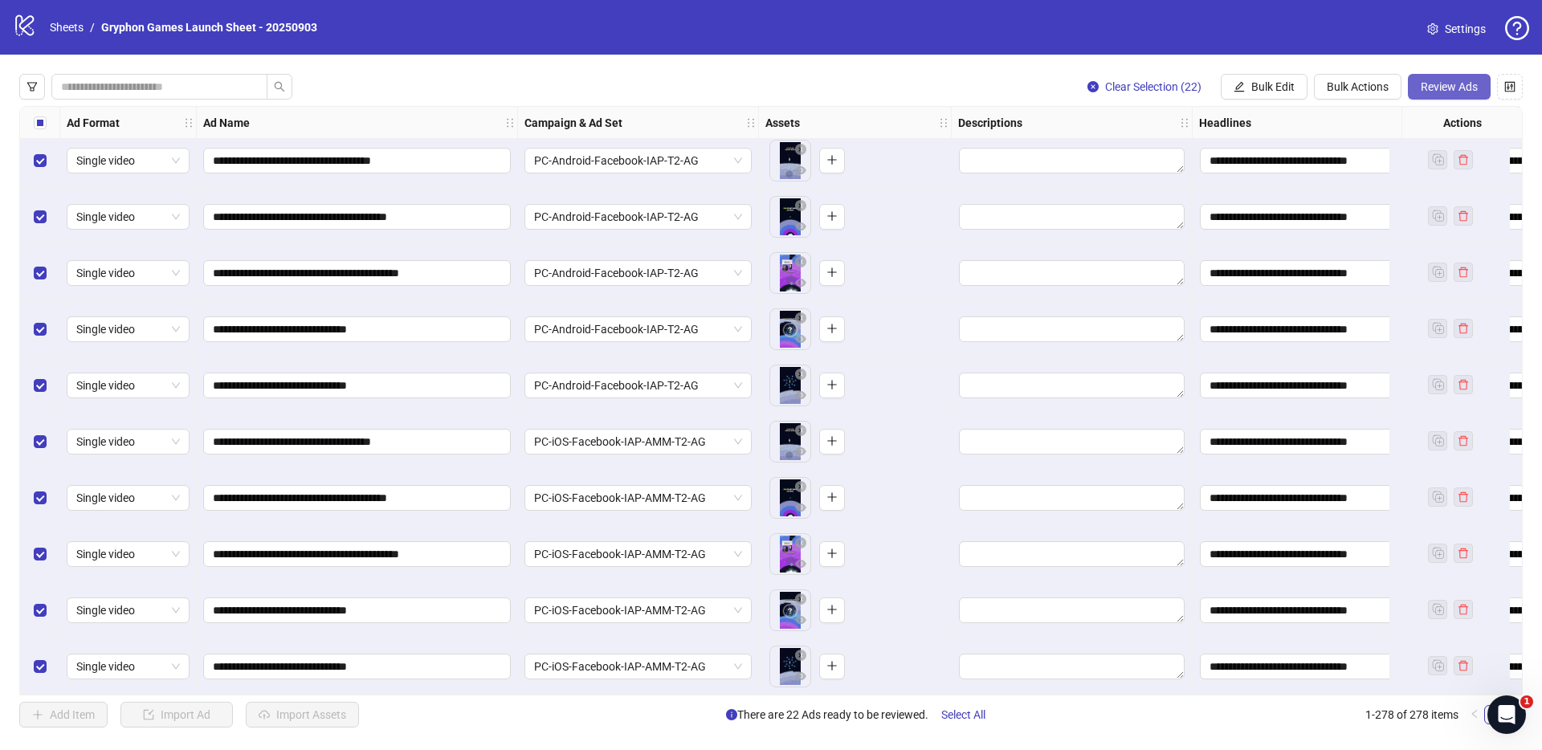
click at [1469, 88] on span "Review Ads" at bounding box center [1449, 86] width 57 height 13
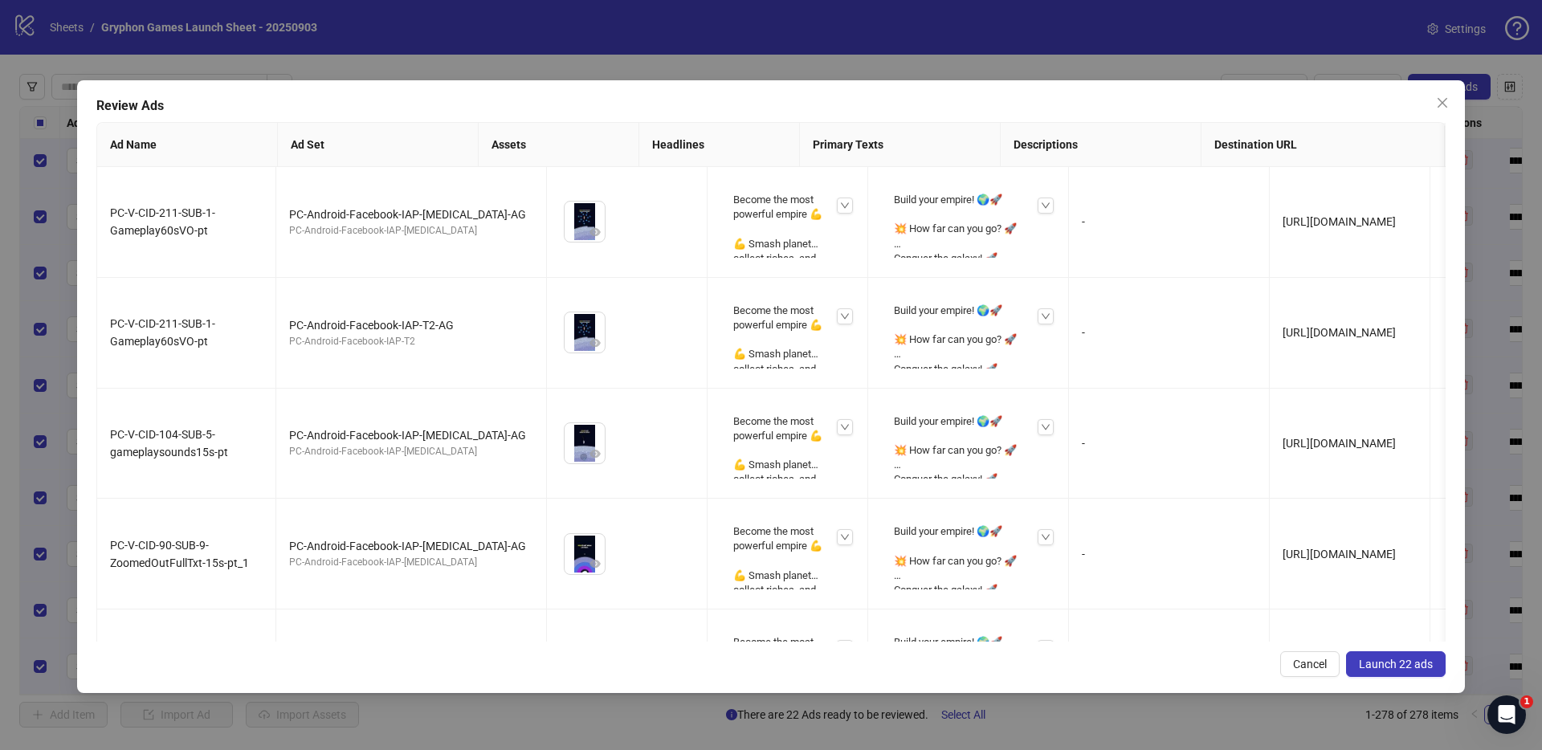
click at [1400, 670] on button "Launch 22 ads" at bounding box center [1396, 664] width 100 height 26
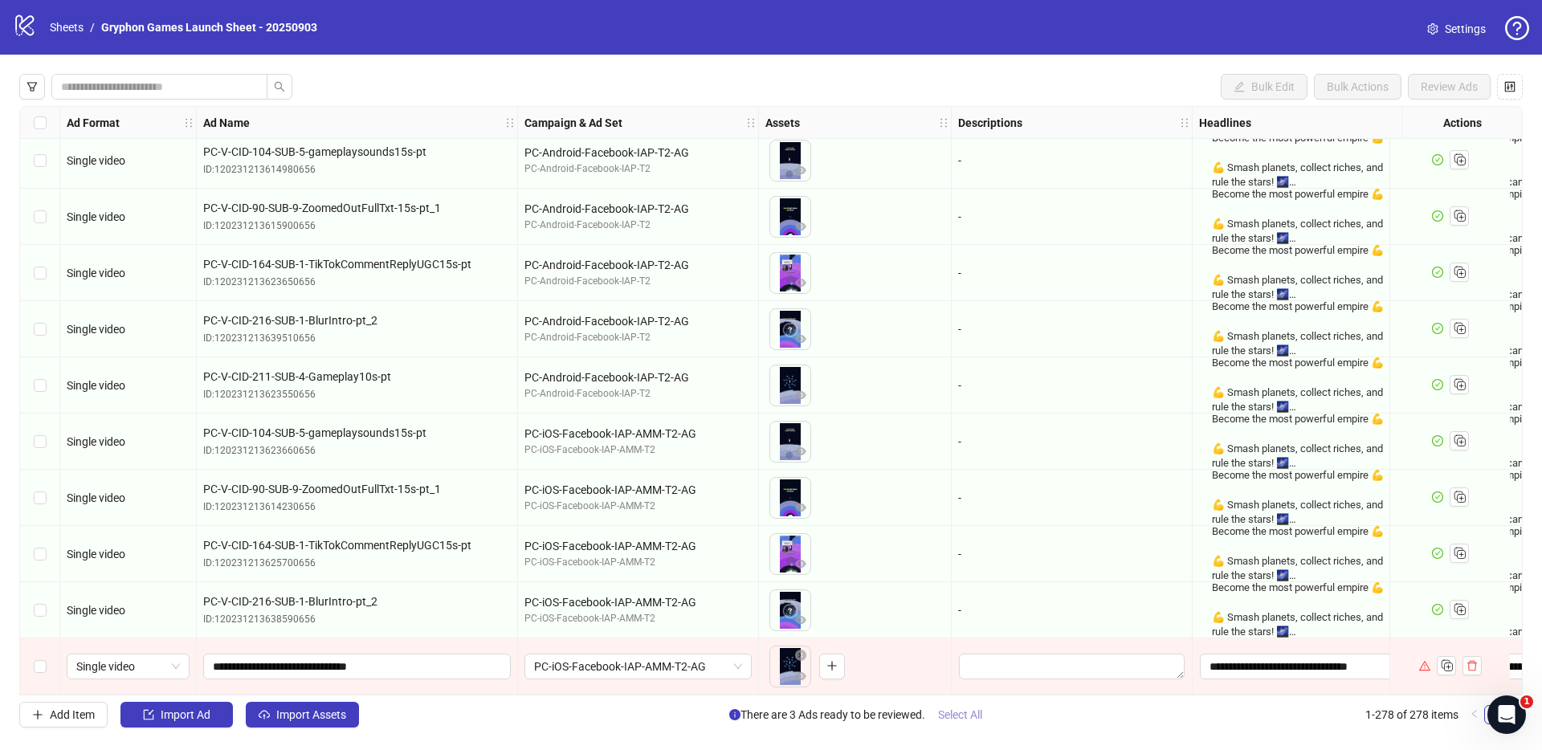
click at [965, 713] on span "Select All" at bounding box center [960, 715] width 44 height 13
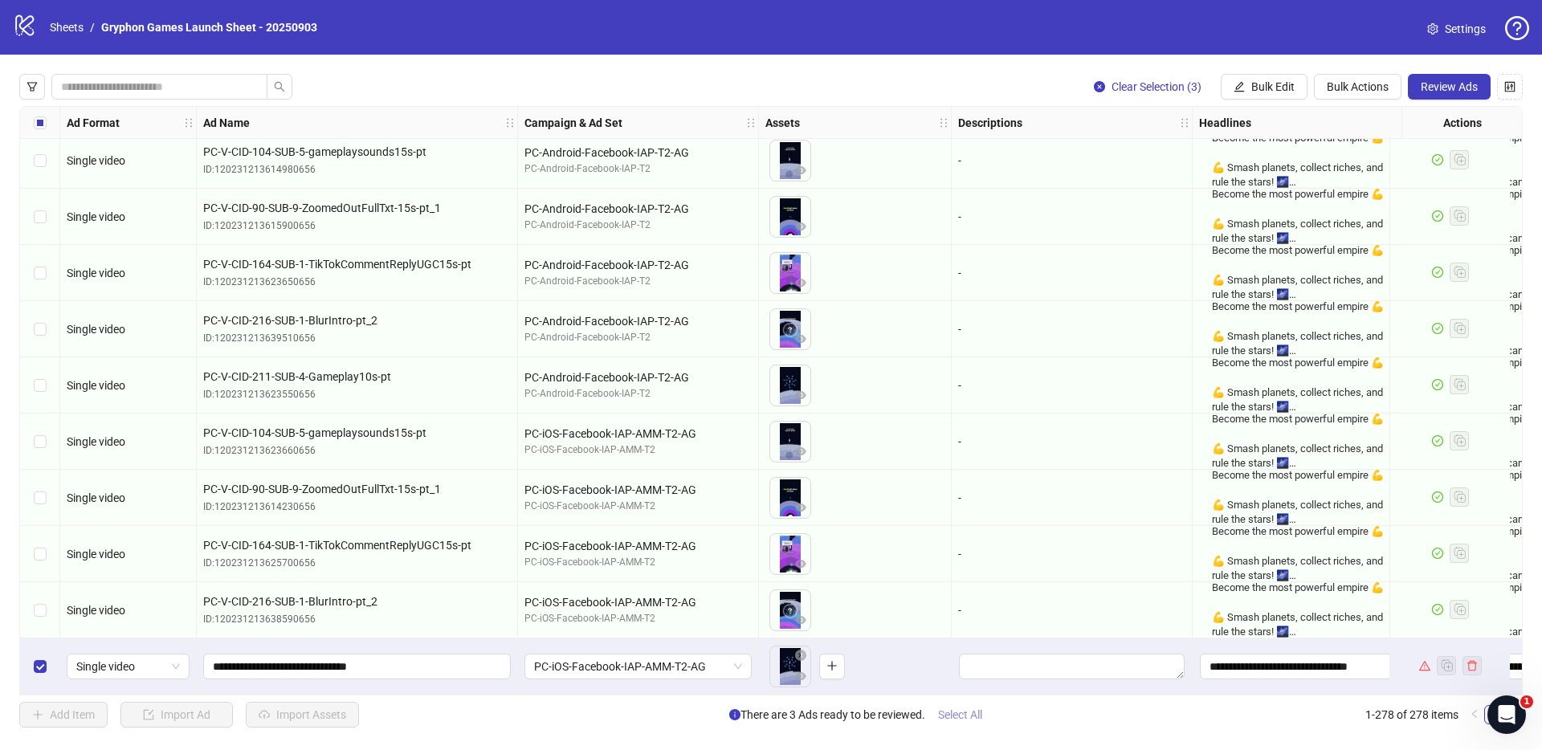
click at [956, 712] on span "Select All" at bounding box center [960, 715] width 44 height 13
click at [1435, 78] on button "Review Ads" at bounding box center [1449, 87] width 83 height 26
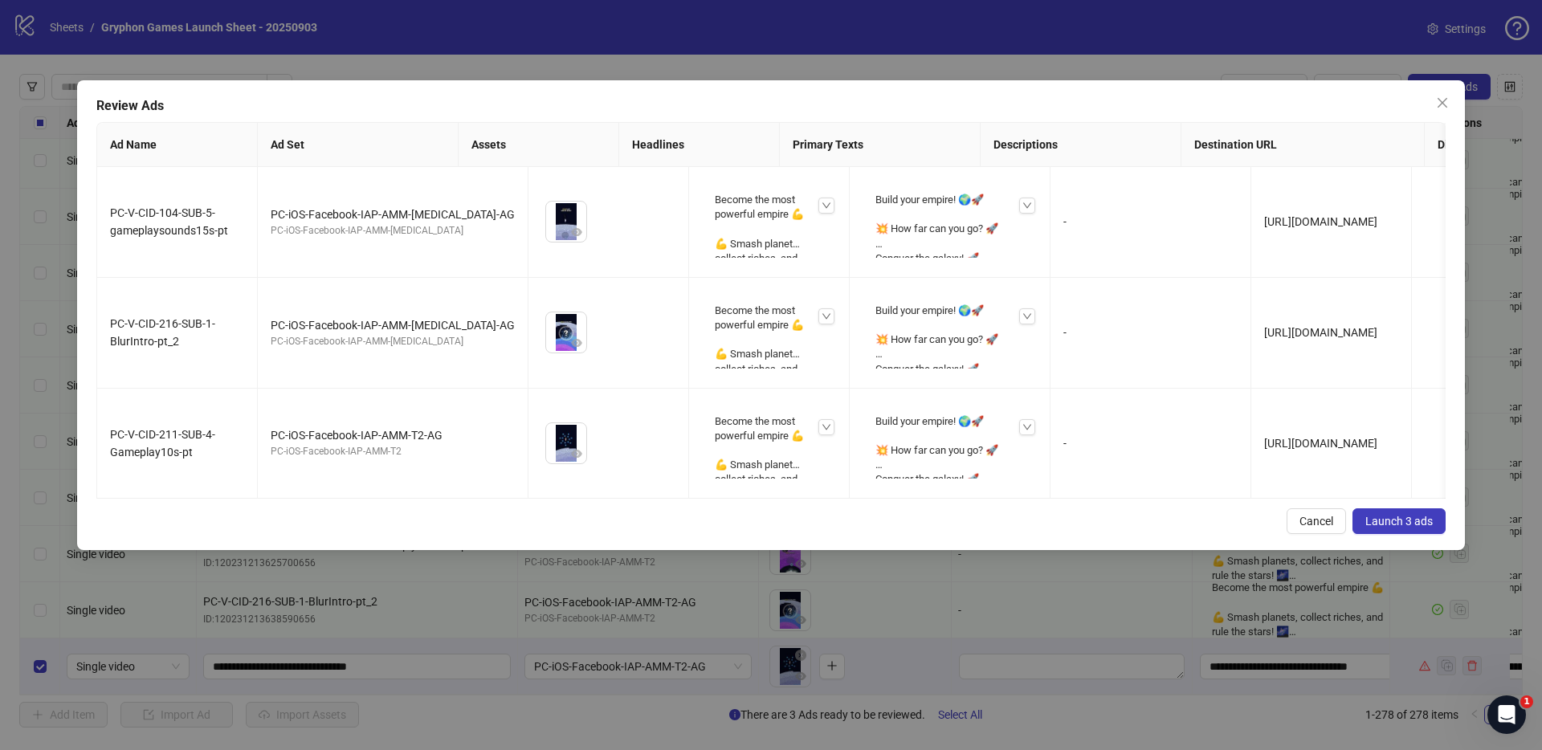
click at [1419, 527] on span "Launch 3 ads" at bounding box center [1399, 521] width 67 height 13
